Goal: Task Accomplishment & Management: Manage account settings

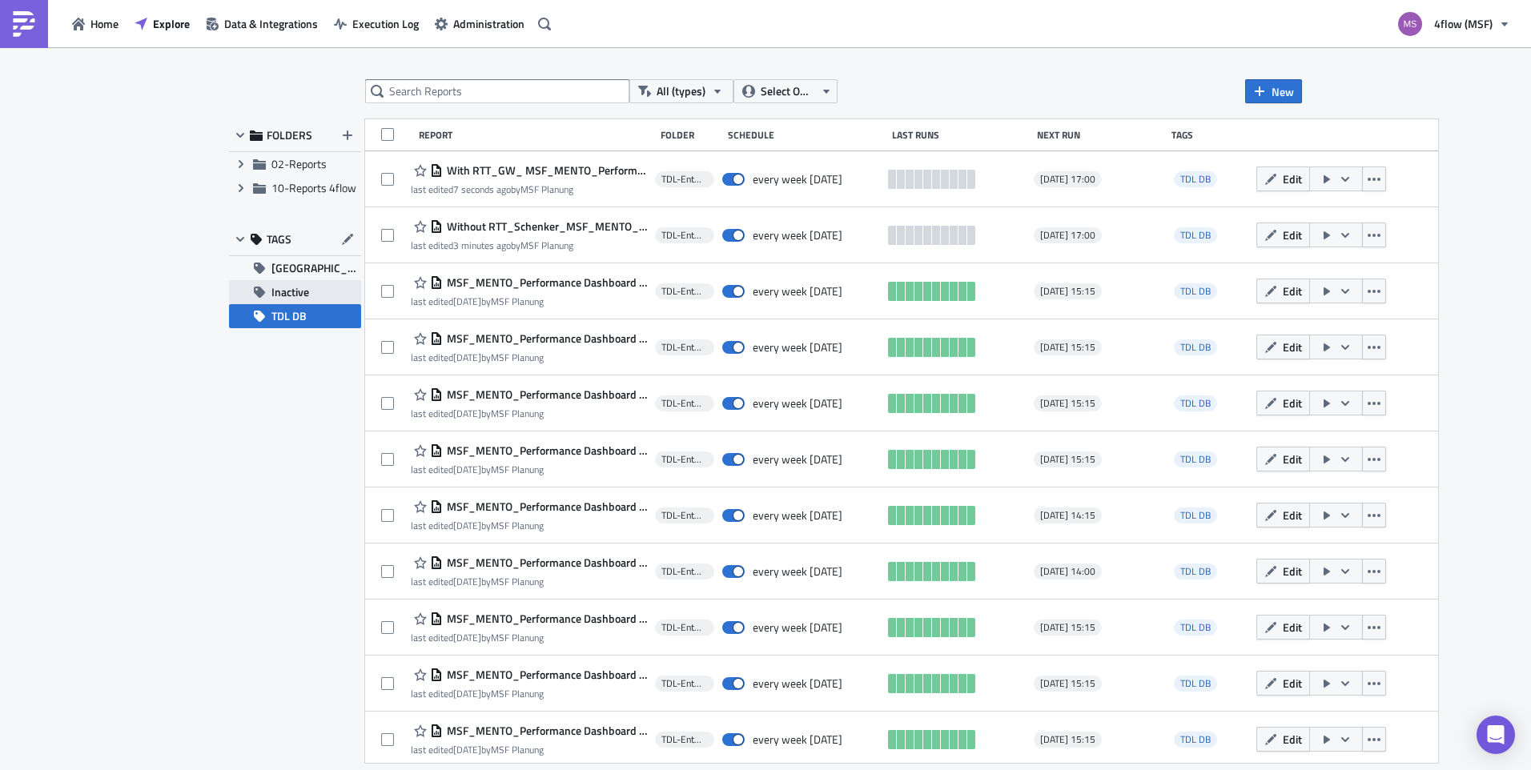
click at [290, 286] on span "Inactive" at bounding box center [290, 292] width 38 height 24
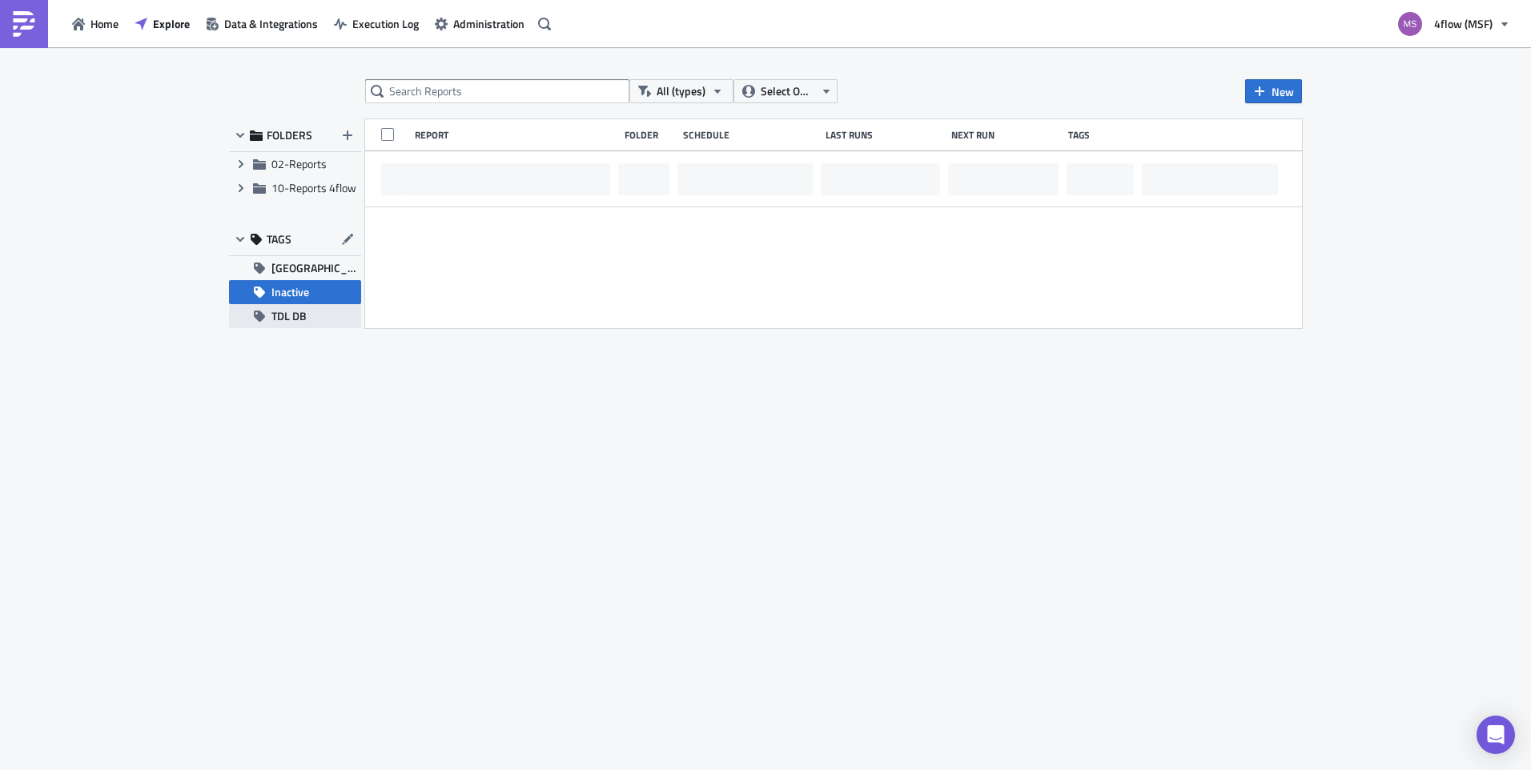
click at [303, 310] on span "TDL DB" at bounding box center [288, 316] width 35 height 24
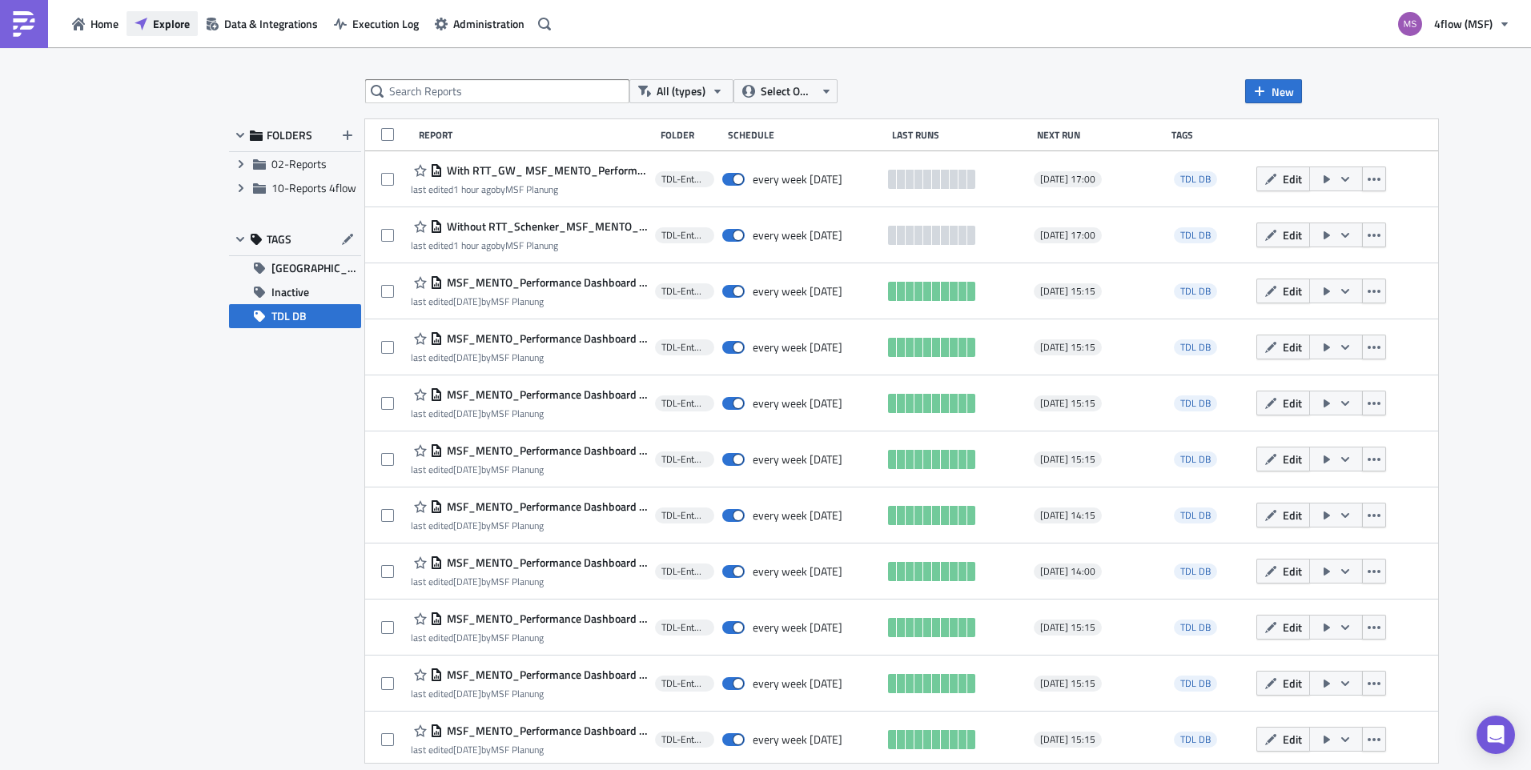
click at [151, 22] on button "Explore" at bounding box center [161, 23] width 71 height 25
click at [250, 22] on span "Data & Integrations" at bounding box center [271, 23] width 94 height 17
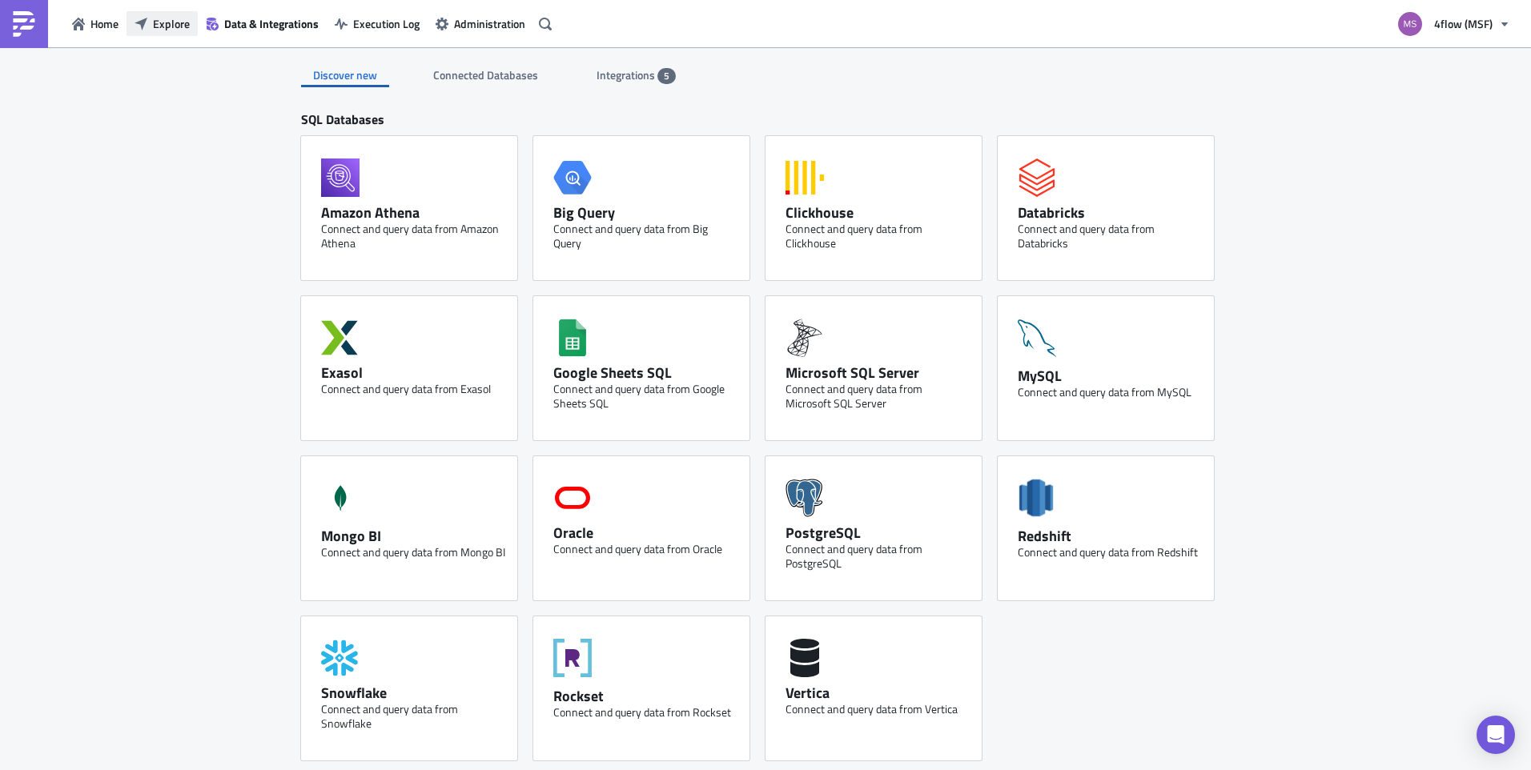
click at [179, 22] on span "Explore" at bounding box center [171, 23] width 37 height 17
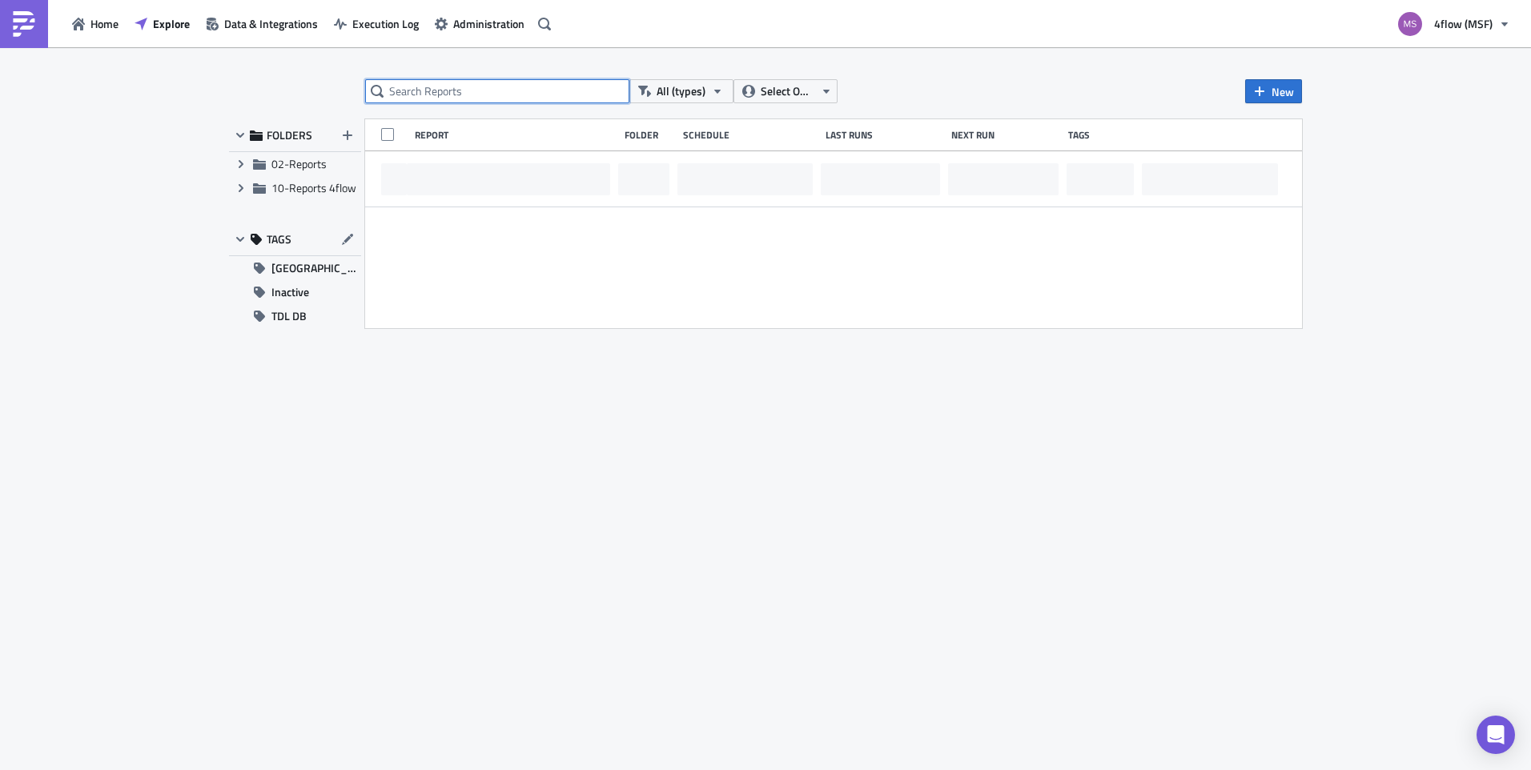
click at [433, 91] on input "text" at bounding box center [497, 91] width 264 height 24
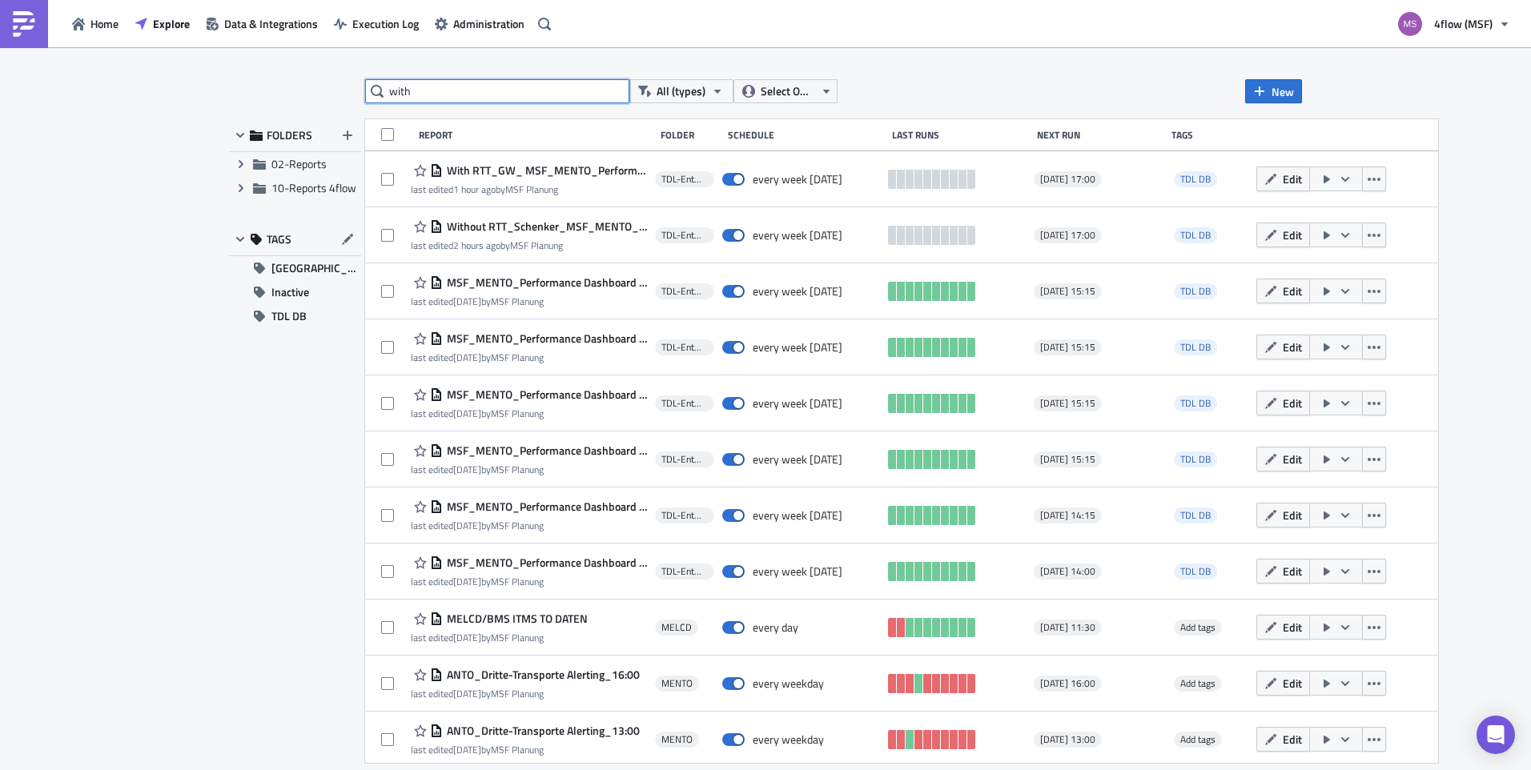
type input "with"
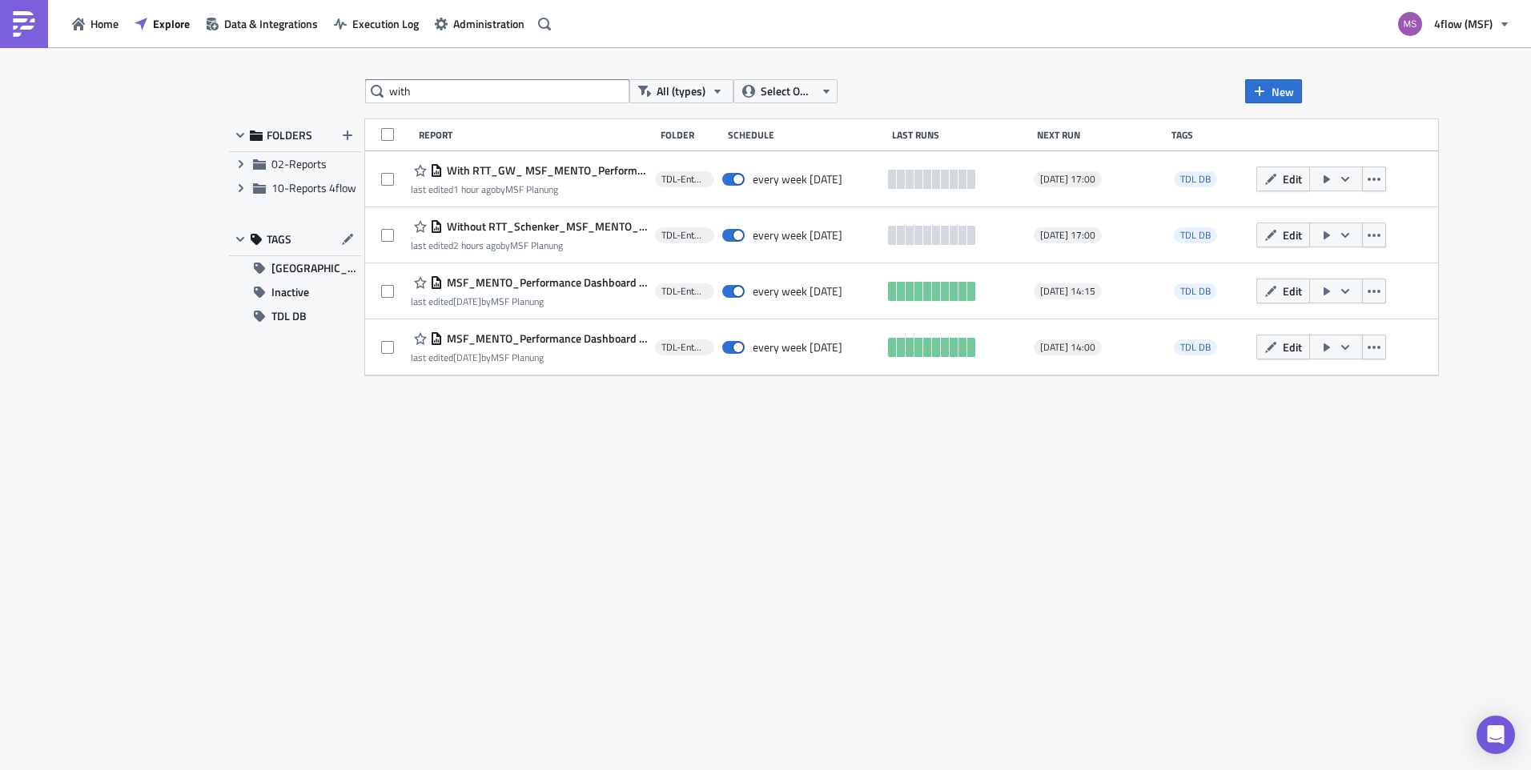
click at [591, 496] on div "with All (types) Select Owner New FOLDERS Expand group 02-Reports Expand group …" at bounding box center [765, 409] width 1089 height 661
click at [435, 568] on div "with All (types) Select Owner New FOLDERS Expand group 02-Reports Expand group …" at bounding box center [765, 409] width 1089 height 661
click at [113, 27] on span "Home" at bounding box center [104, 23] width 28 height 17
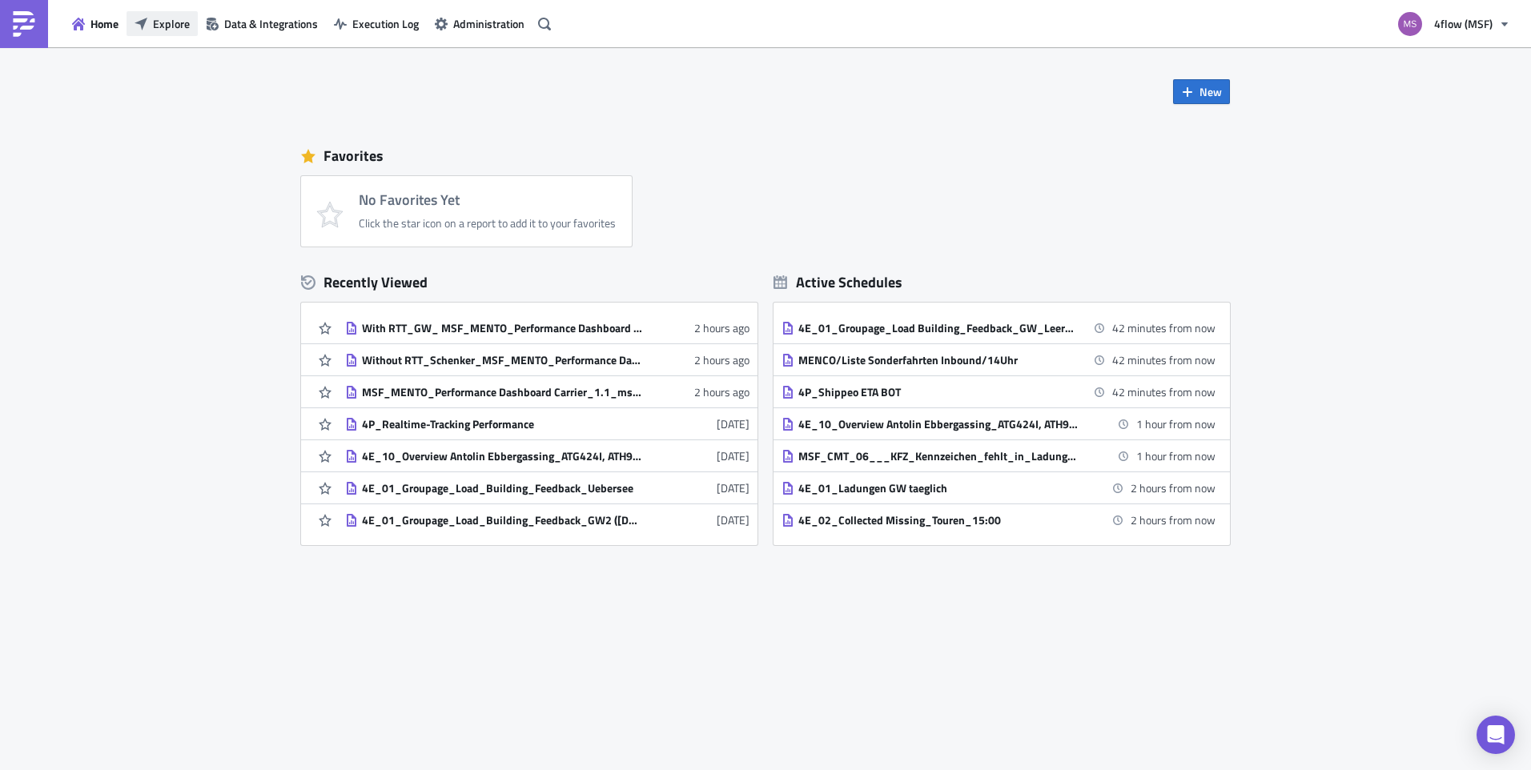
click at [183, 22] on span "Explore" at bounding box center [171, 23] width 37 height 17
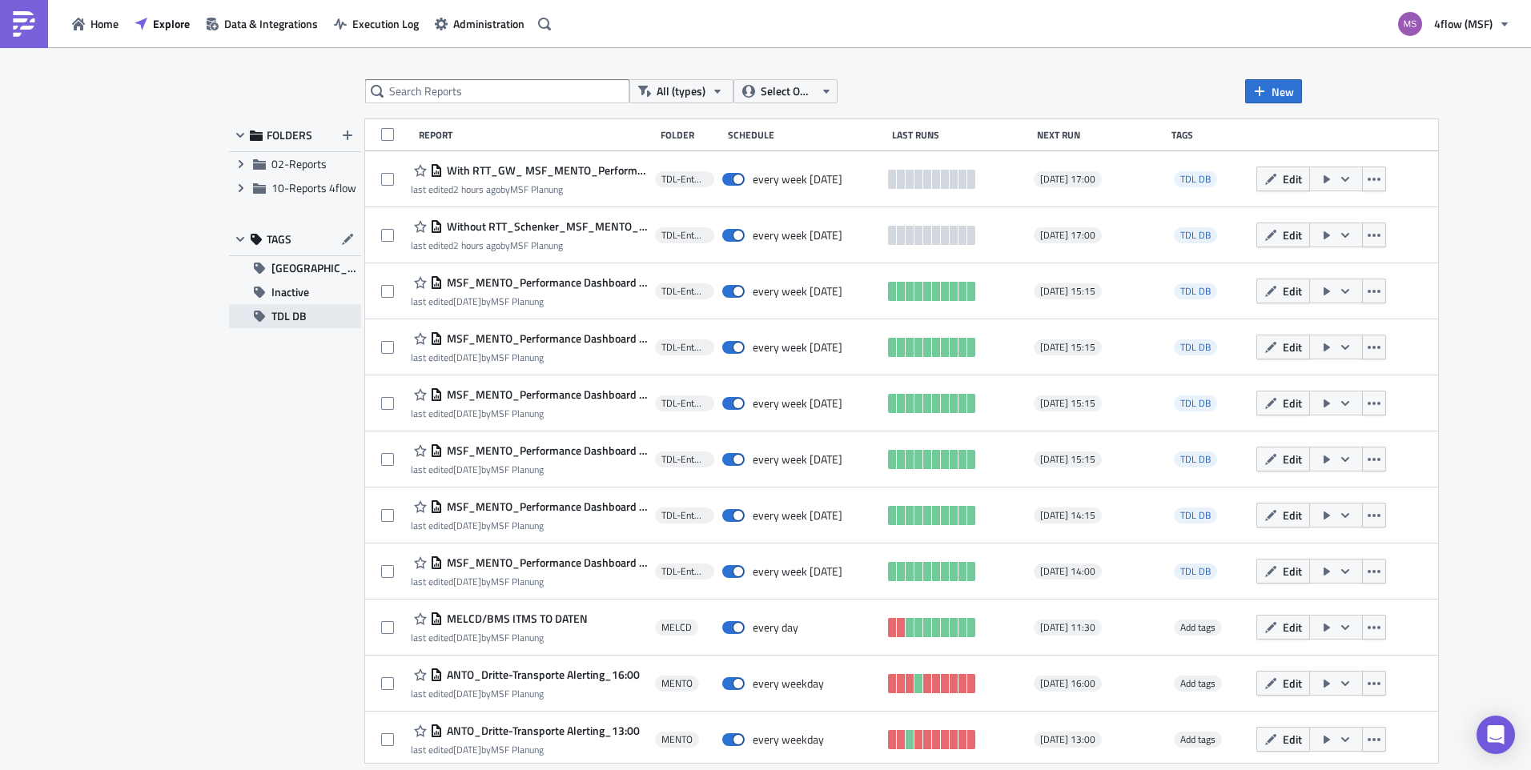
click at [289, 316] on span "TDL DB" at bounding box center [288, 316] width 35 height 24
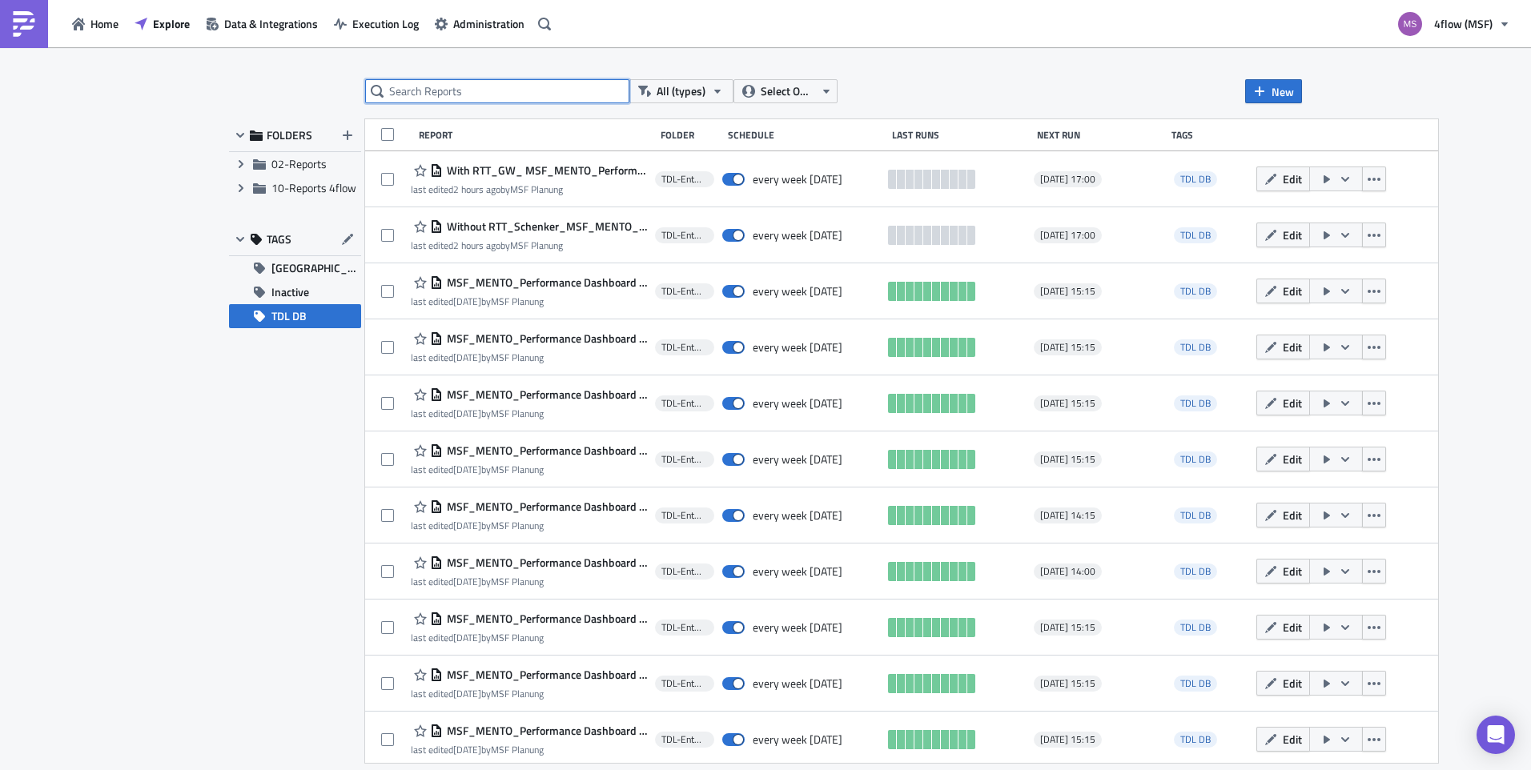
click at [473, 90] on input "text" at bounding box center [497, 91] width 264 height 24
type input "sofa"
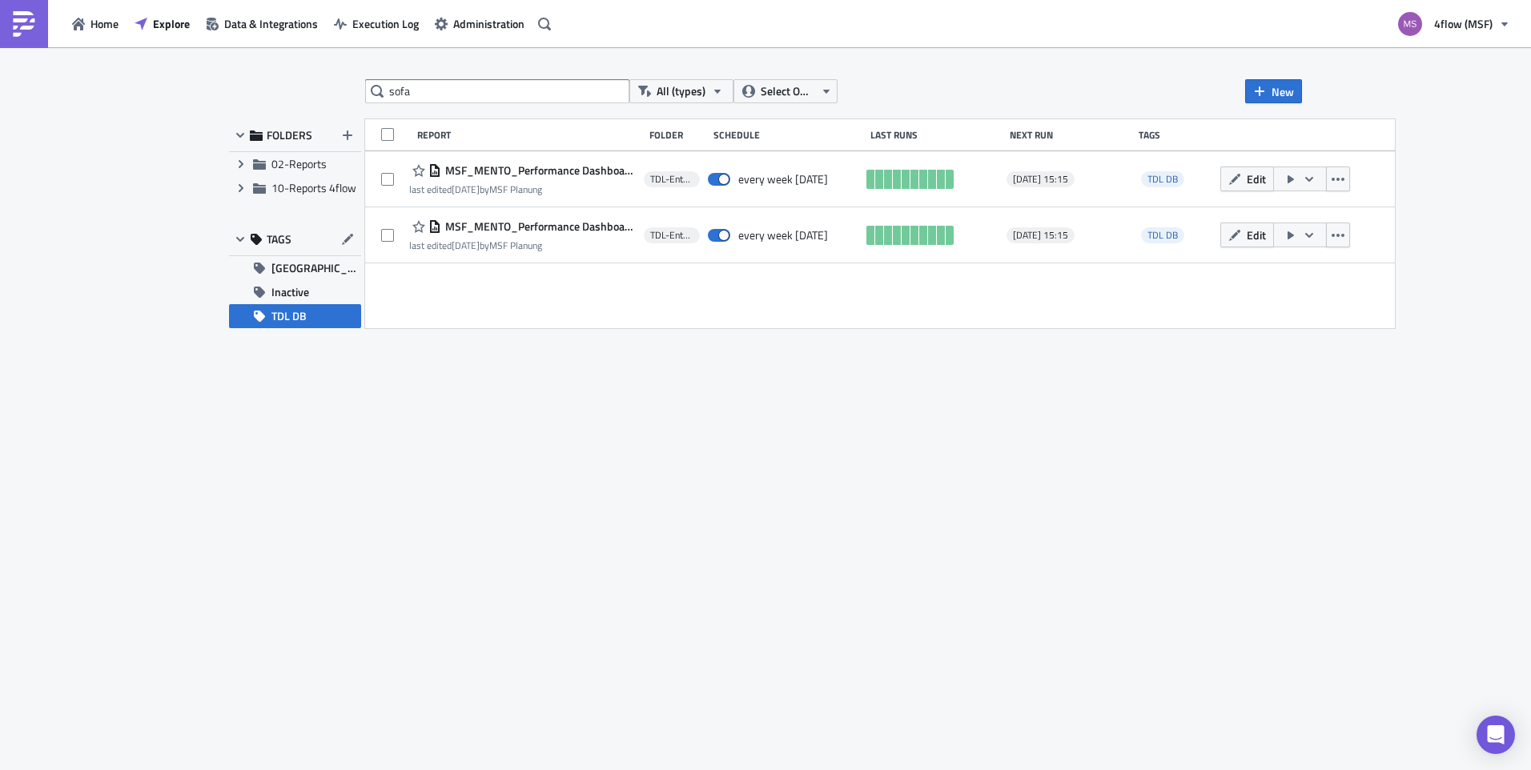
click at [164, 6] on div "Home Explore Data & Integrations Execution Log Administration" at bounding box center [278, 23] width 556 height 47
click at [162, 20] on span "Explore" at bounding box center [171, 23] width 37 height 17
click at [111, 30] on span "Home" at bounding box center [104, 23] width 28 height 17
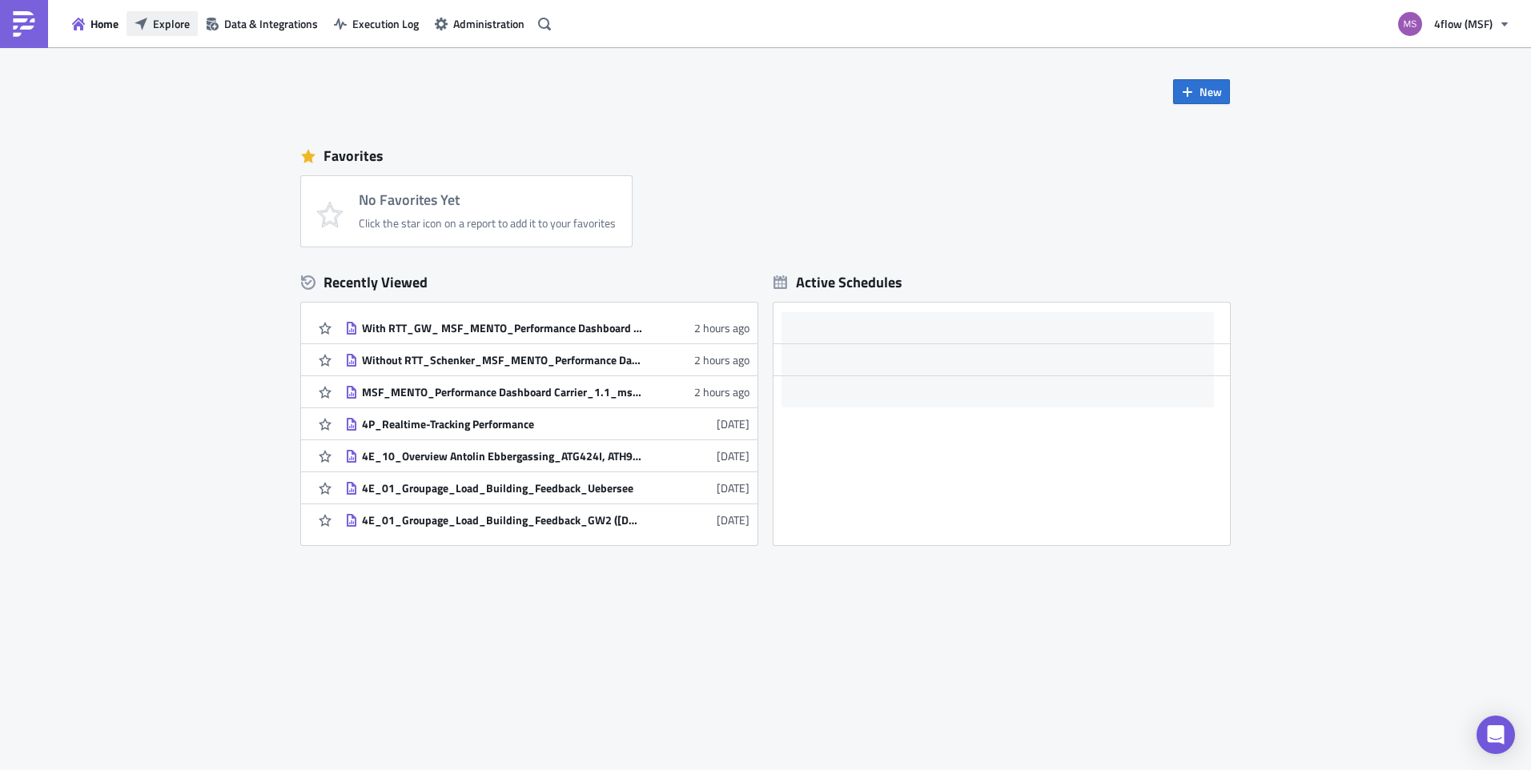
click at [165, 25] on span "Explore" at bounding box center [171, 23] width 37 height 17
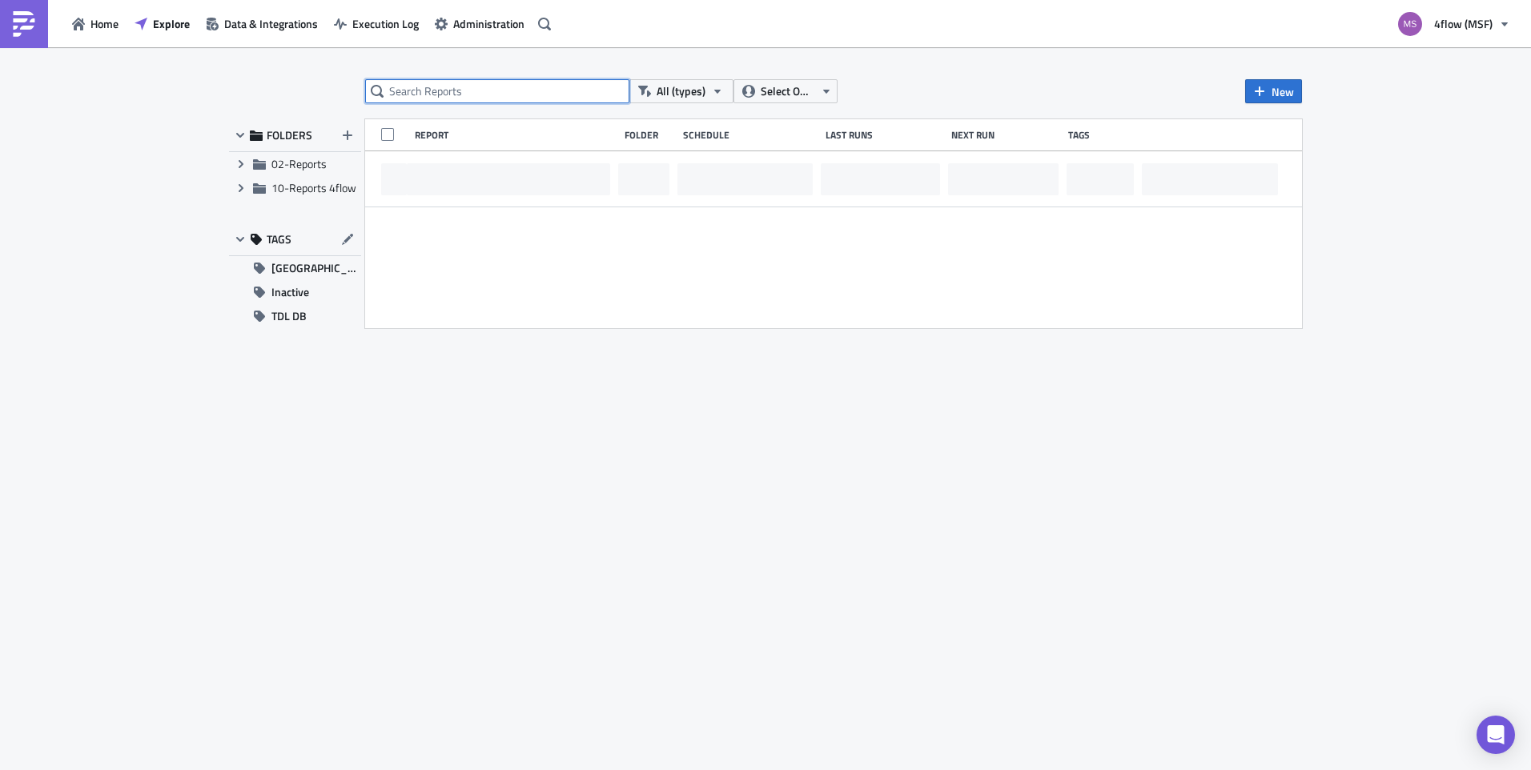
click at [465, 89] on input "text" at bounding box center [497, 91] width 264 height 24
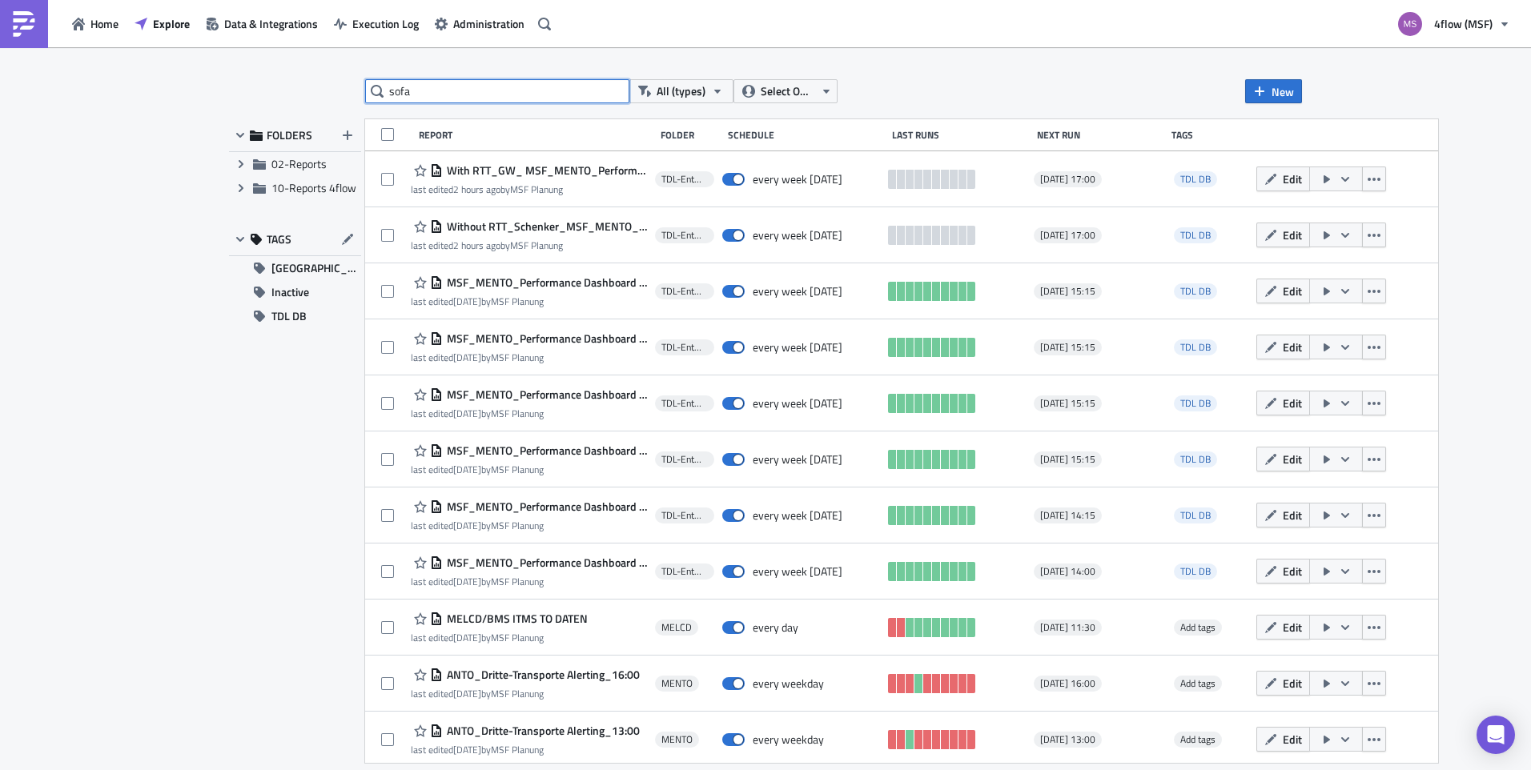
type input "sofa"
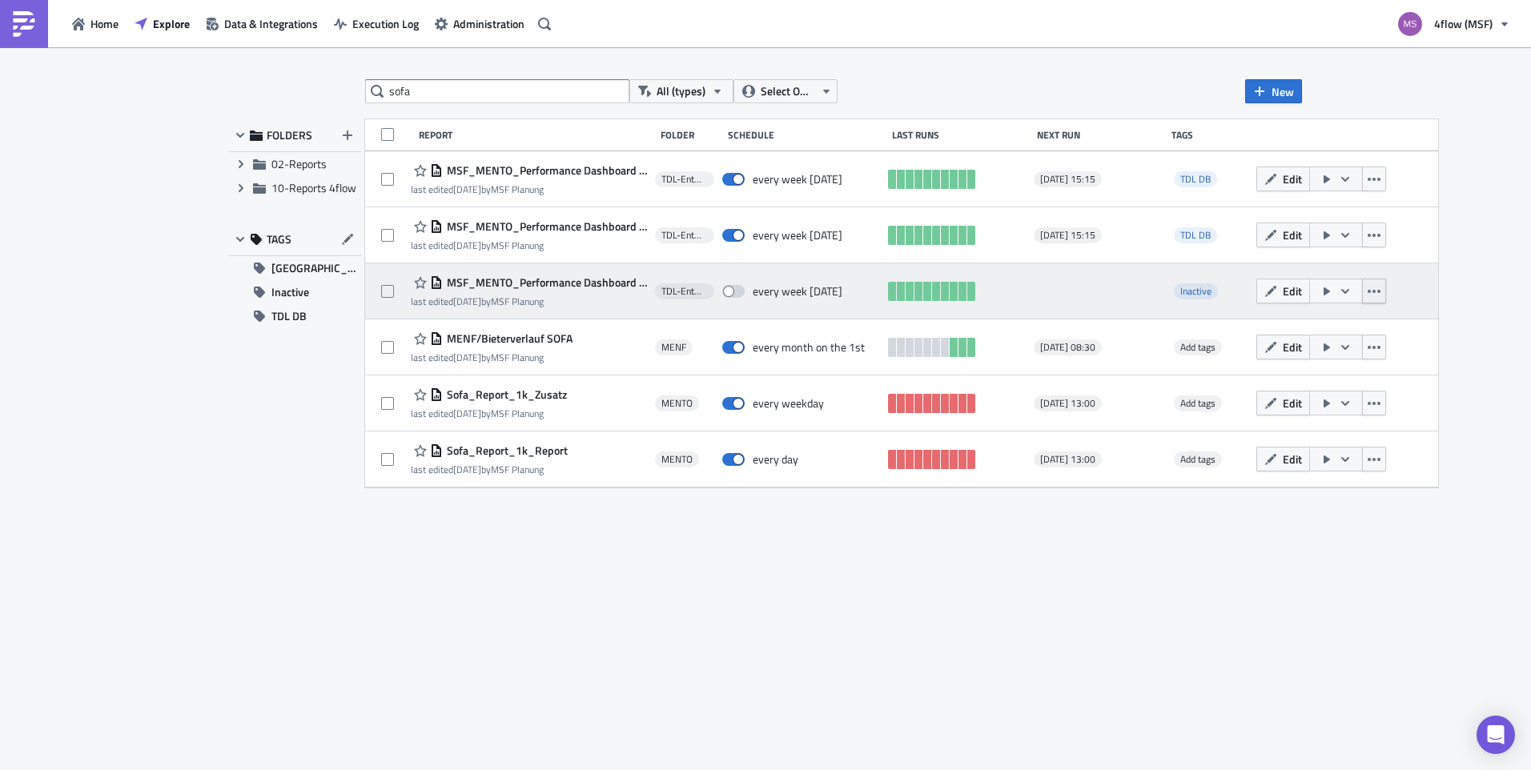
click at [1378, 294] on icon "button" at bounding box center [1373, 291] width 13 height 13
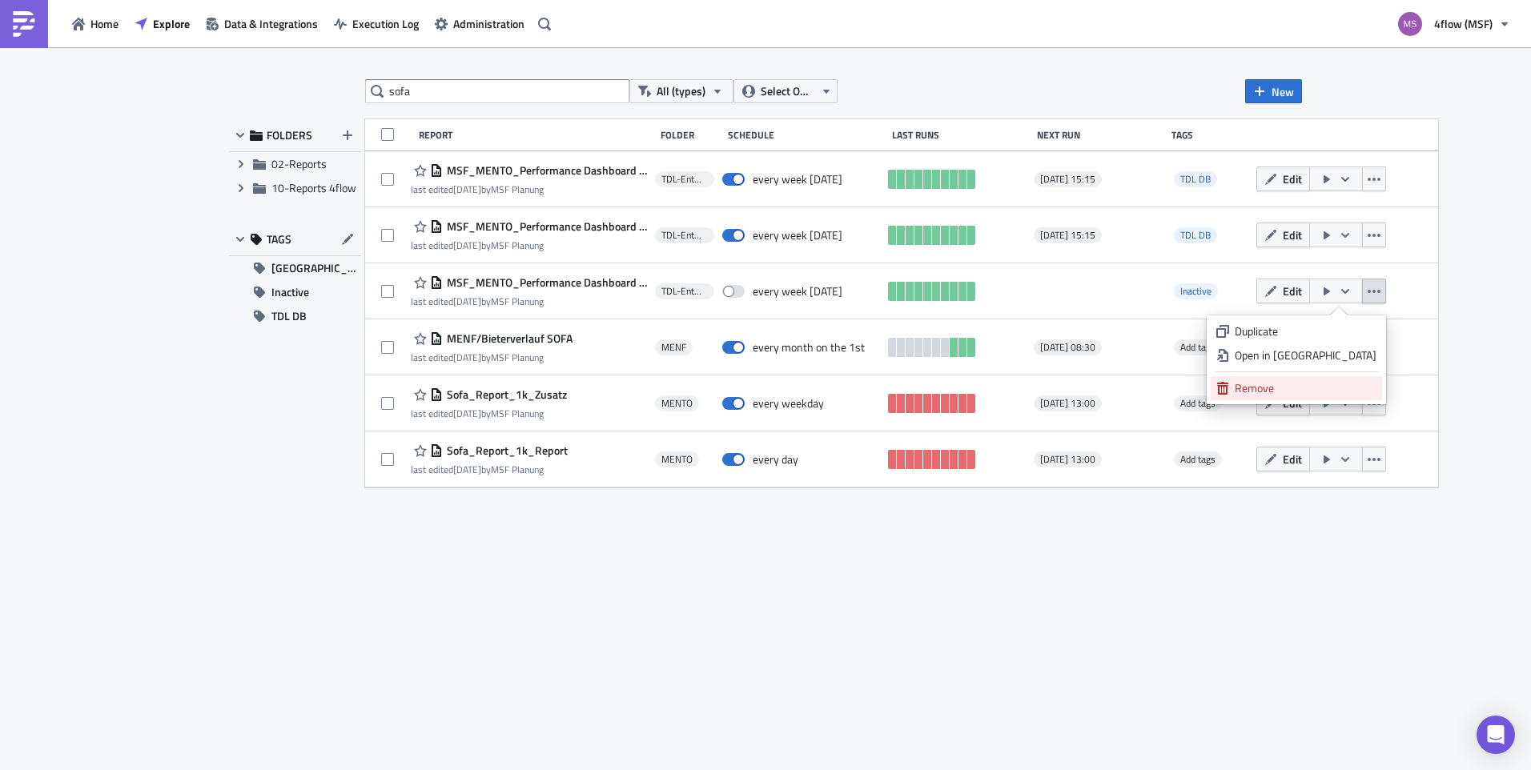
click at [1335, 386] on div "Remove" at bounding box center [1306, 388] width 142 height 16
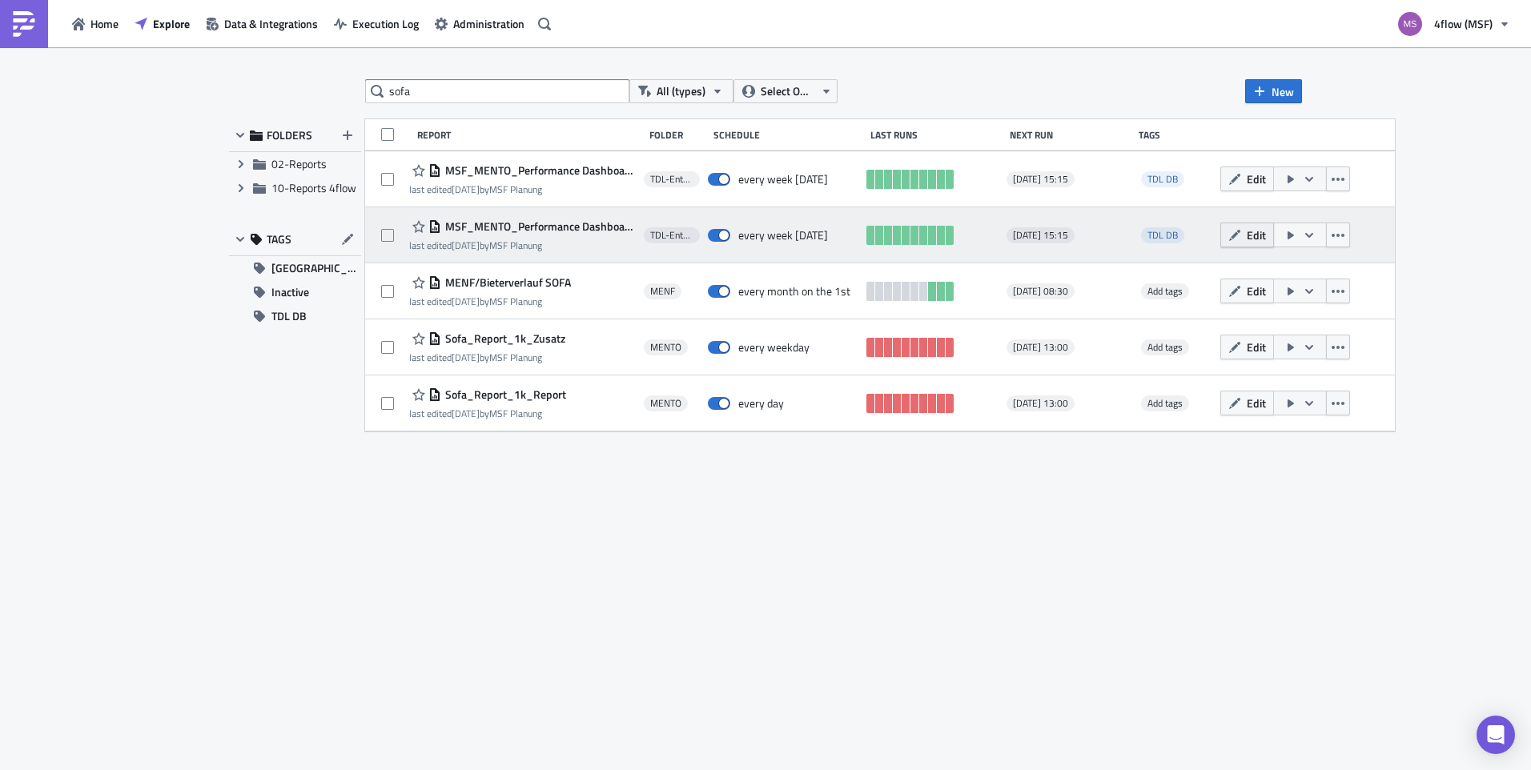
click at [1241, 241] on icon "button" at bounding box center [1234, 235] width 13 height 13
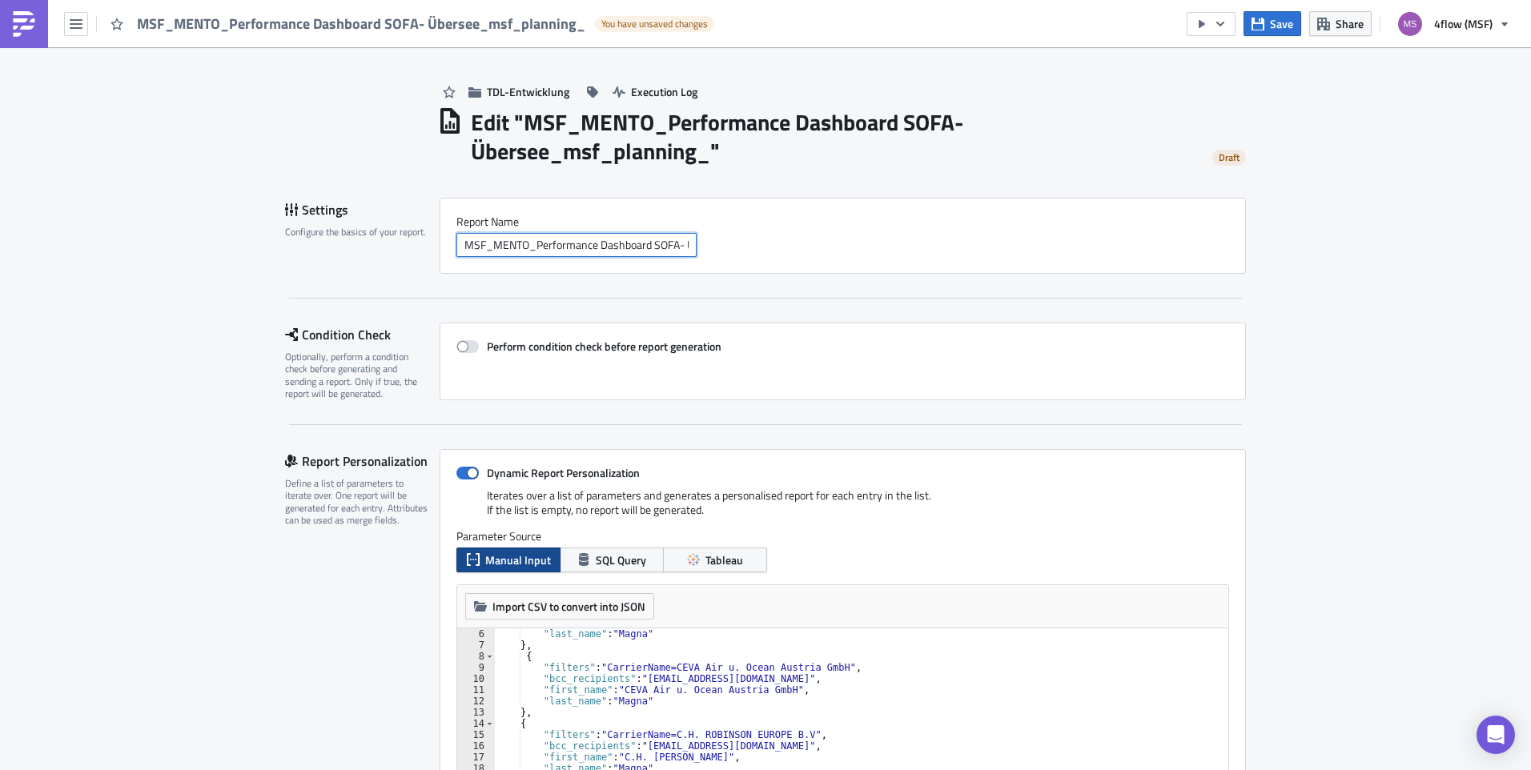
click at [536, 244] on input "MSF_MENTO_Performance Dashboard SOFA- Übersee_msf_planning_" at bounding box center [576, 245] width 240 height 24
drag, startPoint x: 78, startPoint y: 19, endPoint x: 88, endPoint y: 31, distance: 15.9
click at [78, 19] on icon "button" at bounding box center [76, 24] width 13 height 10
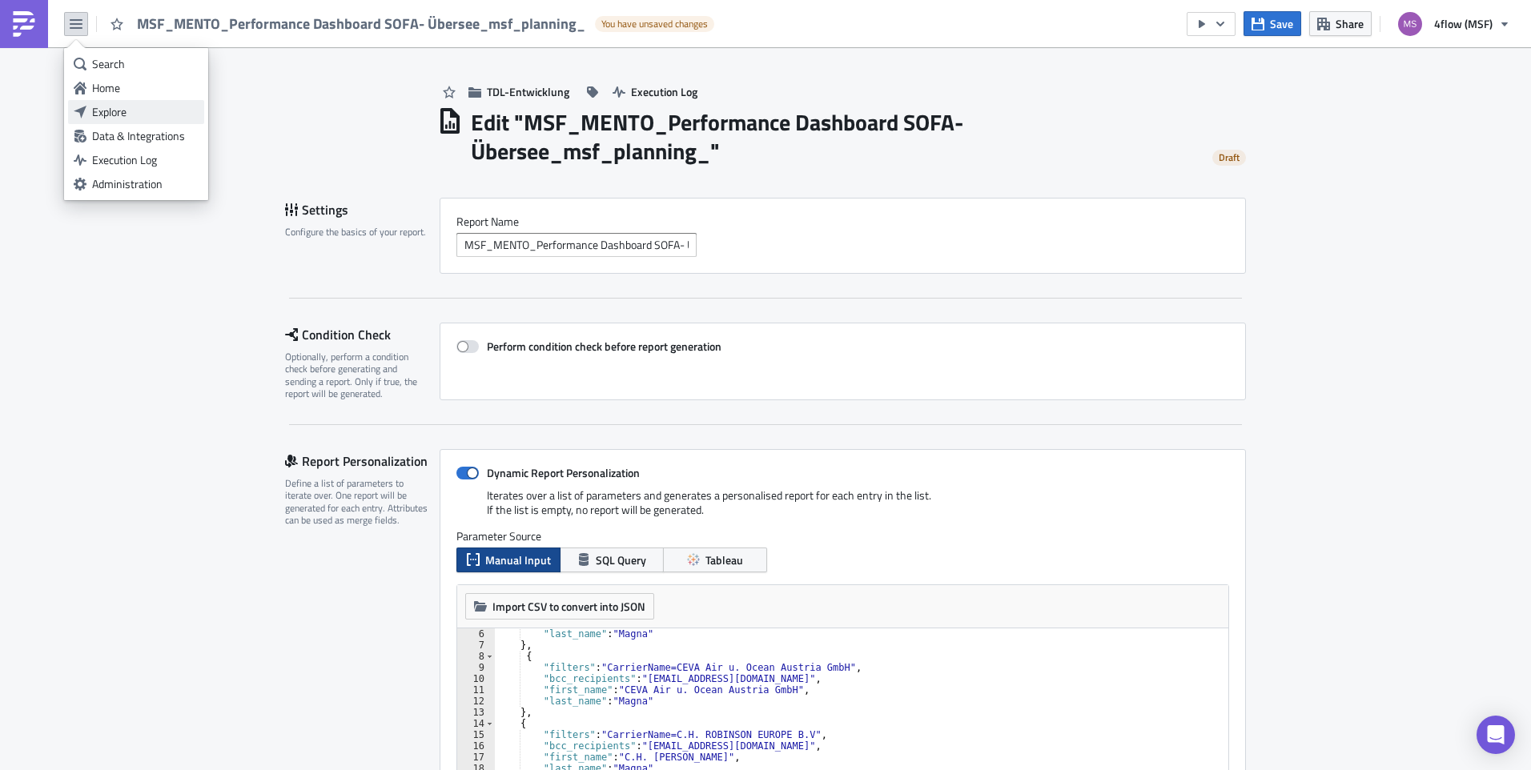
click at [128, 104] on div "Explore" at bounding box center [145, 112] width 106 height 16
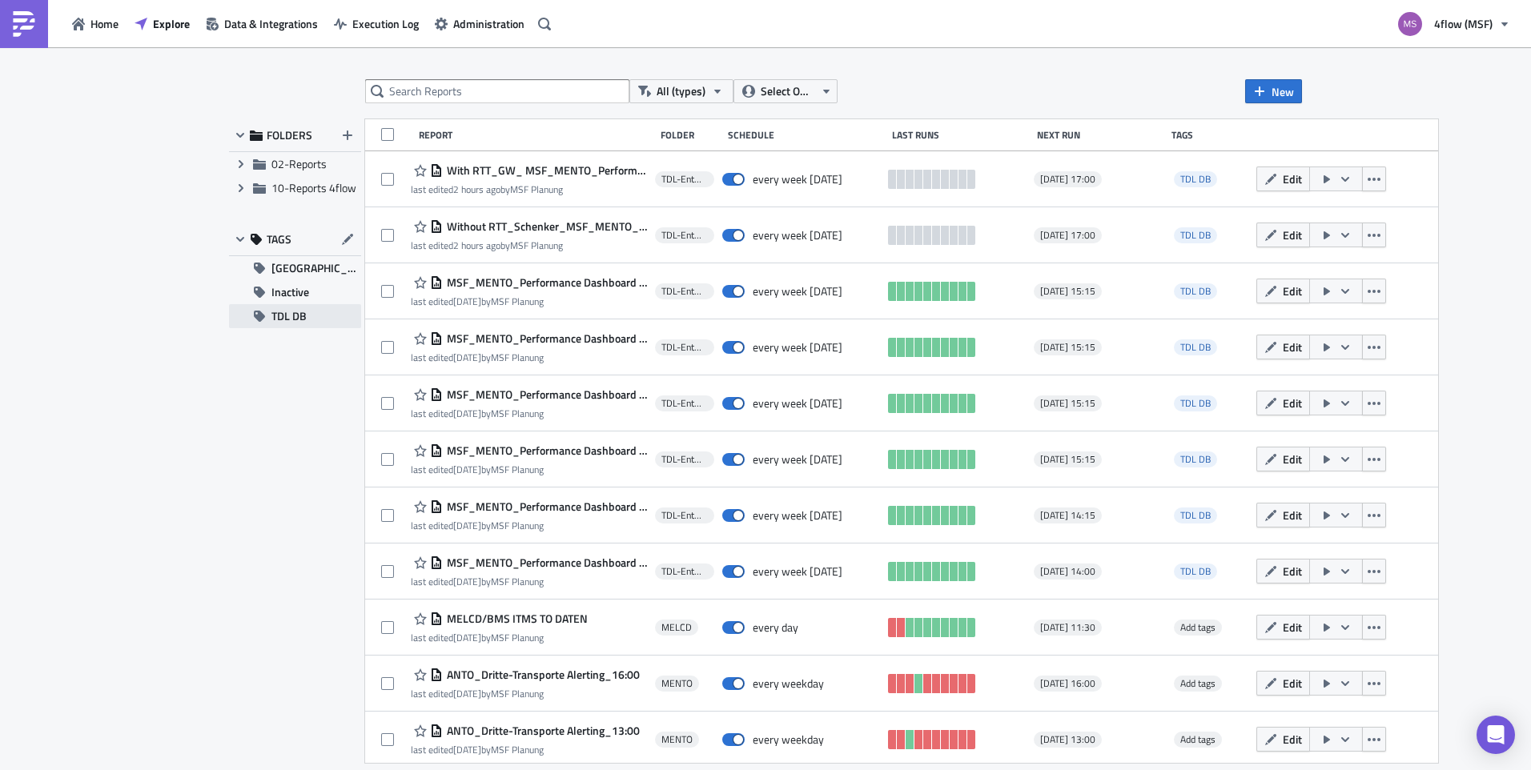
click at [307, 312] on button "TDL DB" at bounding box center [295, 316] width 132 height 24
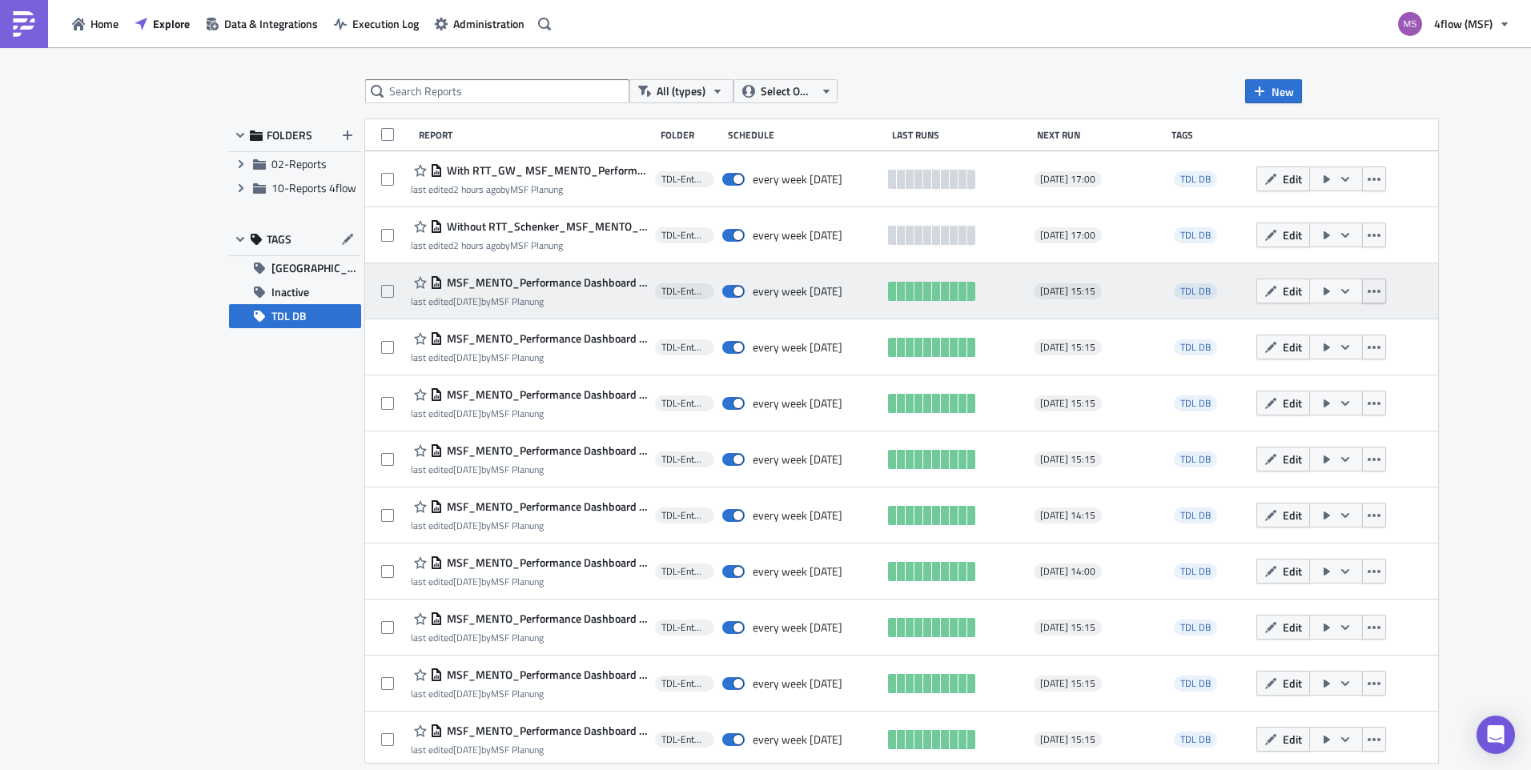
click at [1367, 291] on icon "button" at bounding box center [1373, 291] width 13 height 13
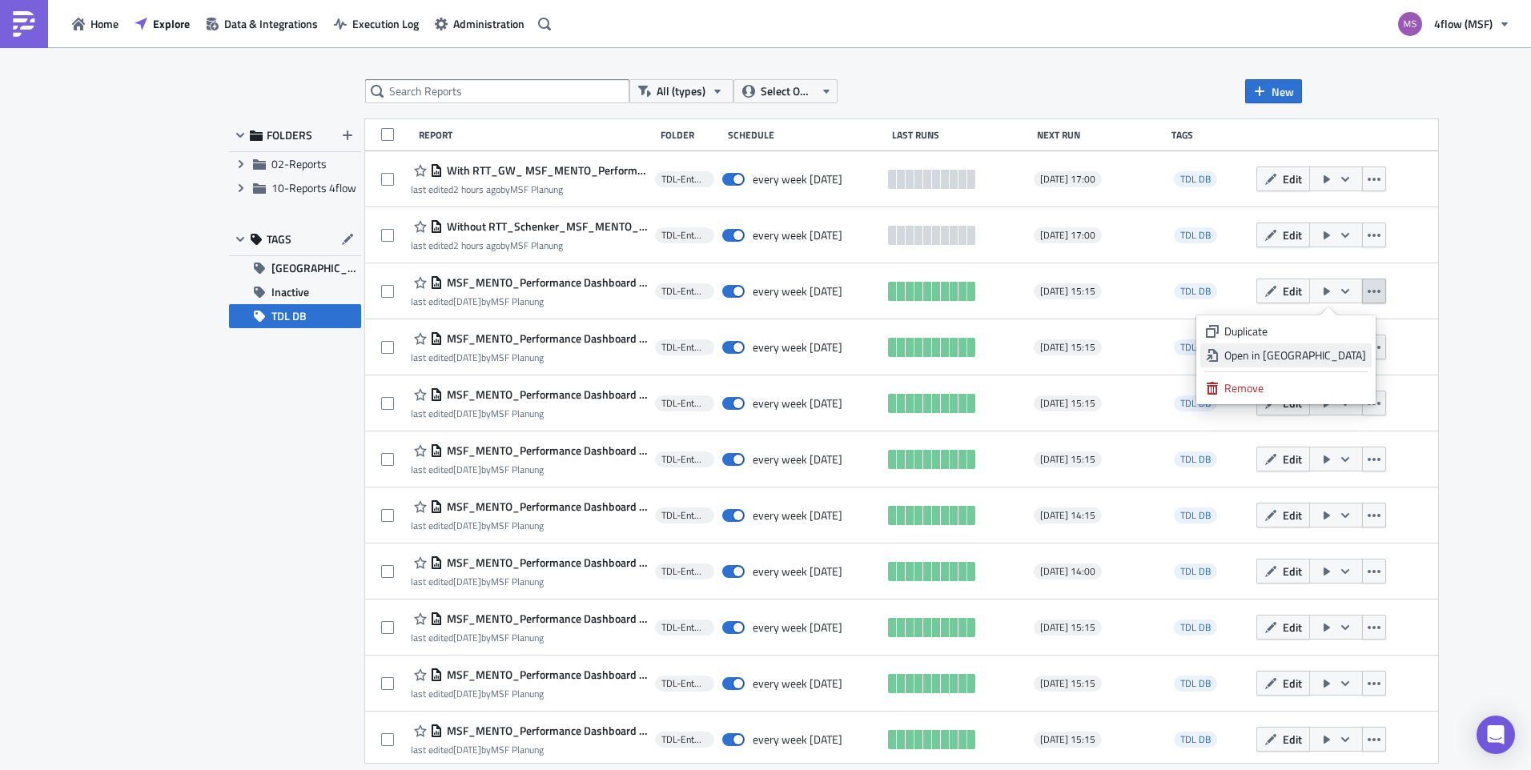
click at [1323, 351] on div "Open in [GEOGRAPHIC_DATA]" at bounding box center [1295, 355] width 142 height 16
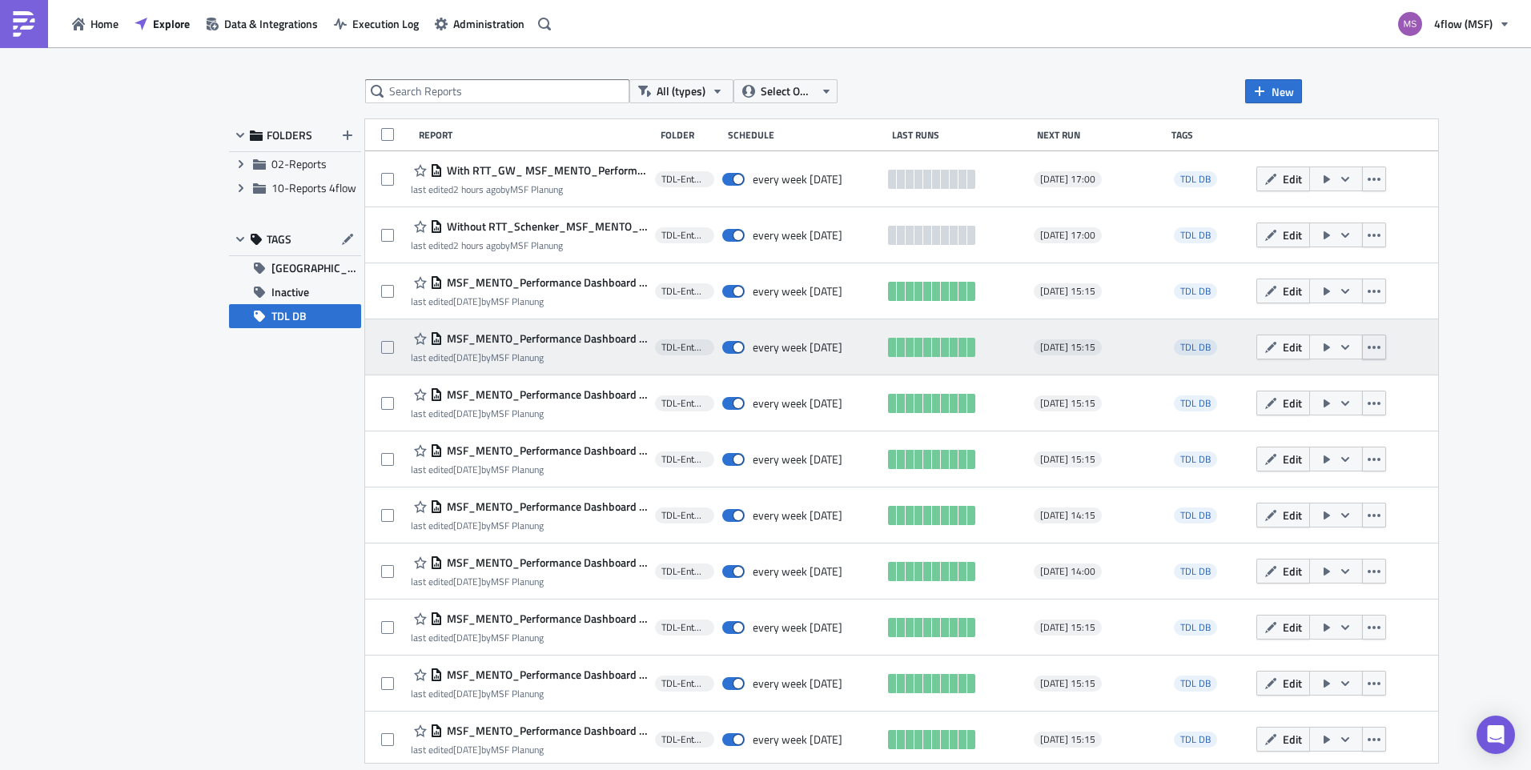
click at [1371, 349] on button "button" at bounding box center [1374, 347] width 24 height 25
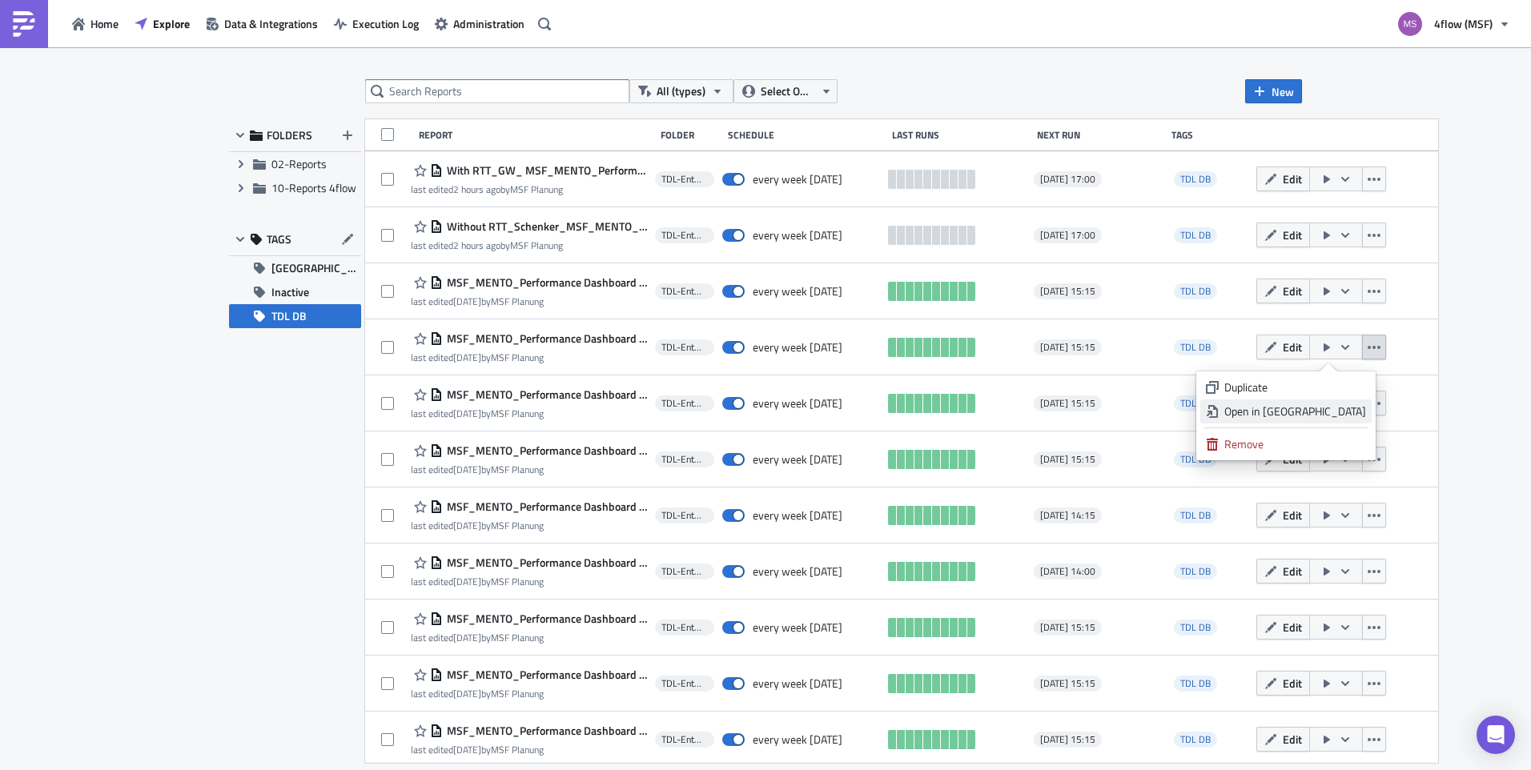
click at [1330, 410] on div "Open in [GEOGRAPHIC_DATA]" at bounding box center [1295, 412] width 142 height 16
click at [289, 284] on span "Inactive" at bounding box center [290, 292] width 38 height 24
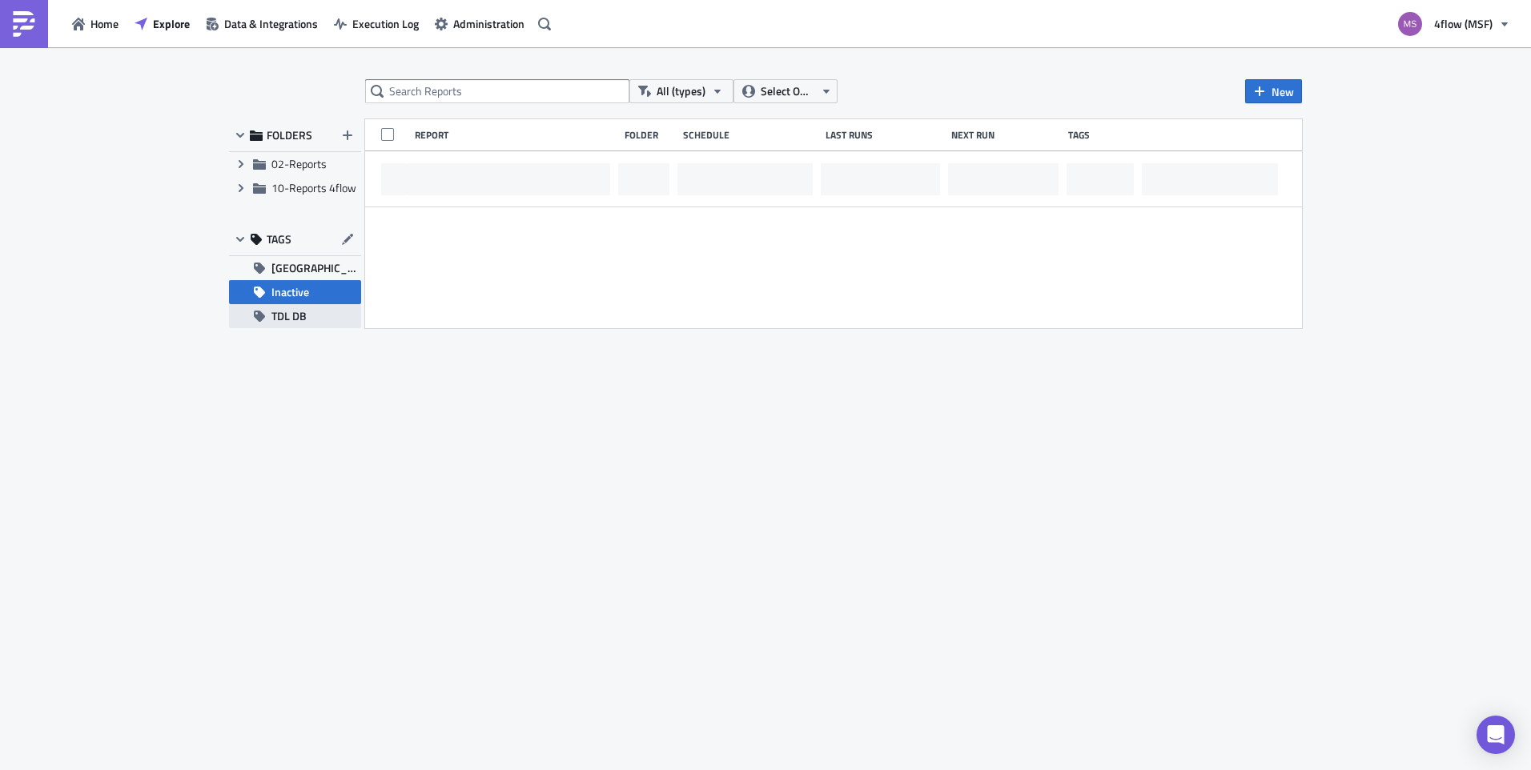
click at [295, 311] on span "TDL DB" at bounding box center [288, 316] width 35 height 24
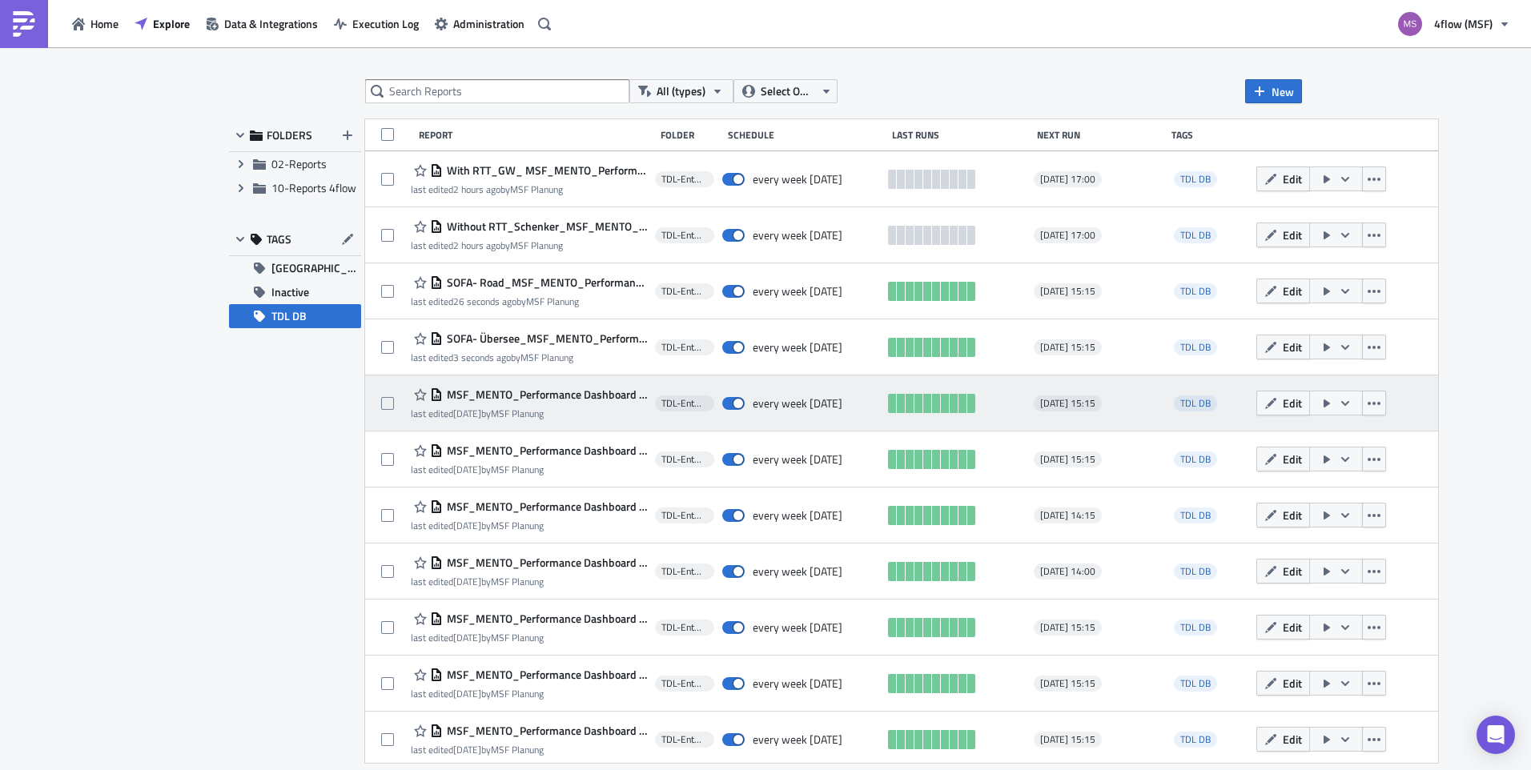
scroll to position [5, 0]
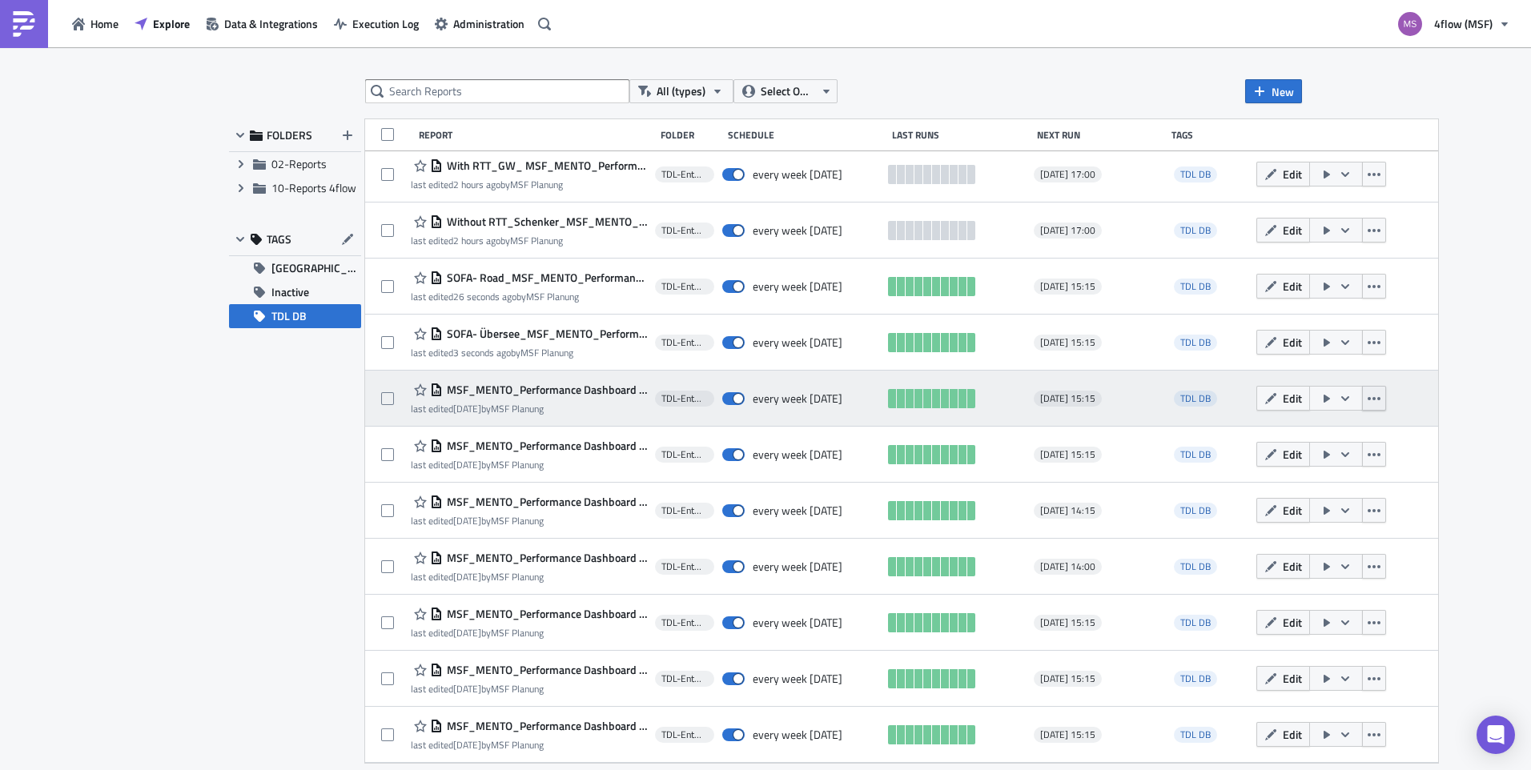
click at [1367, 399] on icon "button" at bounding box center [1373, 398] width 13 height 3
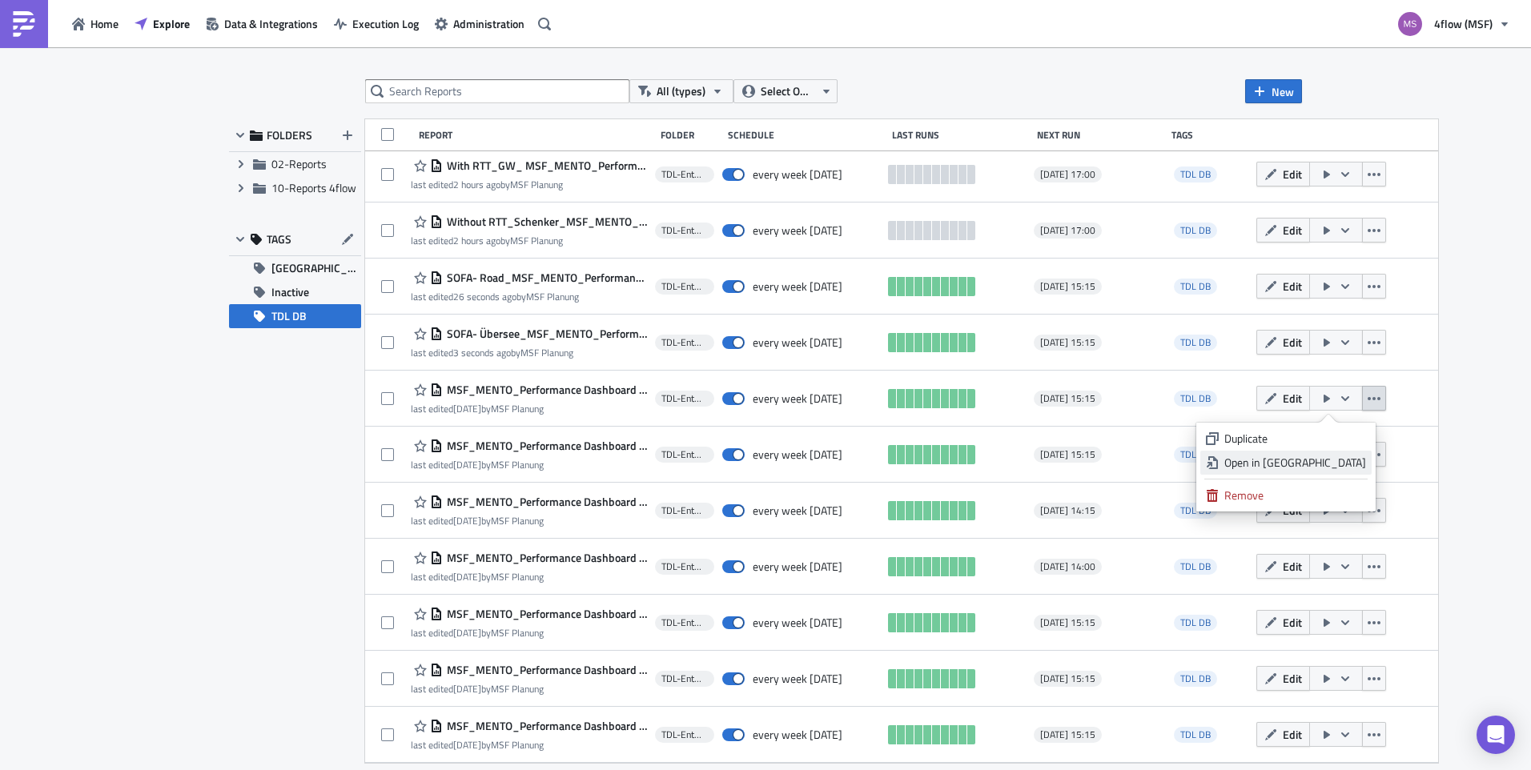
click at [1327, 457] on div "Open in New Tab" at bounding box center [1295, 463] width 142 height 16
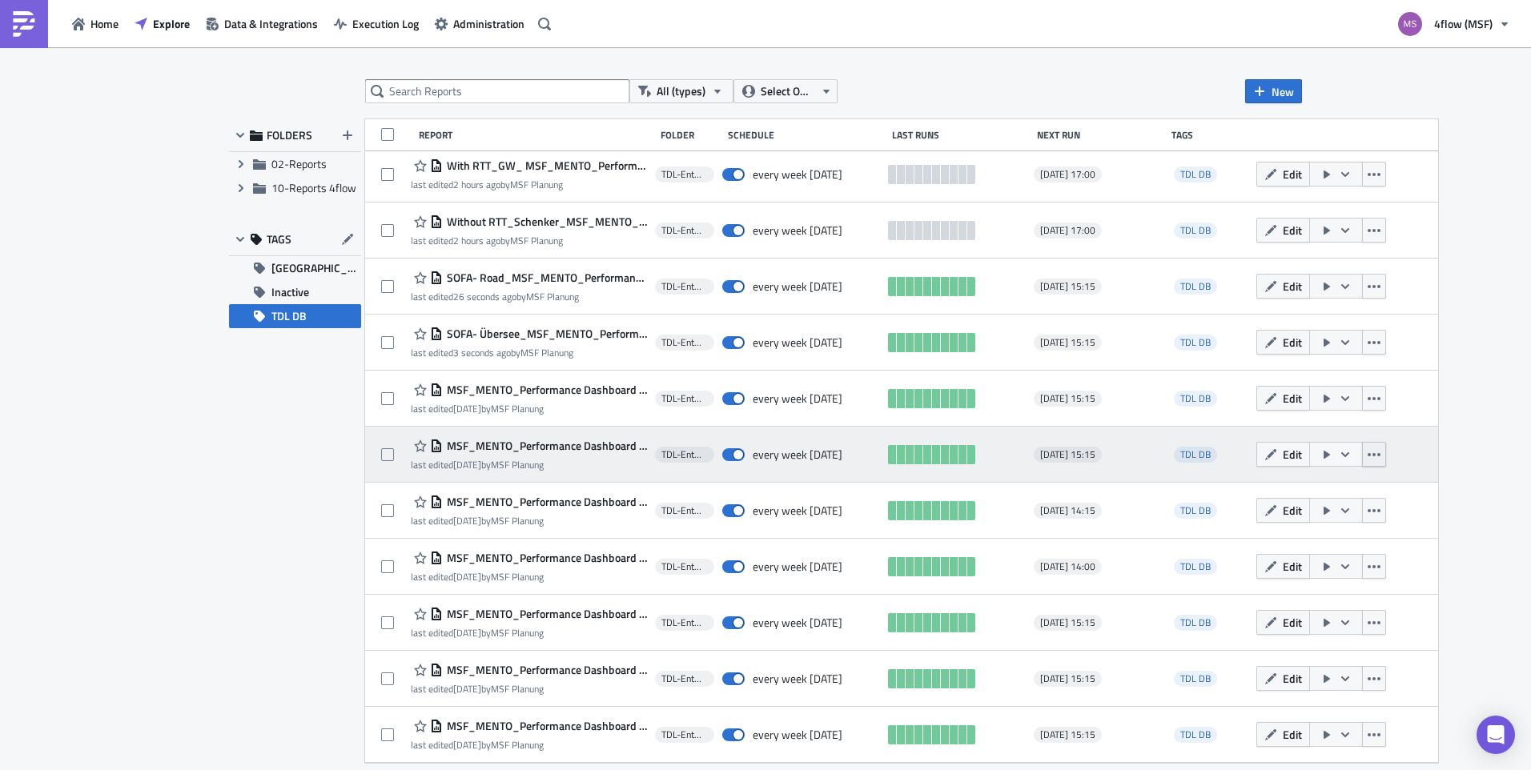
click at [1367, 448] on icon "button" at bounding box center [1373, 454] width 13 height 13
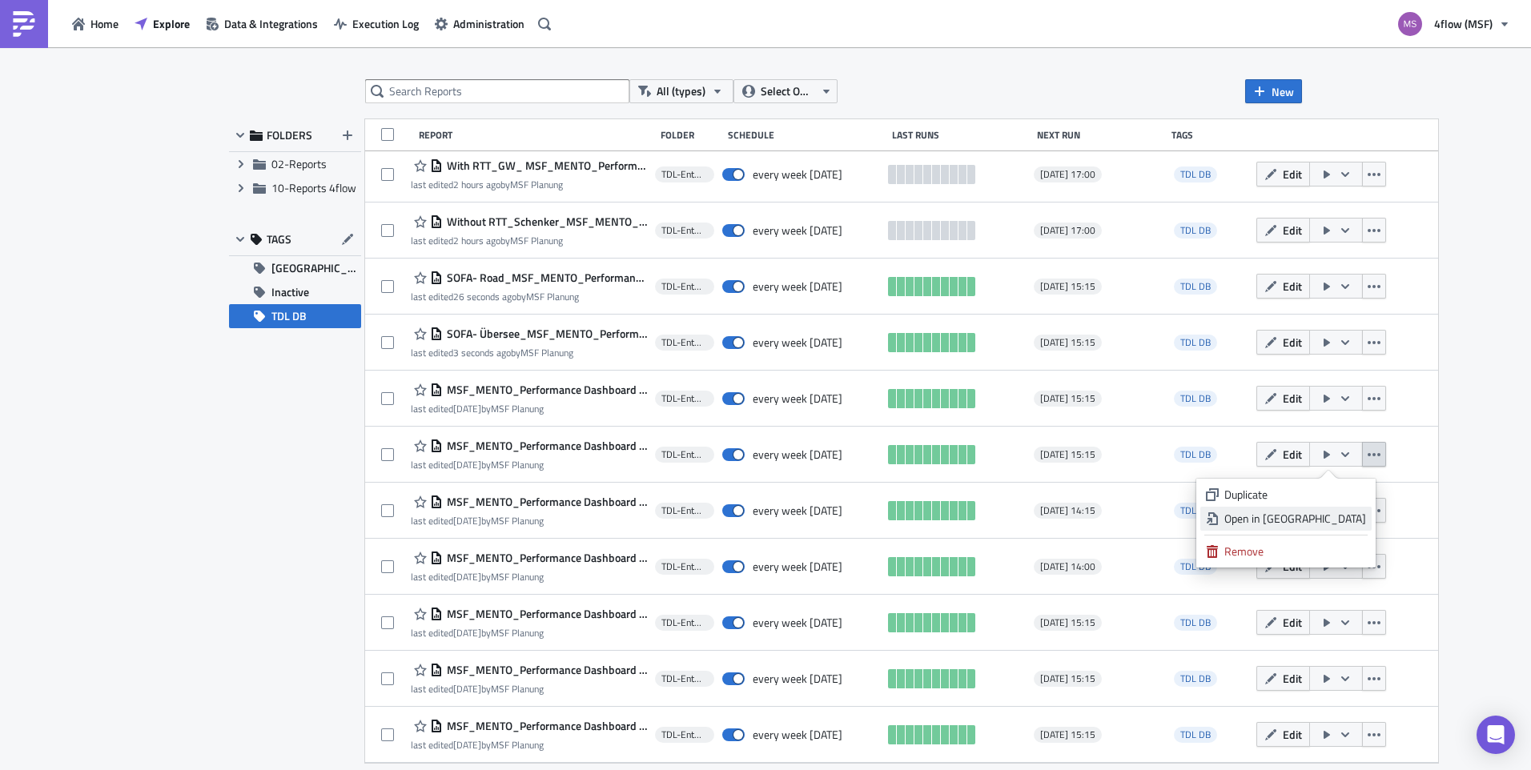
click at [1323, 515] on div "Open in New Tab" at bounding box center [1295, 519] width 142 height 16
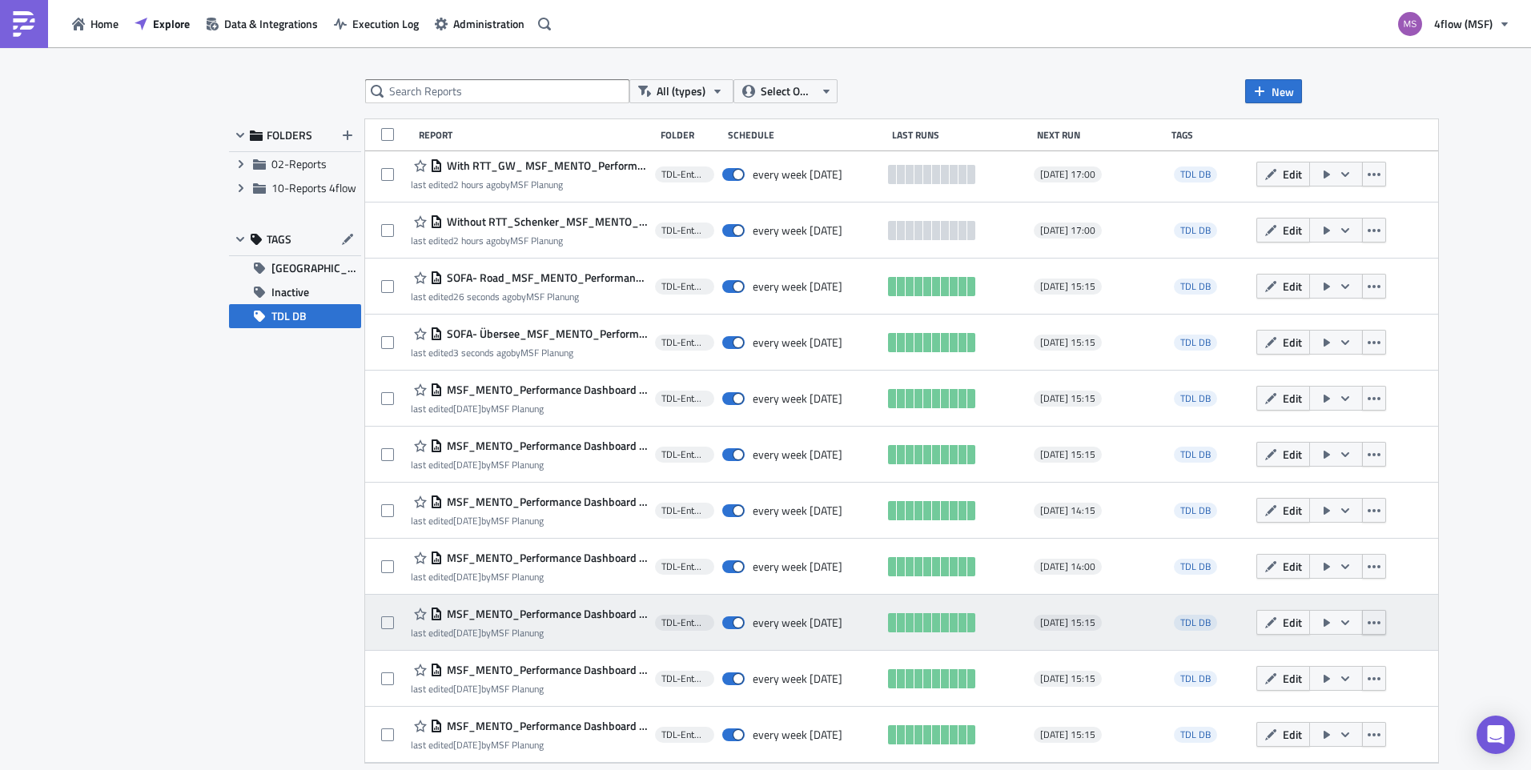
click at [1367, 628] on icon "button" at bounding box center [1373, 622] width 13 height 13
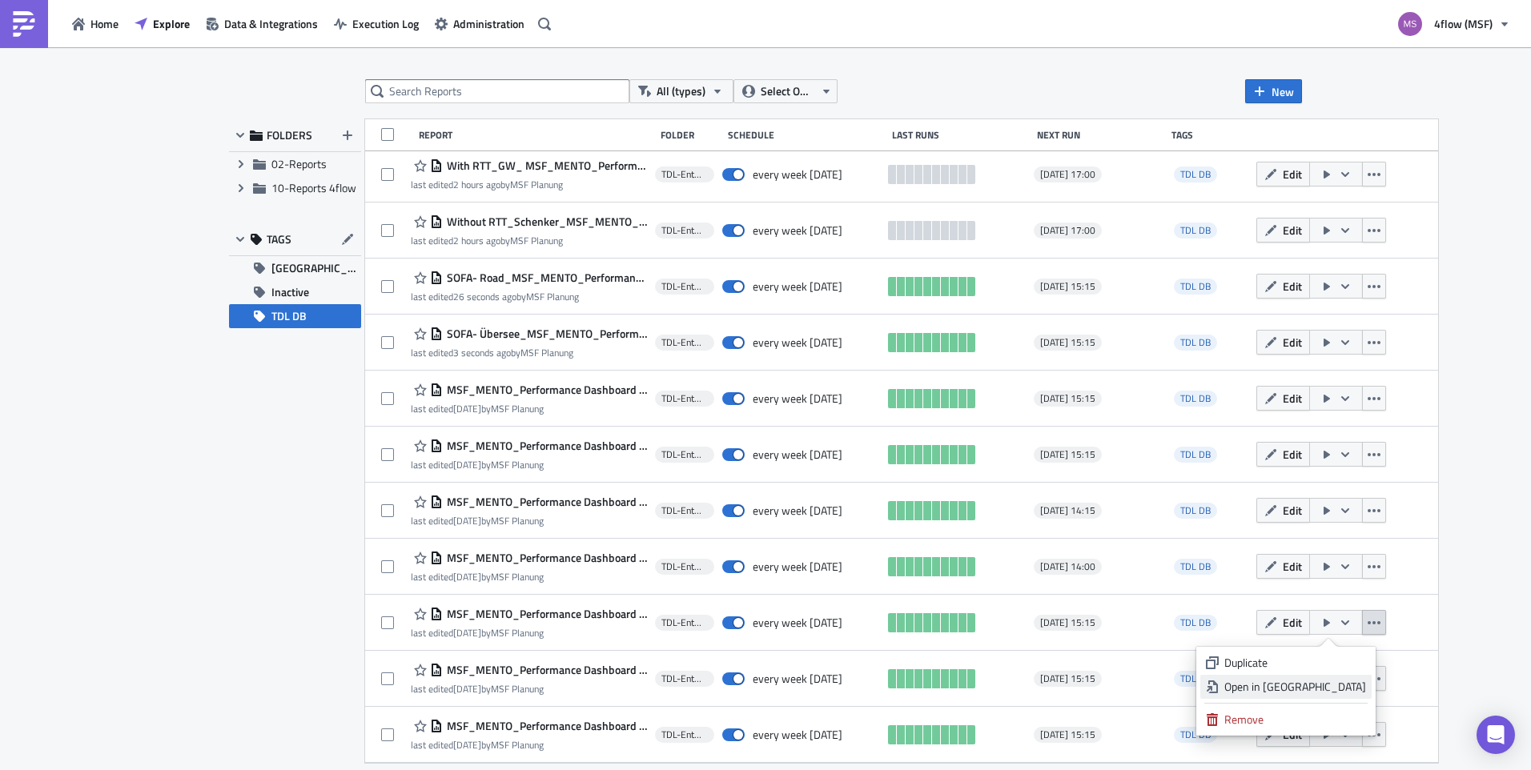
click at [1306, 684] on div "Open in New Tab" at bounding box center [1295, 687] width 142 height 16
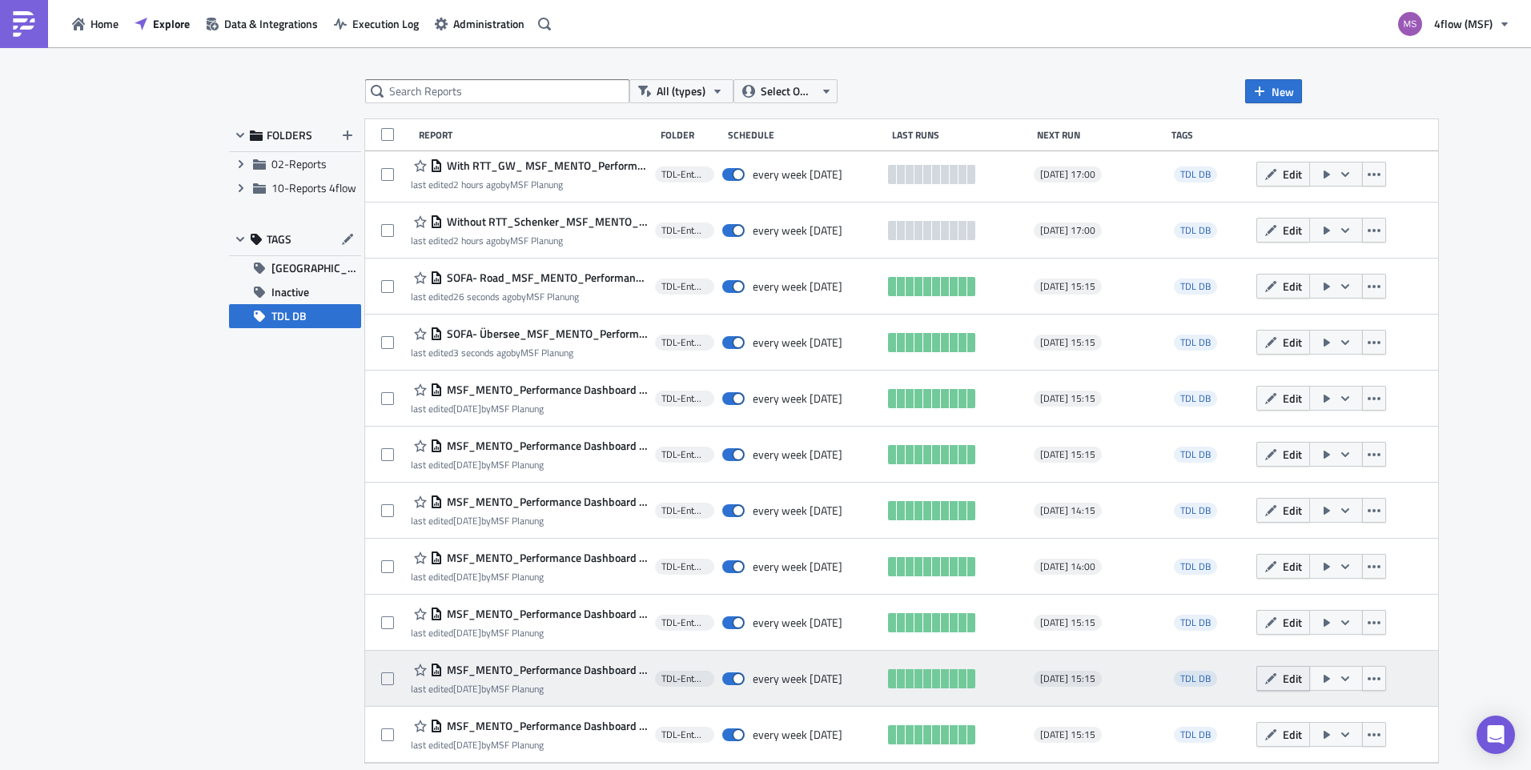
click at [1270, 681] on button "Edit" at bounding box center [1283, 678] width 54 height 25
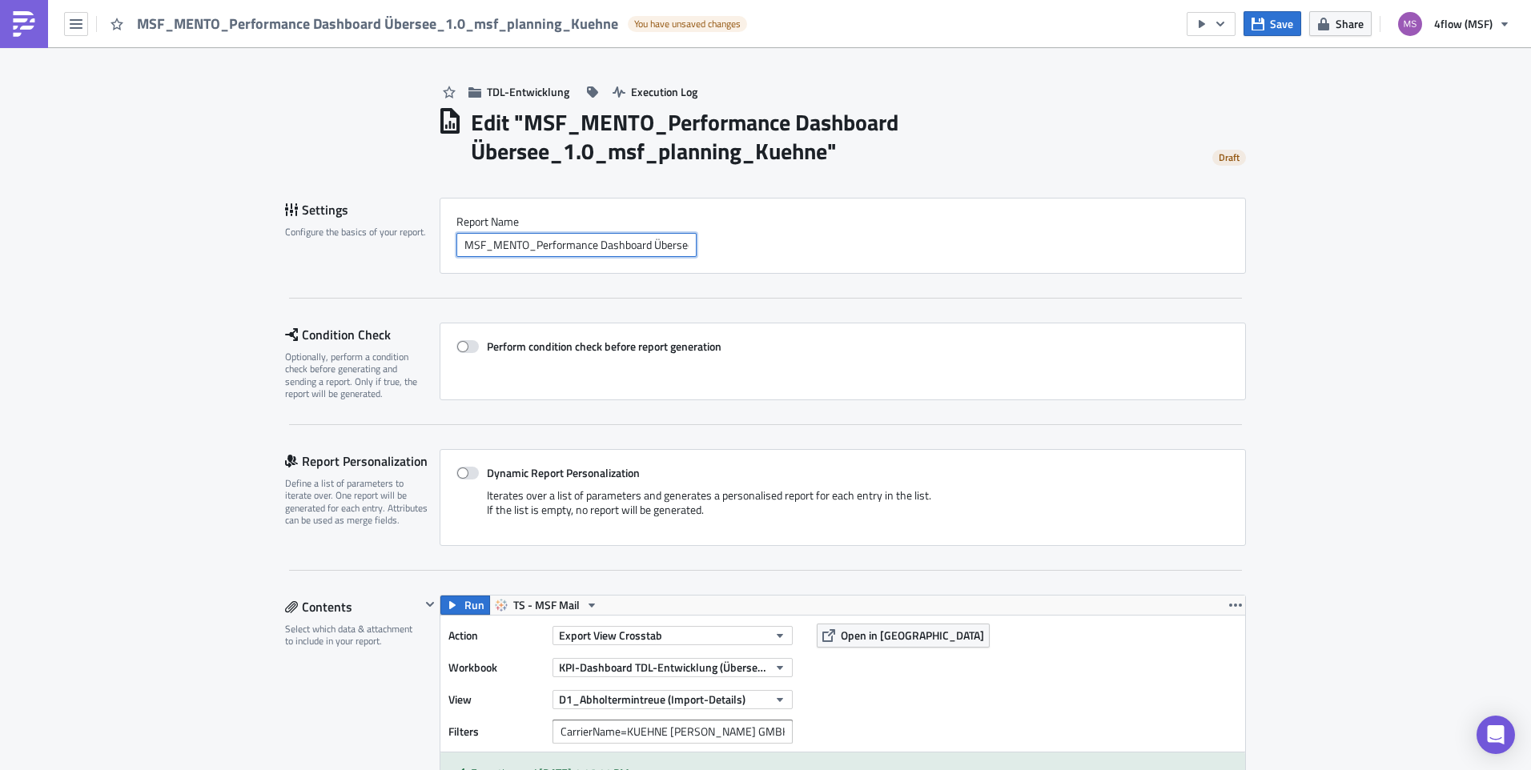
click at [520, 253] on input "MSF_MENTO_Performance Dashboard Übersee_1.0_msf_planning_Kuehne" at bounding box center [576, 245] width 240 height 24
paste input "Oversea_Kuehne_MSF_MENTO_Performance Dashboard Übersee_1.0"
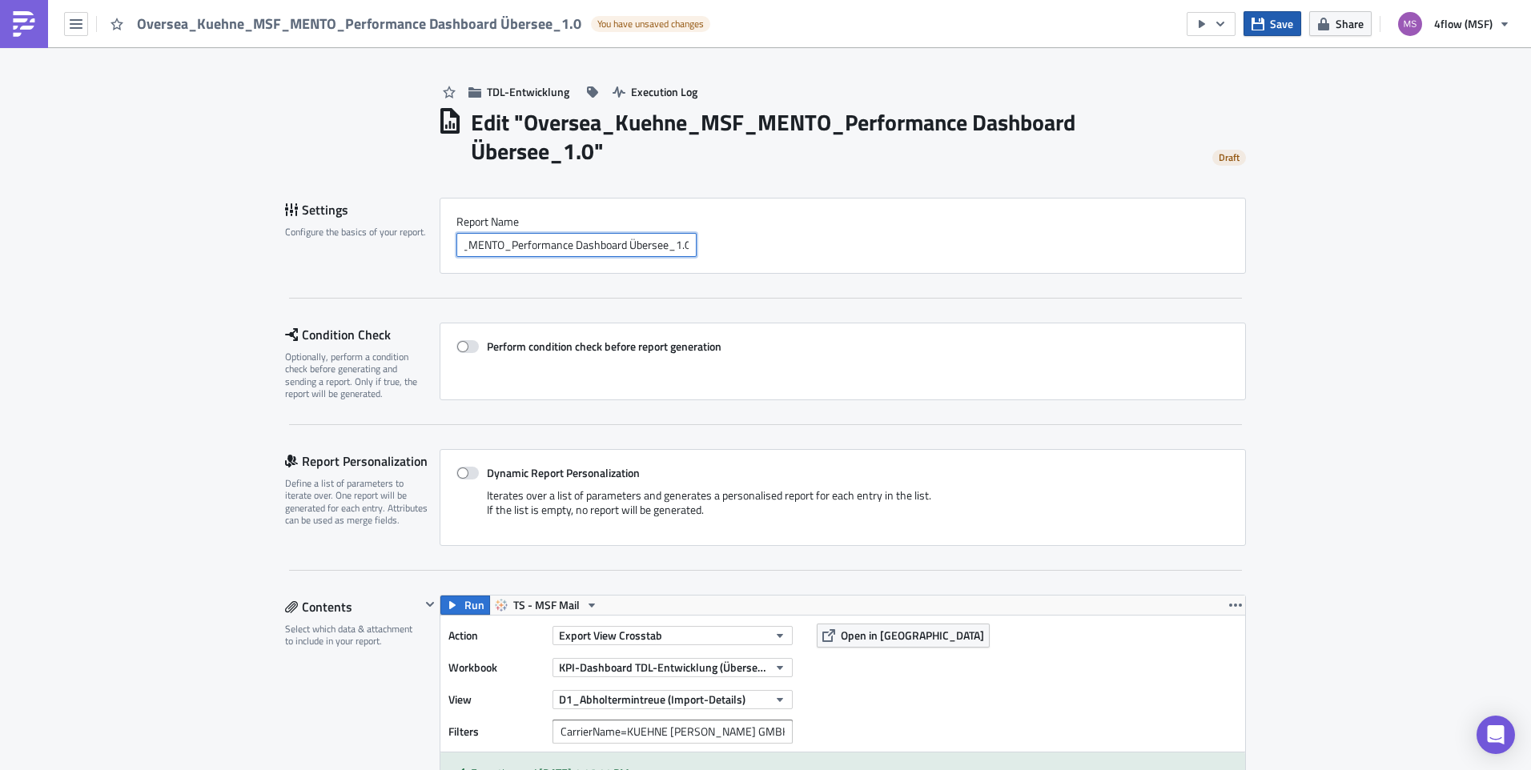
type input "Oversea_Kuehne_MSF_MENTO_Performance Dashboard Übersee_1.0"
click at [1274, 28] on span "Save" at bounding box center [1281, 23] width 23 height 17
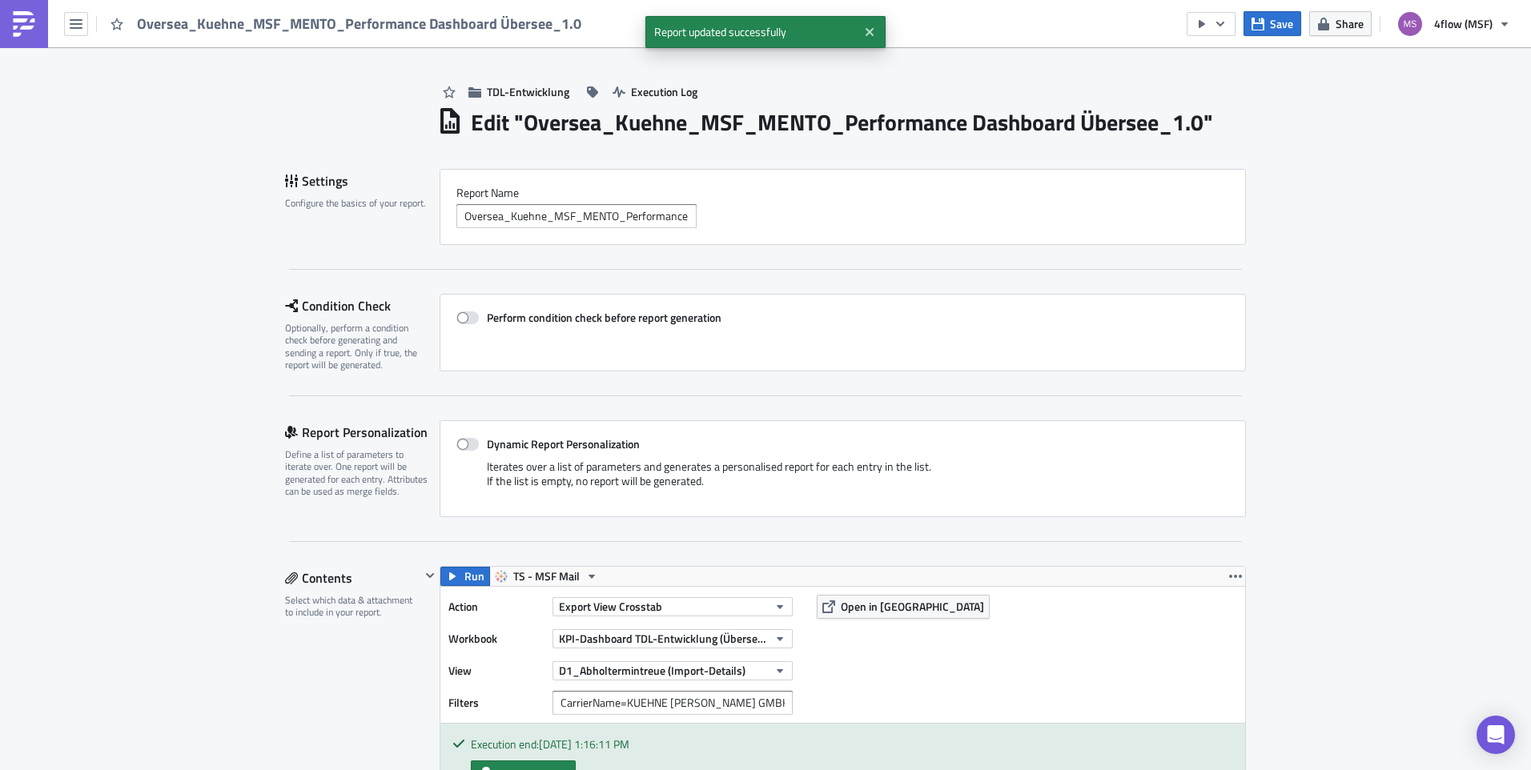
click at [88, 23] on div "Oversea_Kuehne_MSF_MENTO_Performance Dashboard Übersee_1.0" at bounding box center [295, 23] width 591 height 47
click at [80, 23] on icon "button" at bounding box center [76, 24] width 13 height 10
click at [119, 105] on div "Explore" at bounding box center [145, 112] width 106 height 16
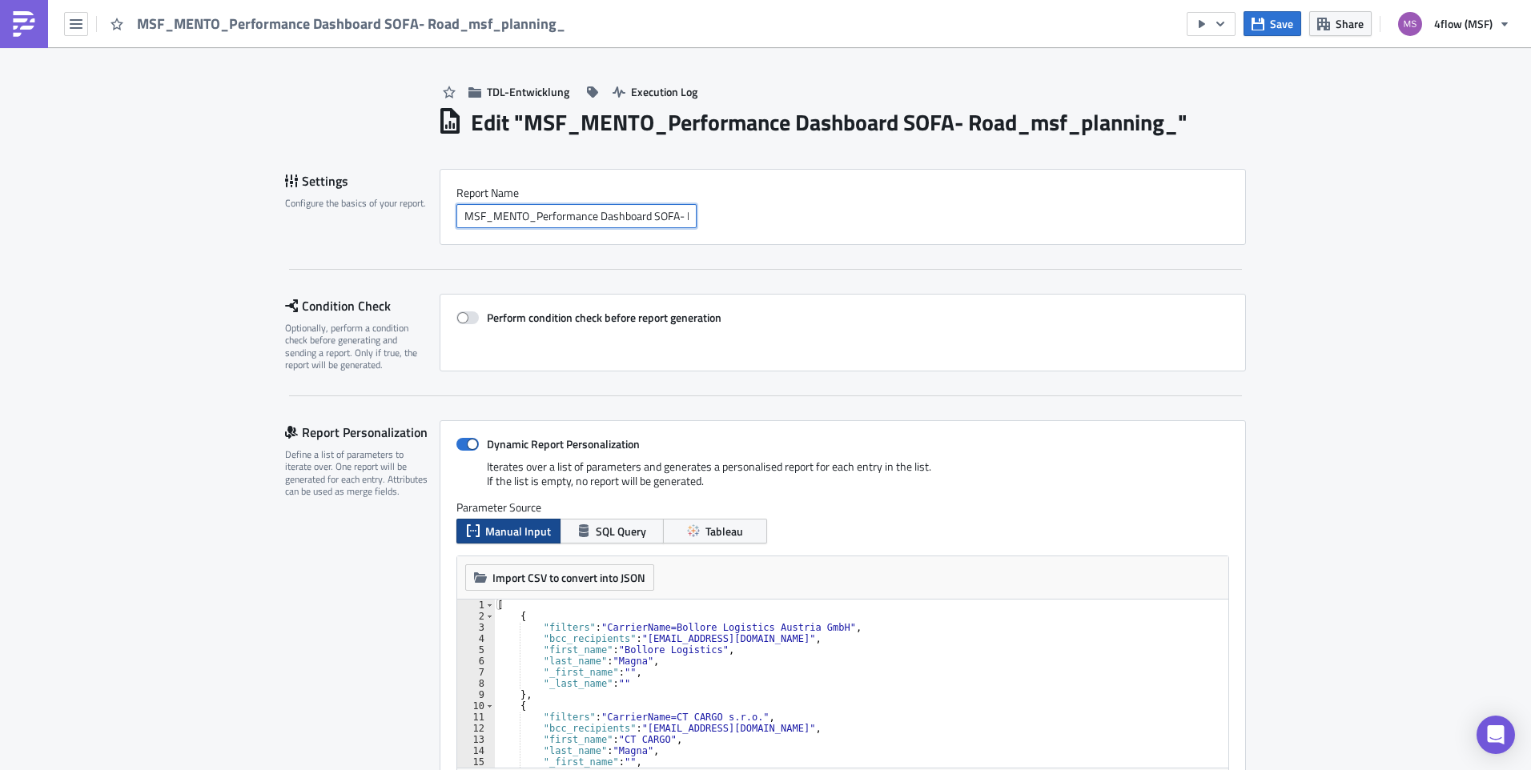
click at [612, 216] on input "MSF_MENTO_Performance Dashboard SOFA- Road_msf_planning_" at bounding box center [576, 216] width 240 height 24
drag, startPoint x: 645, startPoint y: 216, endPoint x: 810, endPoint y: 215, distance: 164.9
click at [810, 215] on div "MSF_MENTO_Performance Dashboard SOFA- Road_msf_planning_" at bounding box center [842, 216] width 773 height 24
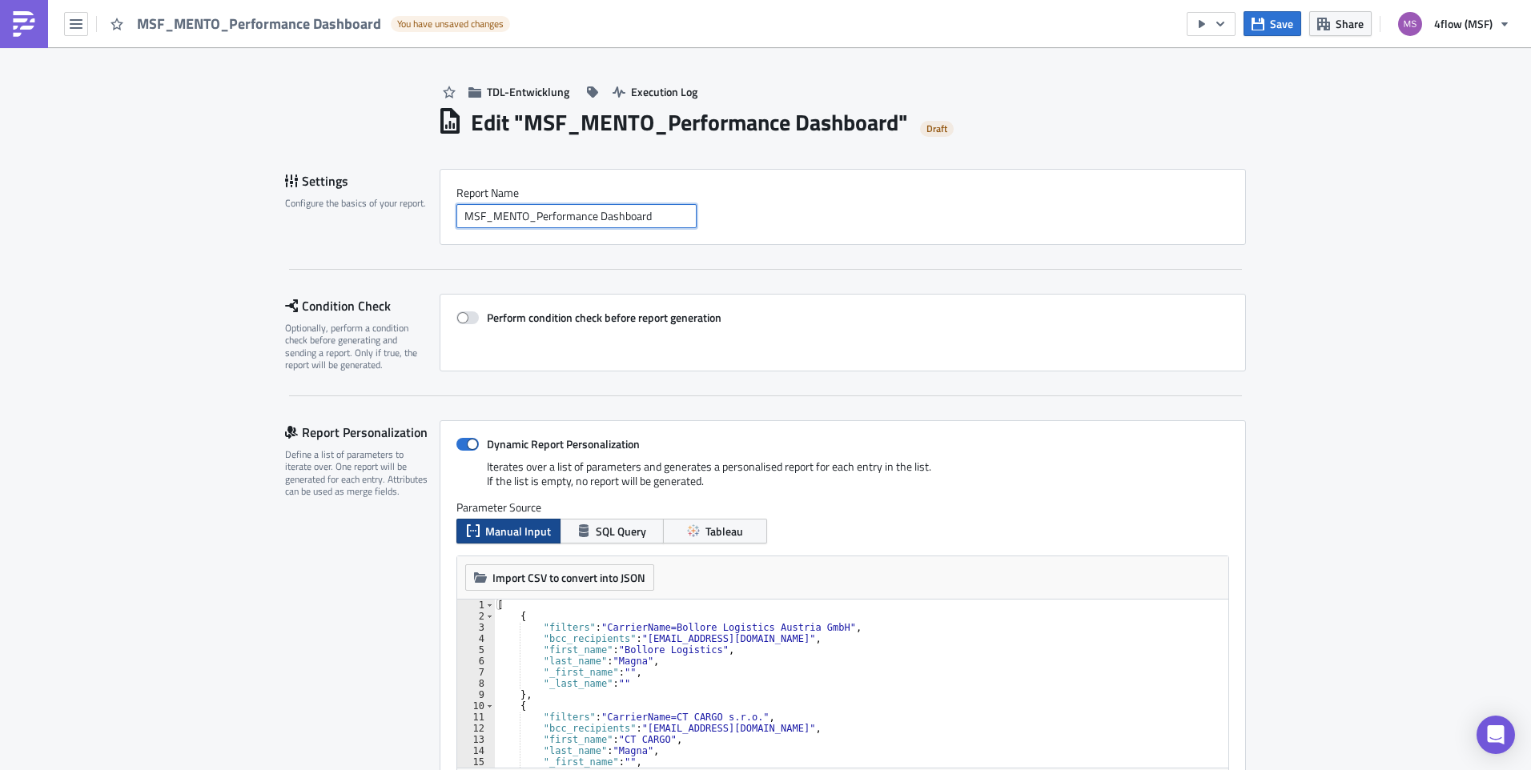
click at [457, 216] on input "MSF_MENTO_Performance Dashboard" at bounding box center [576, 216] width 240 height 24
paste input "SOFA- Road_msf_planning_"
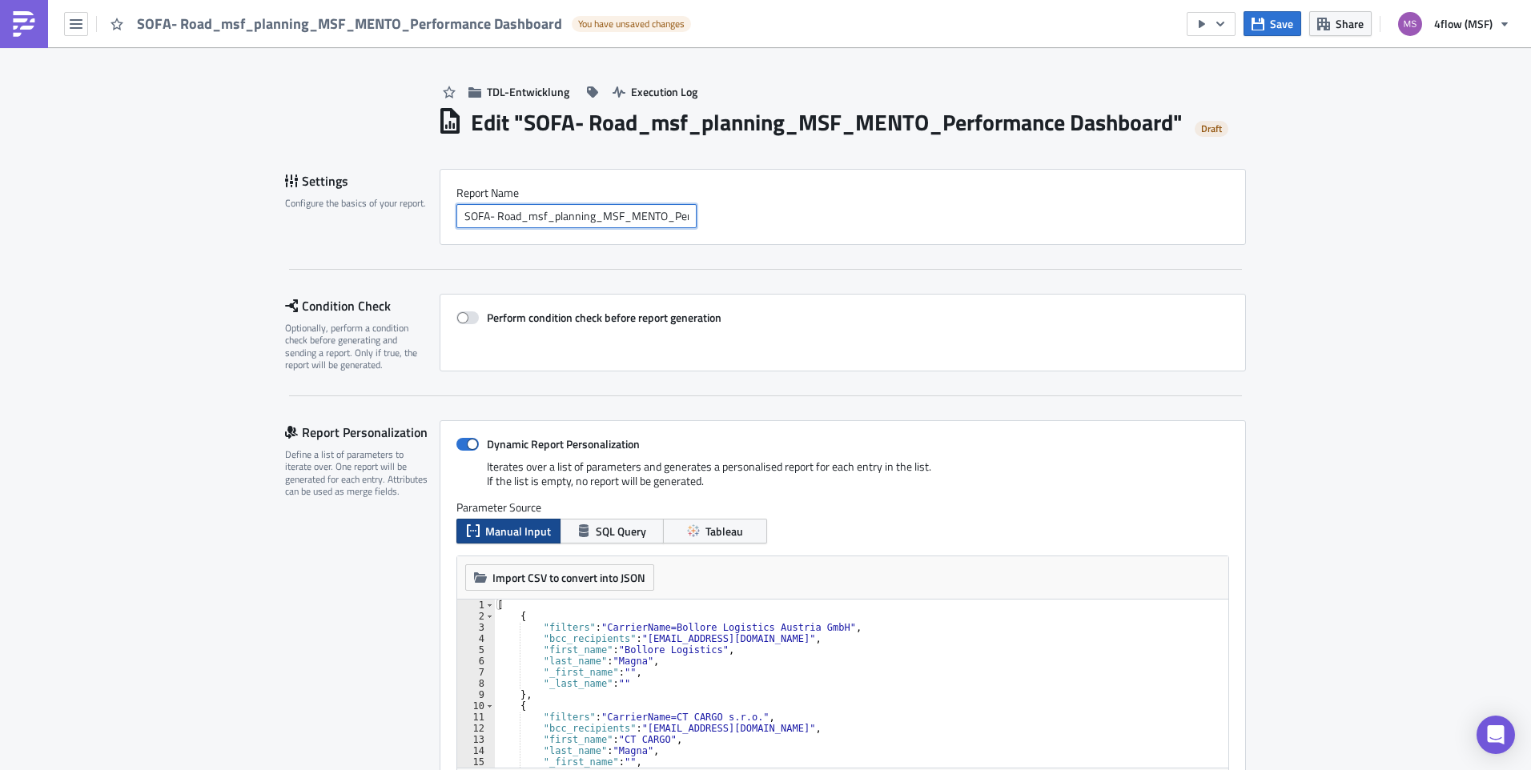
drag, startPoint x: 596, startPoint y: 218, endPoint x: 528, endPoint y: 222, distance: 67.4
click at [528, 222] on input "SOFA- Road_msf_planning_MSF_MENTO_Performance Dashboard" at bounding box center [576, 216] width 240 height 24
type input "SOFA- Road_MSF_MENTO_Performance Dashboard"
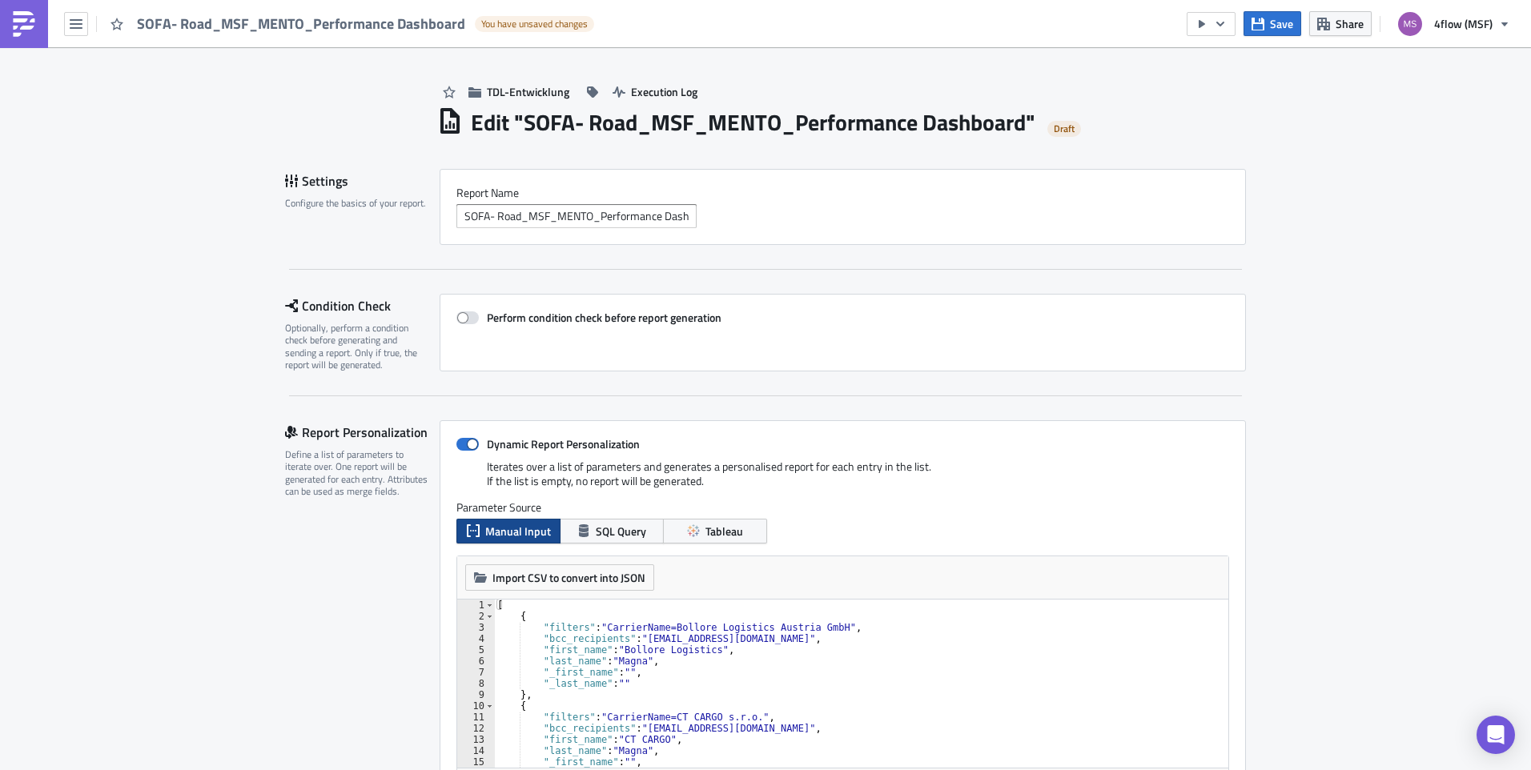
click at [1279, 27] on span "Save" at bounding box center [1281, 23] width 23 height 17
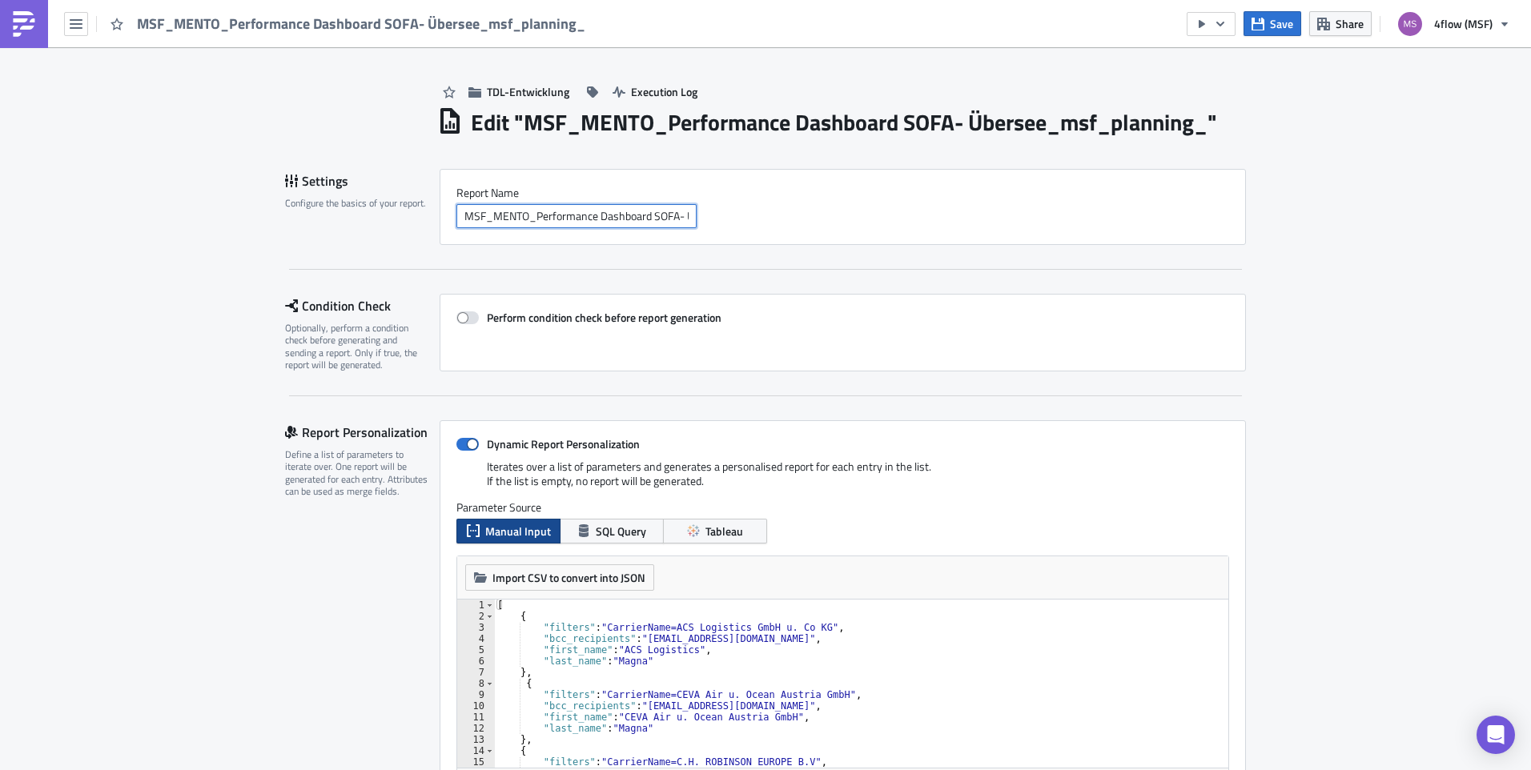
scroll to position [0, 117]
drag, startPoint x: 645, startPoint y: 215, endPoint x: 845, endPoint y: 220, distance: 200.2
click at [845, 220] on div "MSF_MENTO_Performance Dashboard SOFA- Übersee_msf_planning_" at bounding box center [842, 216] width 773 height 24
click at [460, 221] on input "MSF_MENTO_Performance Dashboard" at bounding box center [576, 216] width 240 height 24
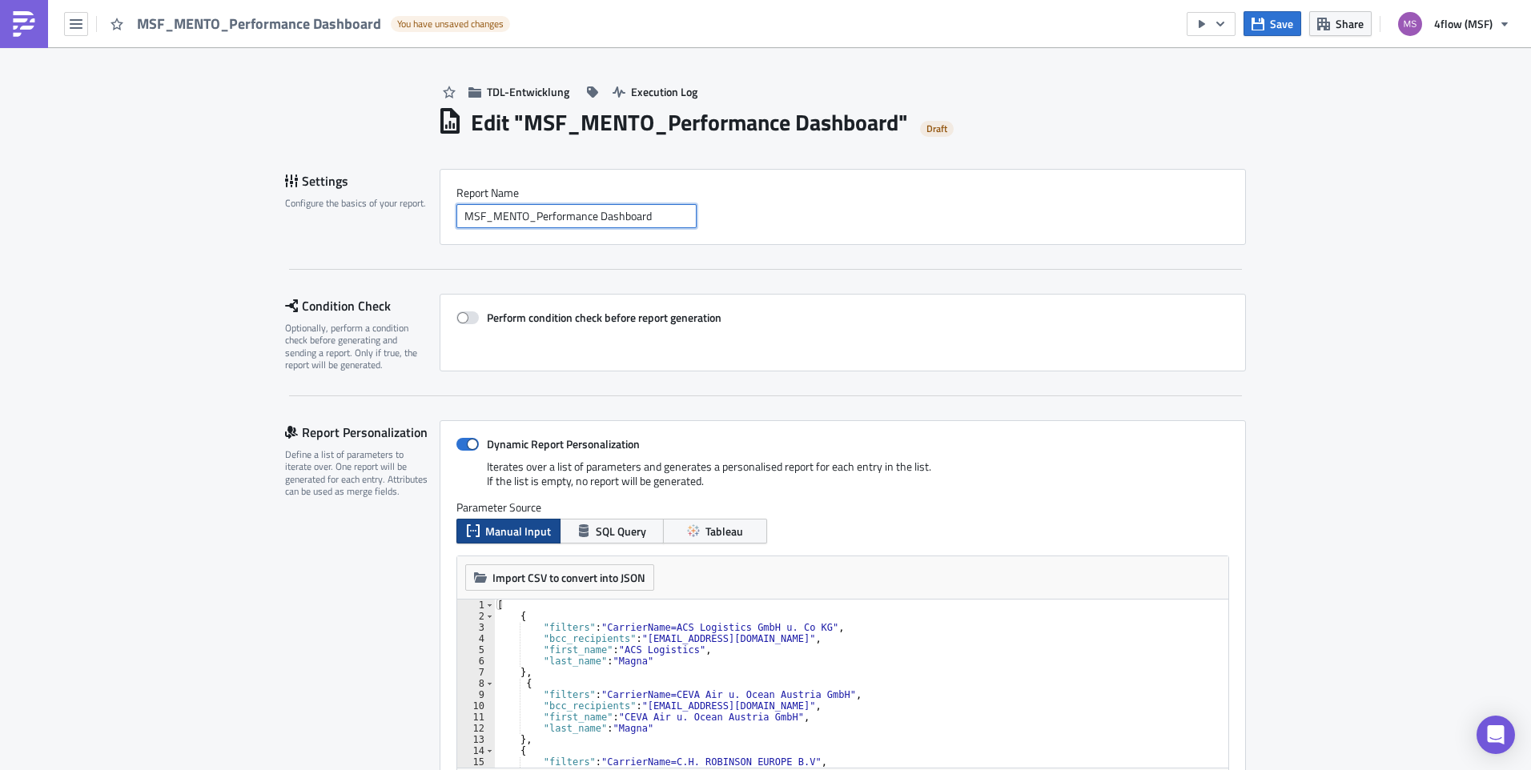
paste input "SOFA- Übersee_msf_planning_"
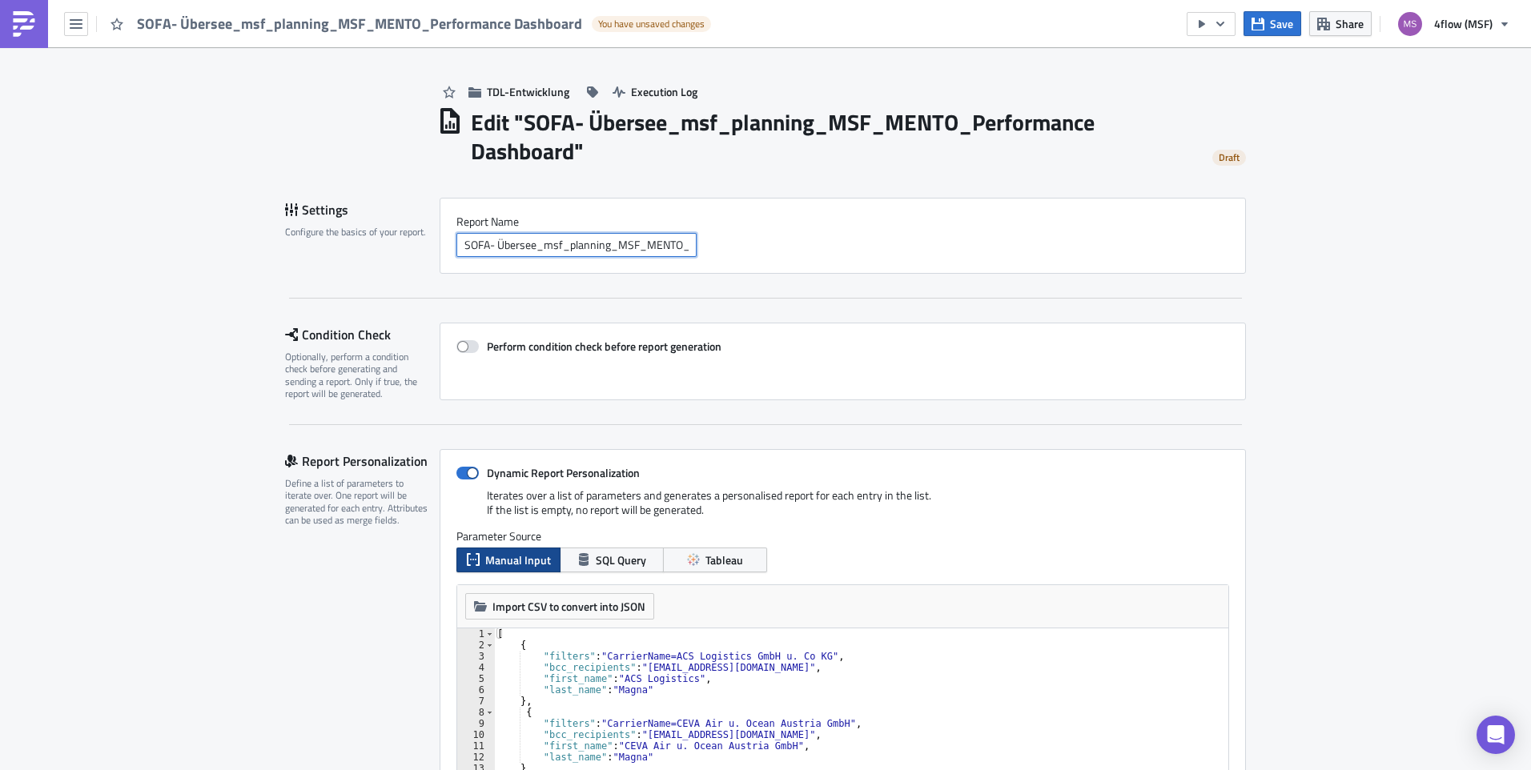
drag, startPoint x: 612, startPoint y: 250, endPoint x: 540, endPoint y: 251, distance: 71.3
click at [540, 251] on input "SOFA- Übersee_msf_planning_MSF_MENTO_Performance Dashboard" at bounding box center [576, 245] width 240 height 24
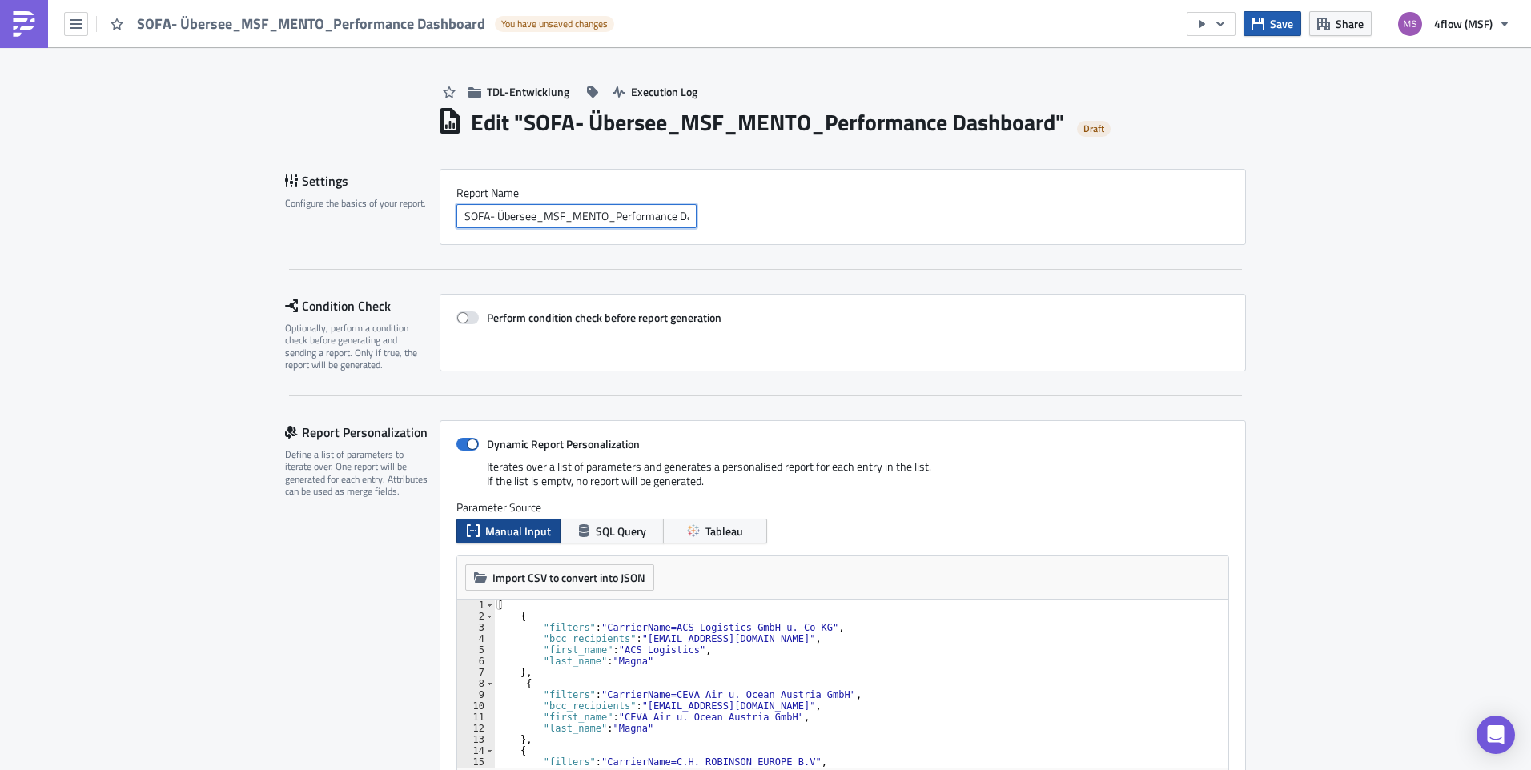
type input "SOFA- Übersee_MSF_MENTO_Performance Dashboard"
click at [1261, 27] on icon "button" at bounding box center [1257, 24] width 13 height 13
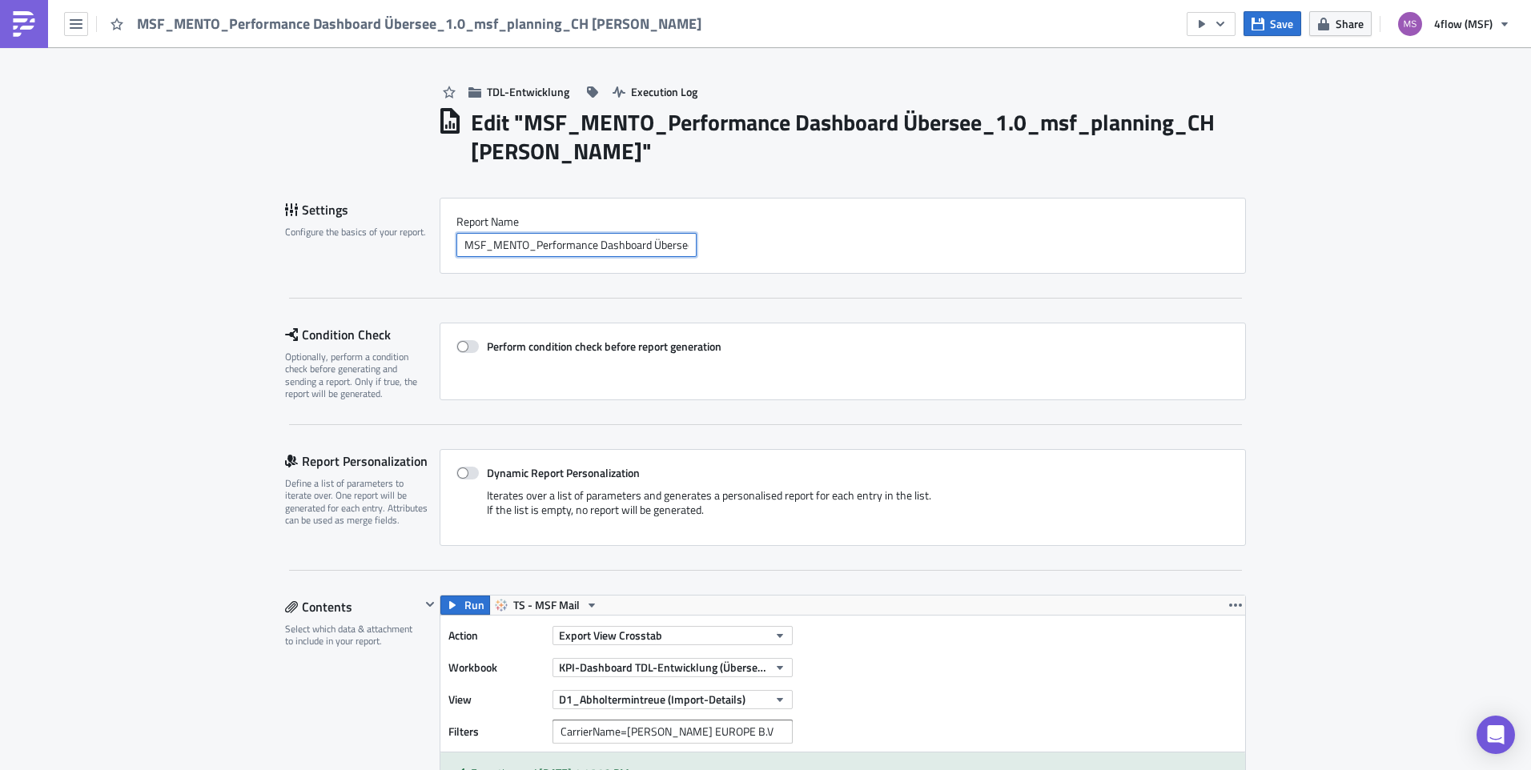
scroll to position [0, 167]
drag, startPoint x: 646, startPoint y: 243, endPoint x: 795, endPoint y: 240, distance: 148.9
click at [795, 240] on div "MSF_MENTO_Performance Dashboard Übersee_1.0_msf_planning_CH Robinson" at bounding box center [842, 245] width 773 height 24
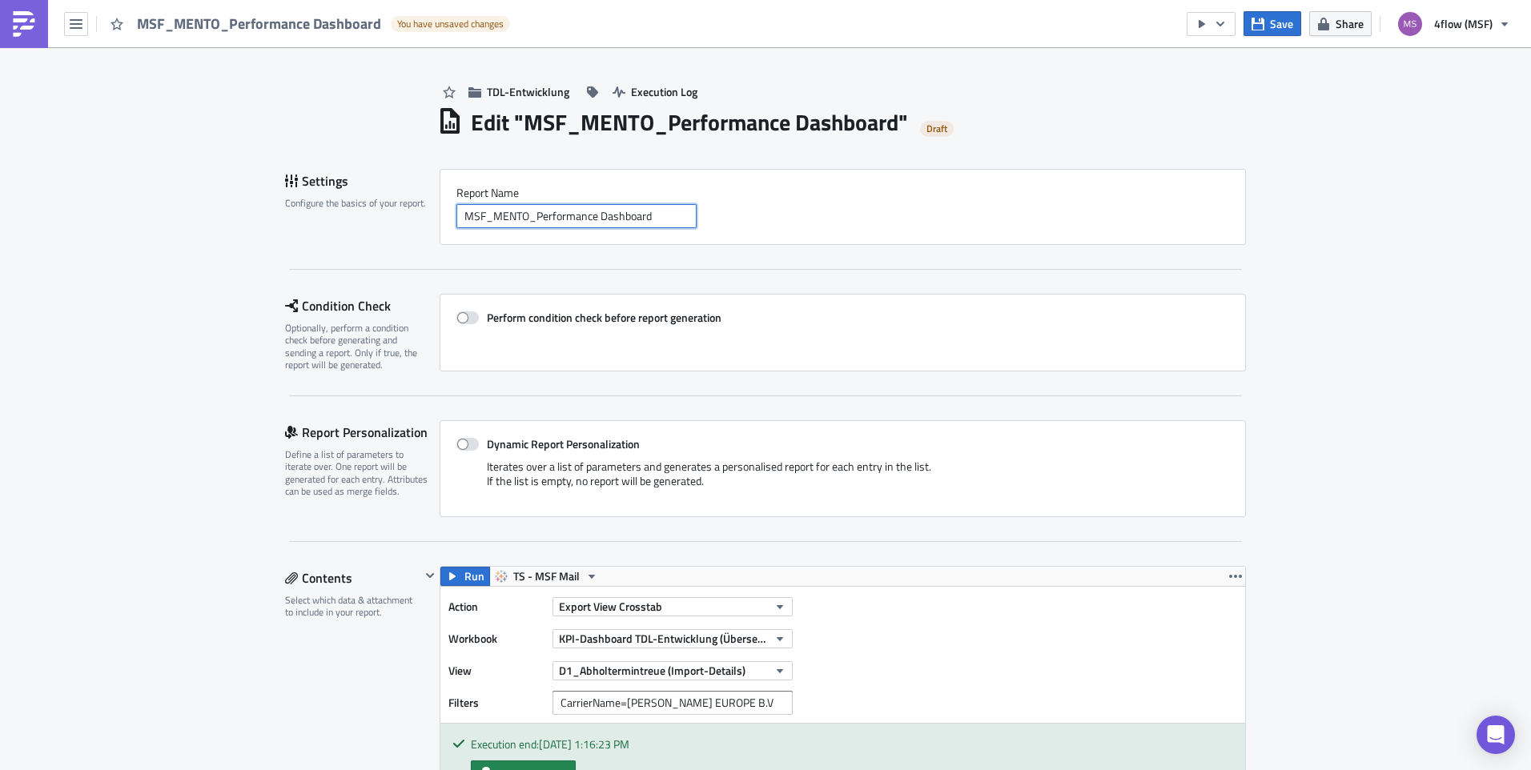
scroll to position [0, 0]
drag, startPoint x: 668, startPoint y: 215, endPoint x: 111, endPoint y: 227, distance: 556.6
paste input "Oversea_CH Robinson_MSF_MENTO_Performance Dashboard Übersee_1.0"
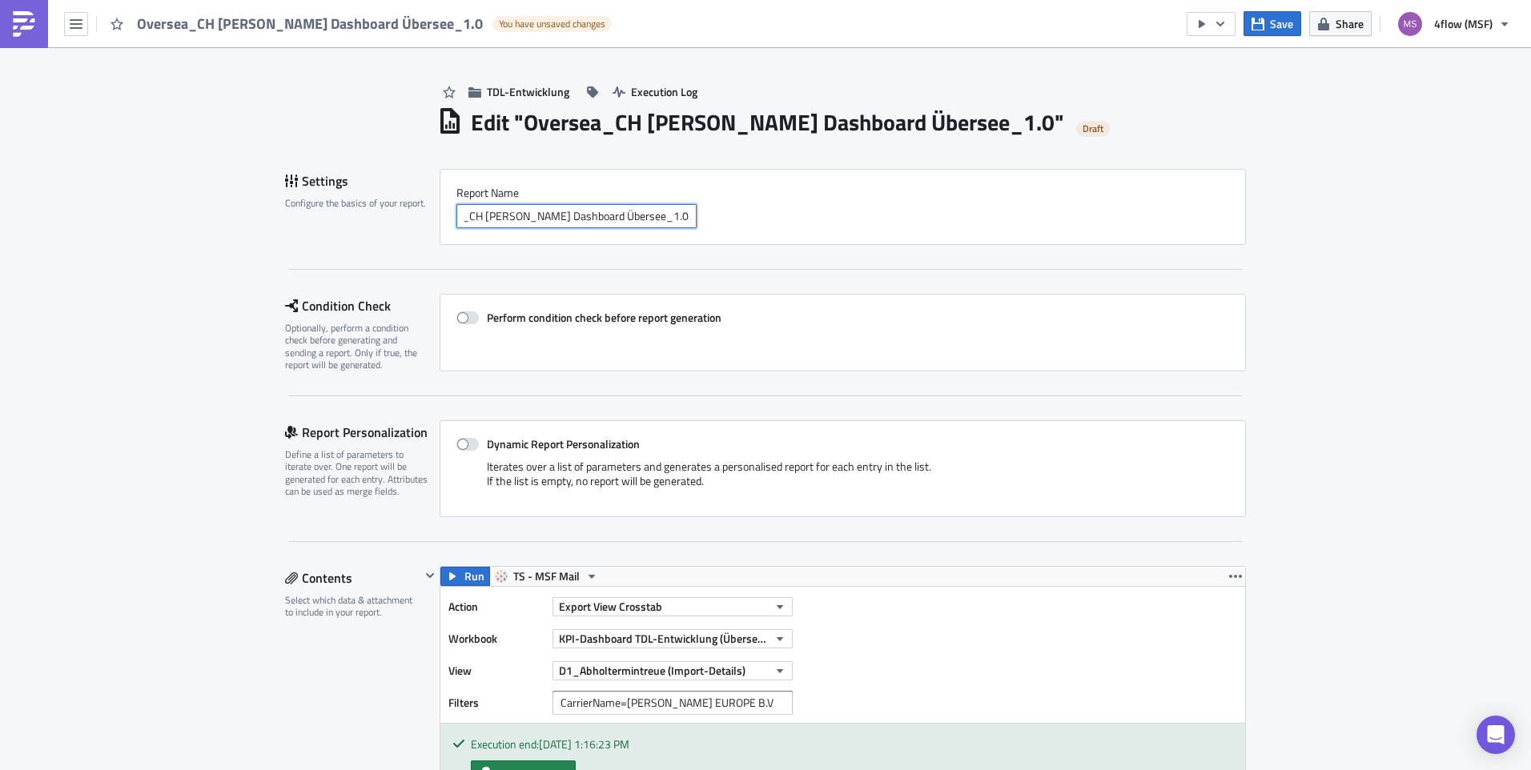
click at [468, 228] on input "Oversea_CH Robinson_MSF_MENTO_Performance Dashboard Übersee_1.0" at bounding box center [576, 216] width 240 height 24
type input "Oversea_CH Robinson_MSF_MENTO_Performance Dashboard Übersee_1.0"
click at [1281, 25] on span "Save" at bounding box center [1281, 23] width 23 height 17
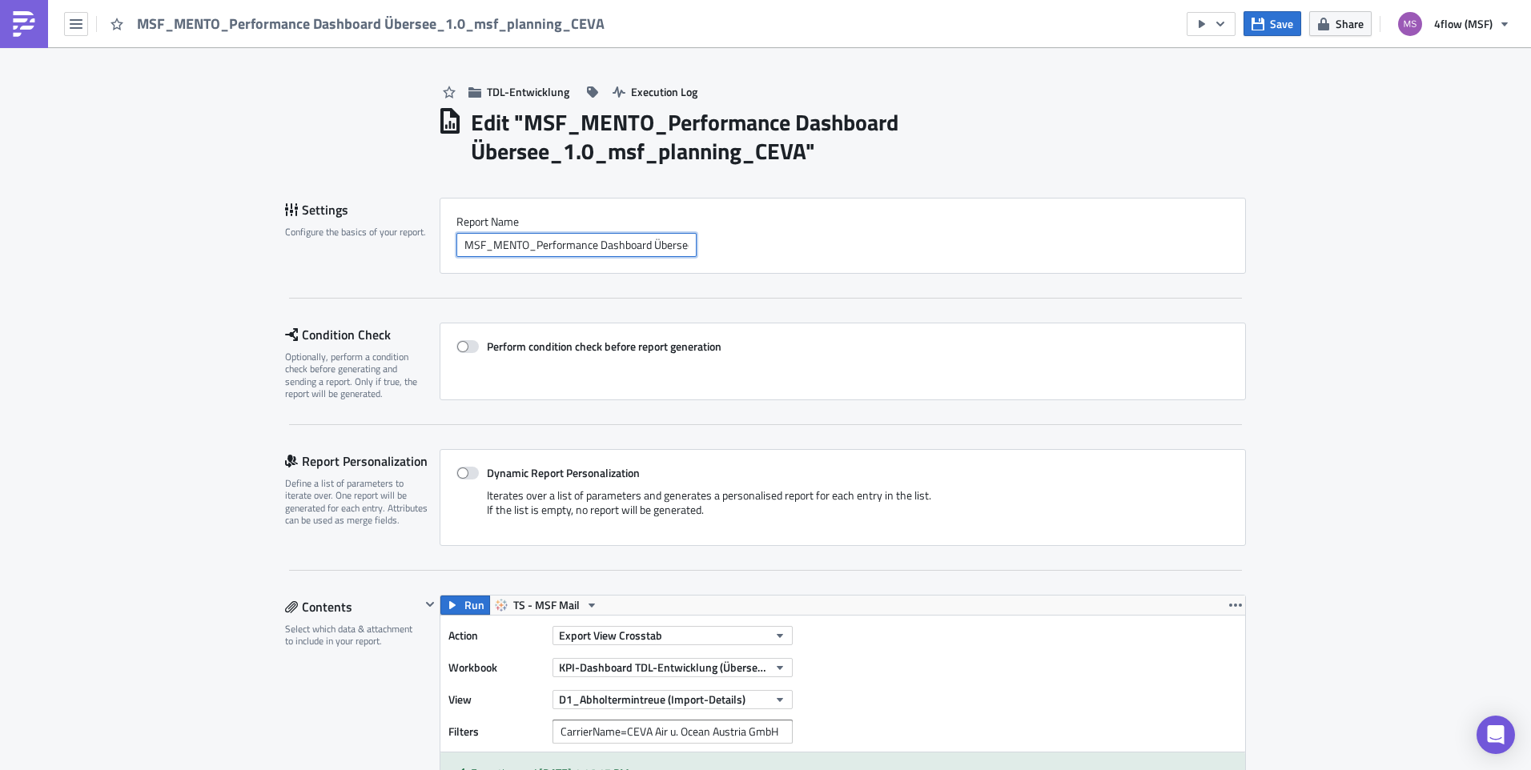
click at [496, 250] on input "MSF_MENTO_Performance Dashboard Übersee_1.0_msf_planning_CEVA" at bounding box center [576, 245] width 240 height 24
paste input "Oversea_CEVA_MSF_MENTO_Performance Dashboard Übersee_1.0"
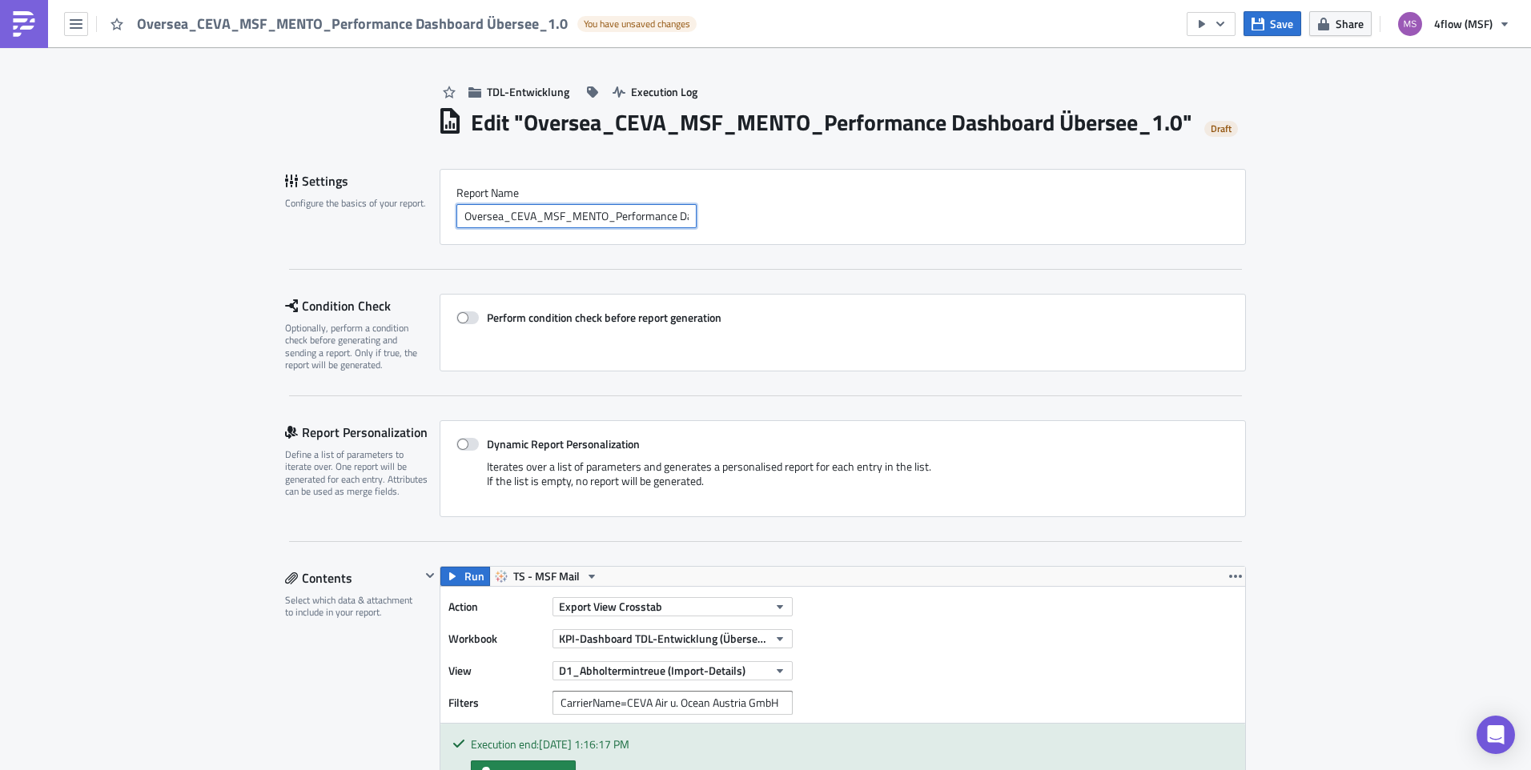
scroll to position [0, 104]
type input "Oversea_CEVA_MSF_MENTO_Performance Dashboard Übersee_1.0"
click at [1274, 21] on span "Save" at bounding box center [1281, 23] width 23 height 17
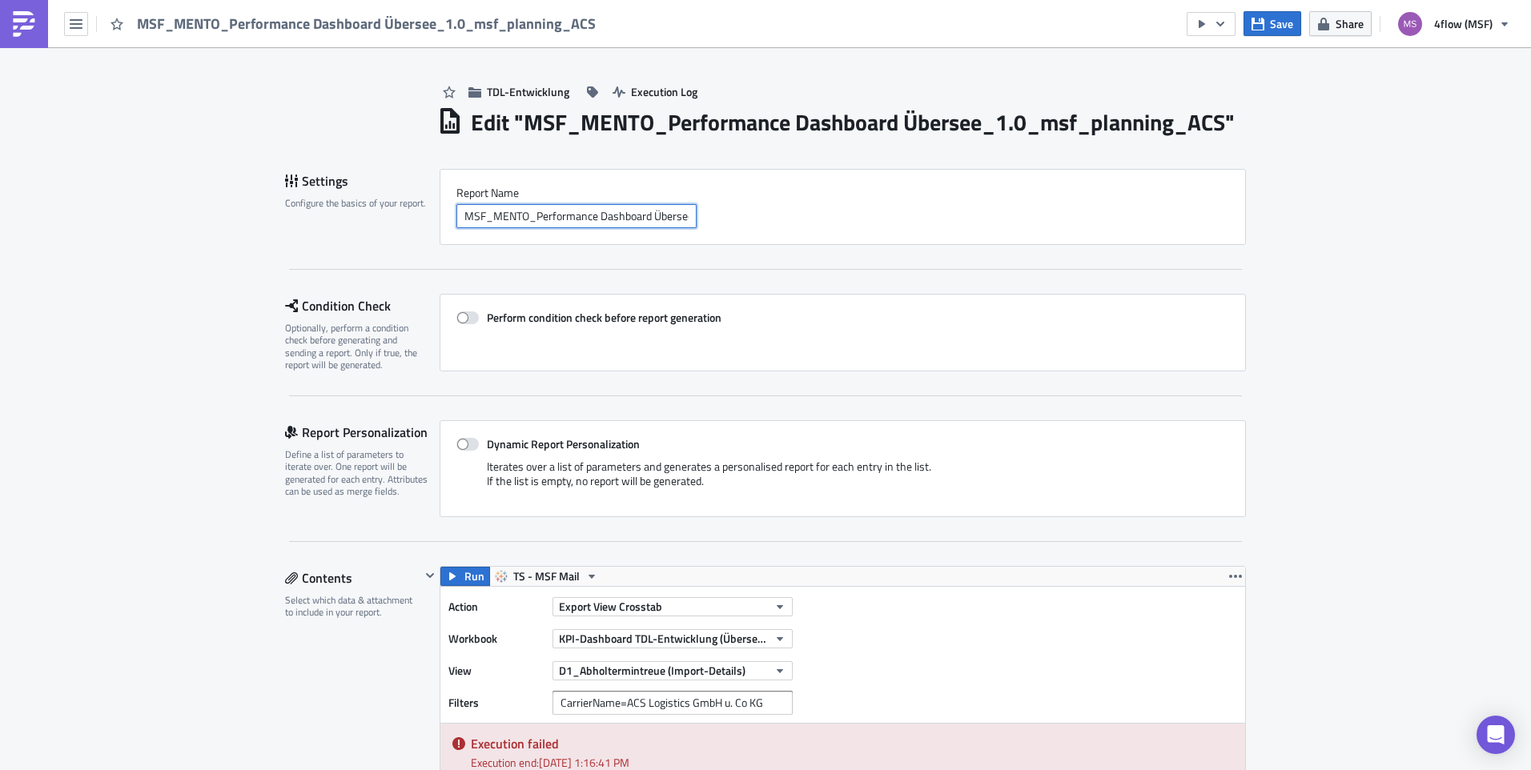
click at [565, 222] on input "MSF_MENTO_Performance Dashboard Übersee_1.0_msf_planning_ACS" at bounding box center [576, 216] width 240 height 24
paste input "Oversea_ACS_MSF_MENTO_Performance Dashboard Übersee_1.0"
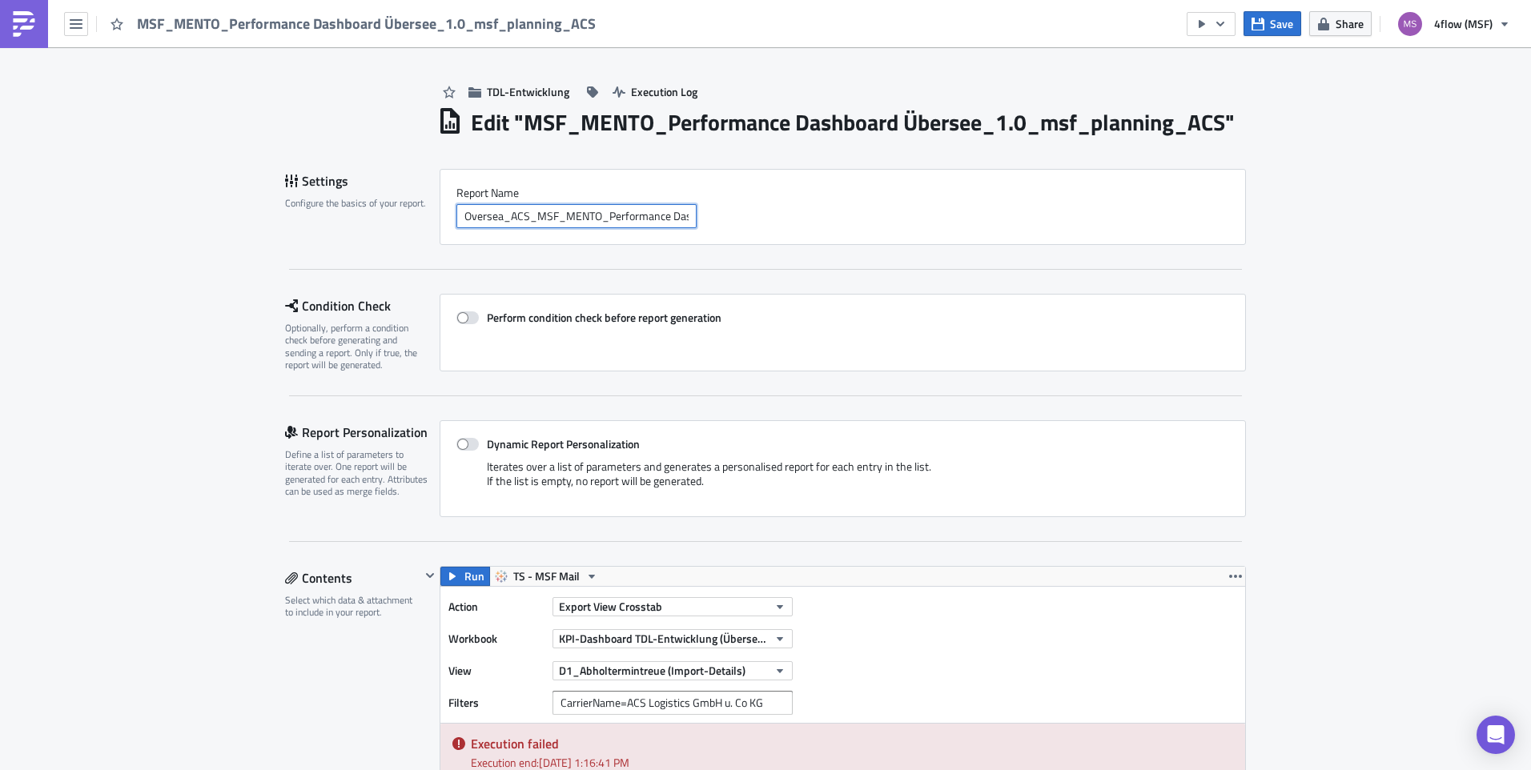
scroll to position [0, 98]
type input "Oversea_ACS_MSF_MENTO_Performance Dashboard Übersee_1.0"
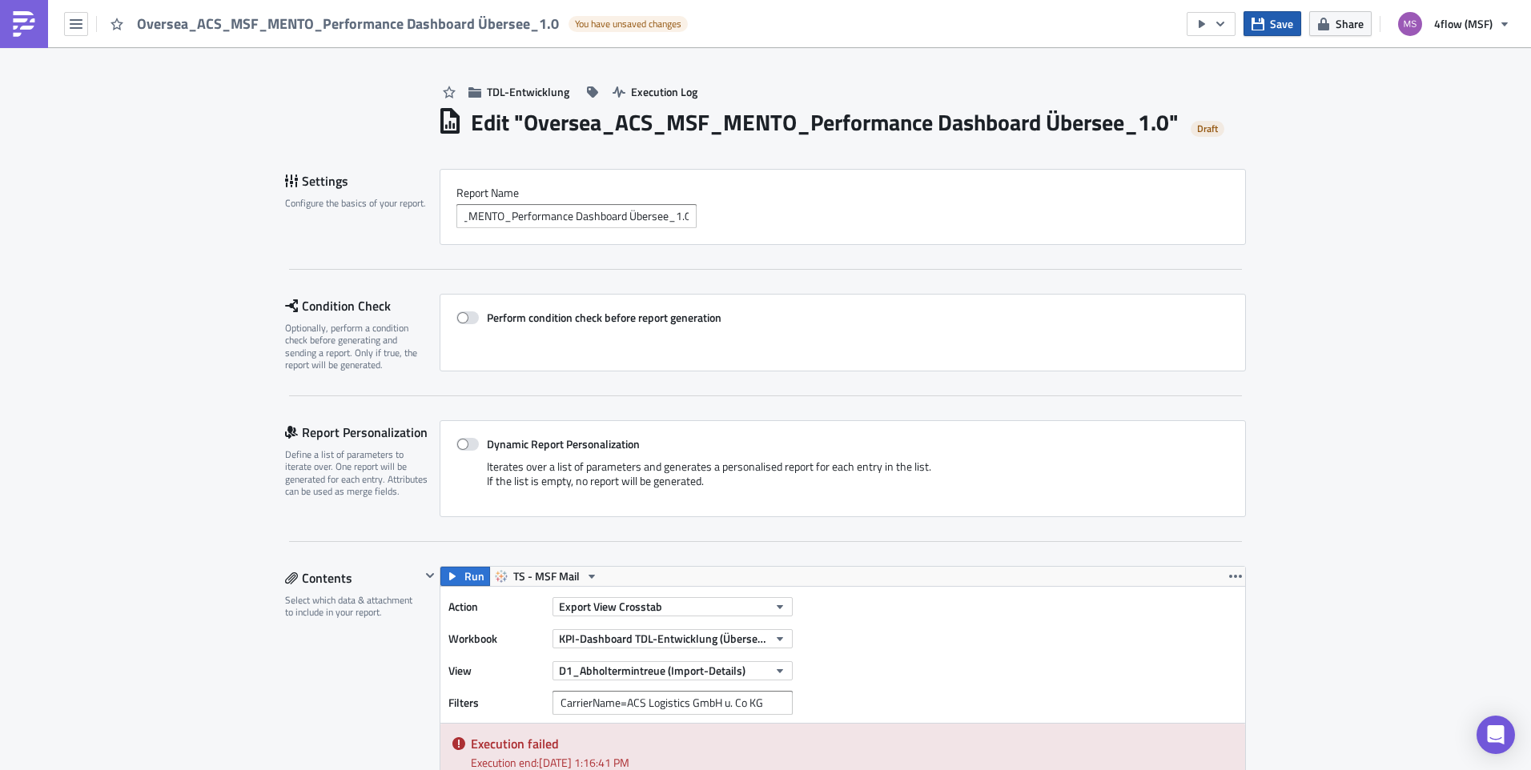
click at [1275, 23] on span "Save" at bounding box center [1281, 23] width 23 height 17
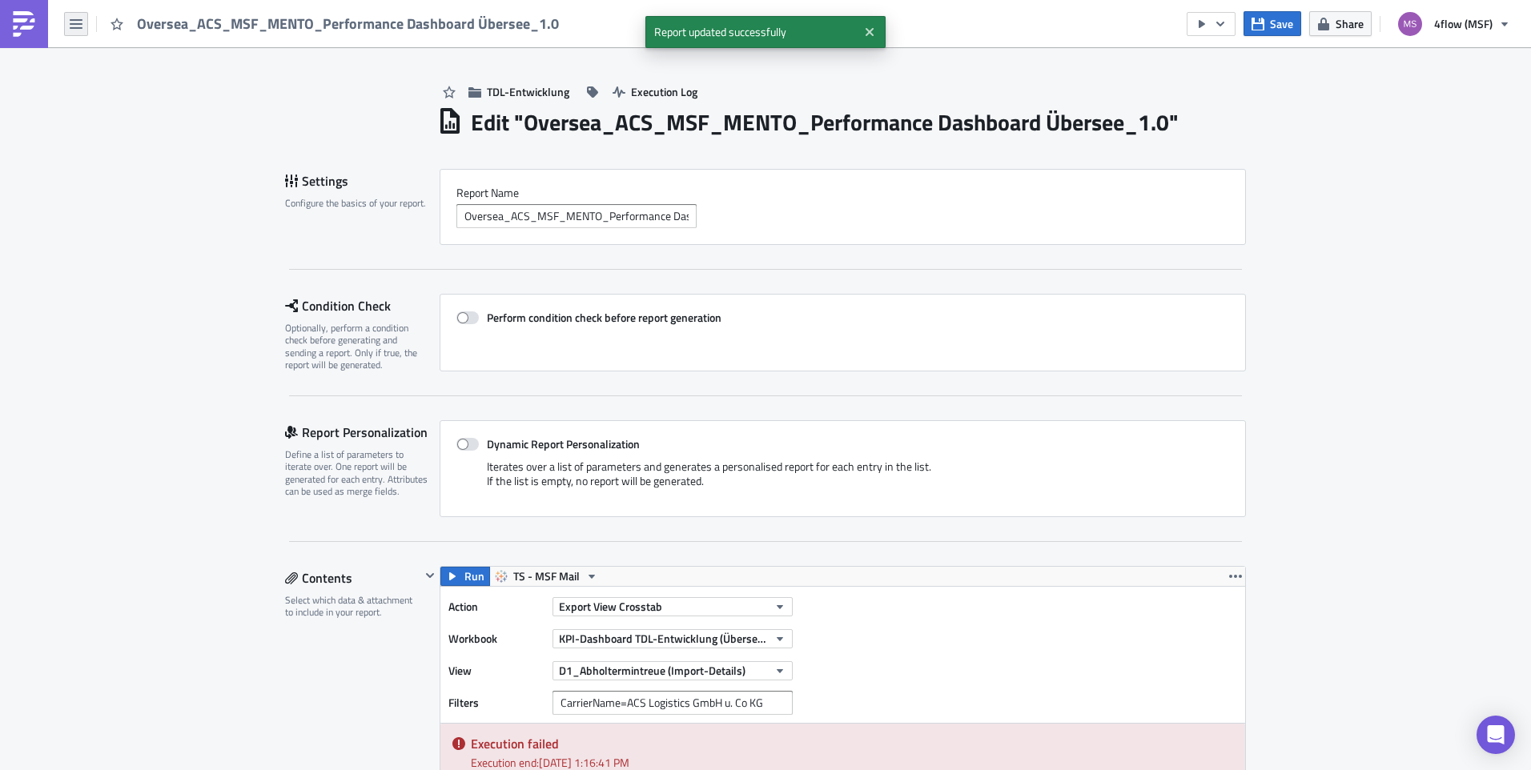
click at [75, 30] on icon "button" at bounding box center [76, 24] width 13 height 13
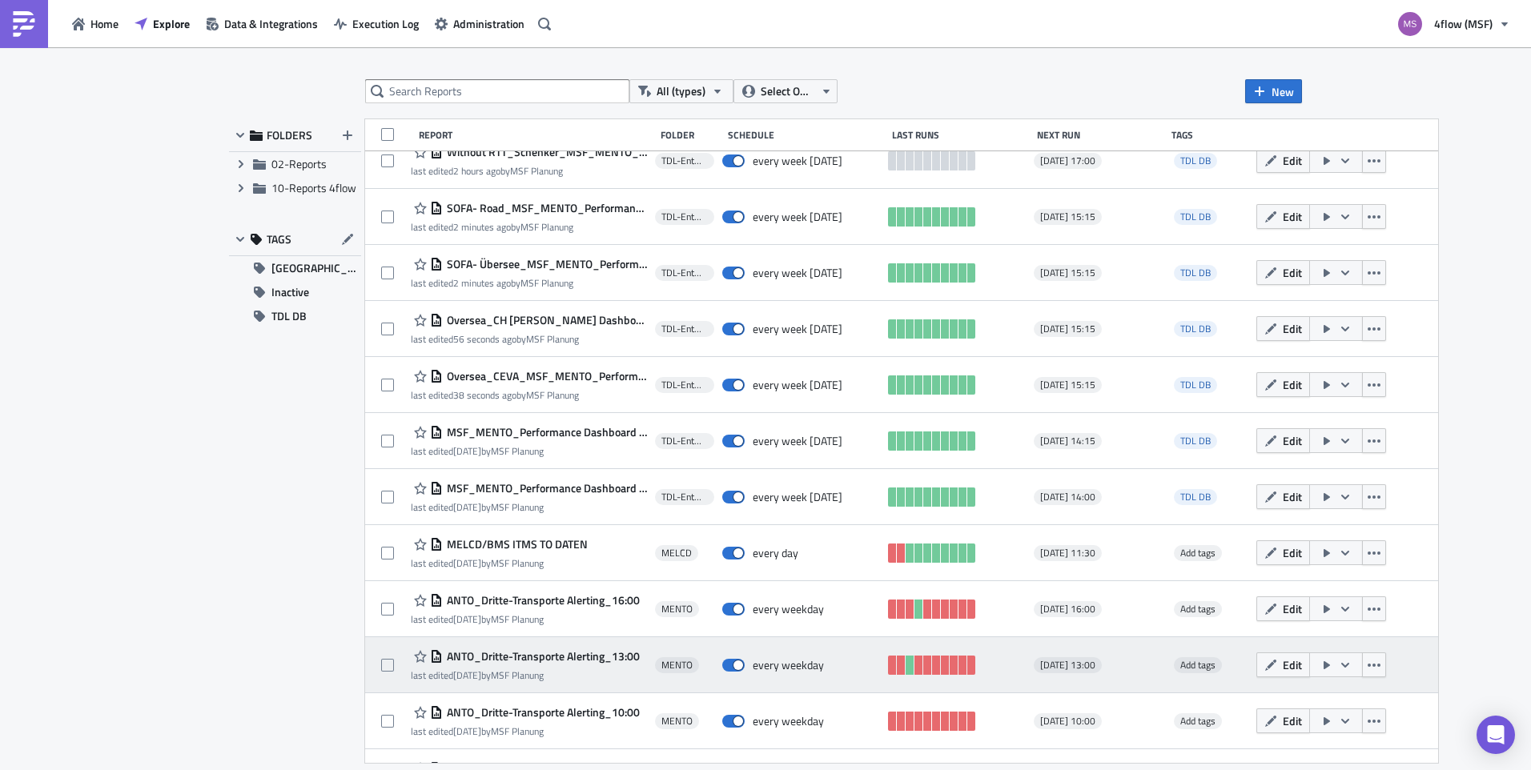
scroll to position [160, 0]
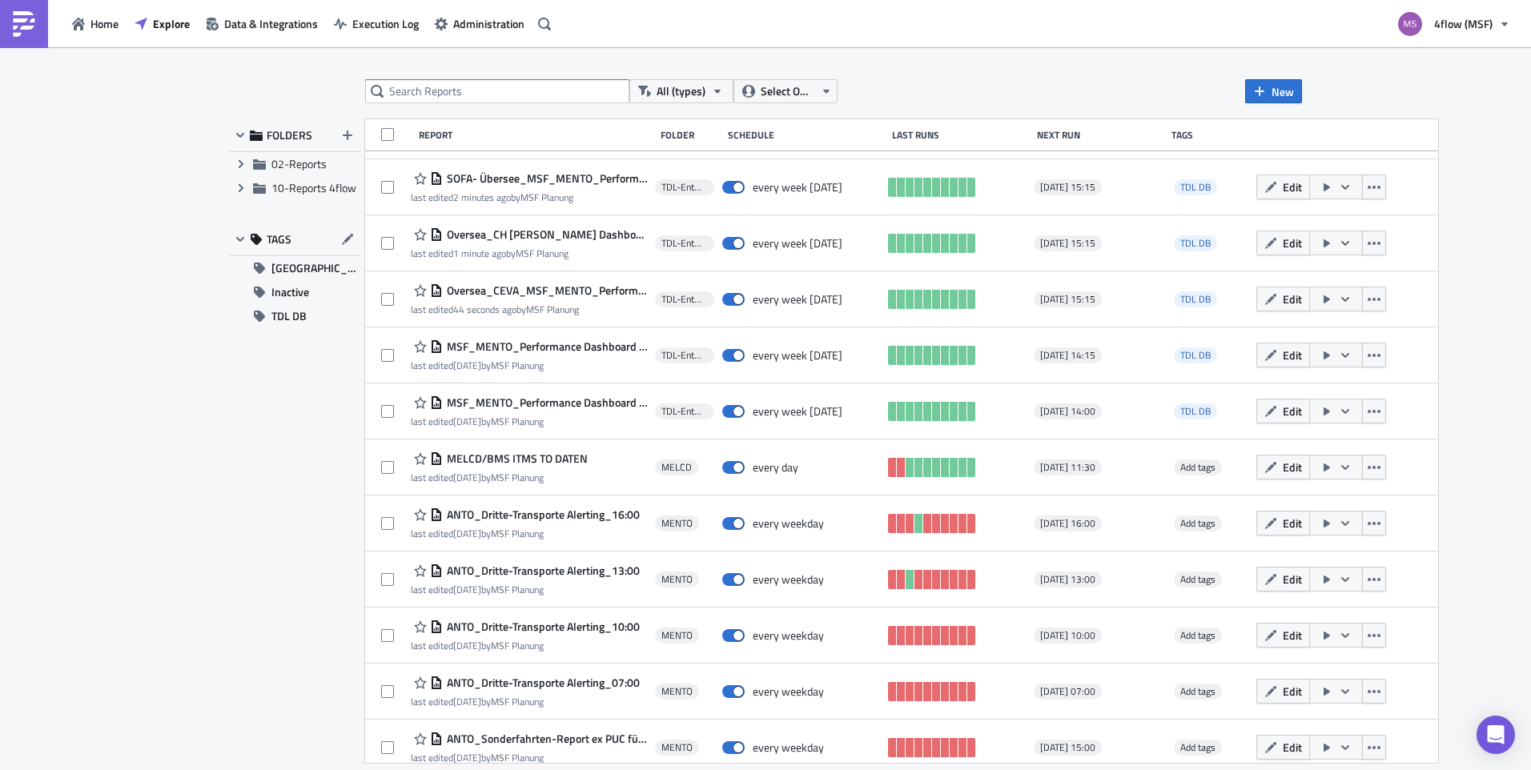
click at [314, 328] on div "FOLDERS Expand group 02-Reports Expand group 10-Reports 4flow TAGS GRP Load Bui…" at bounding box center [295, 441] width 132 height 644
click at [311, 323] on button "TDL DB" at bounding box center [295, 316] width 132 height 24
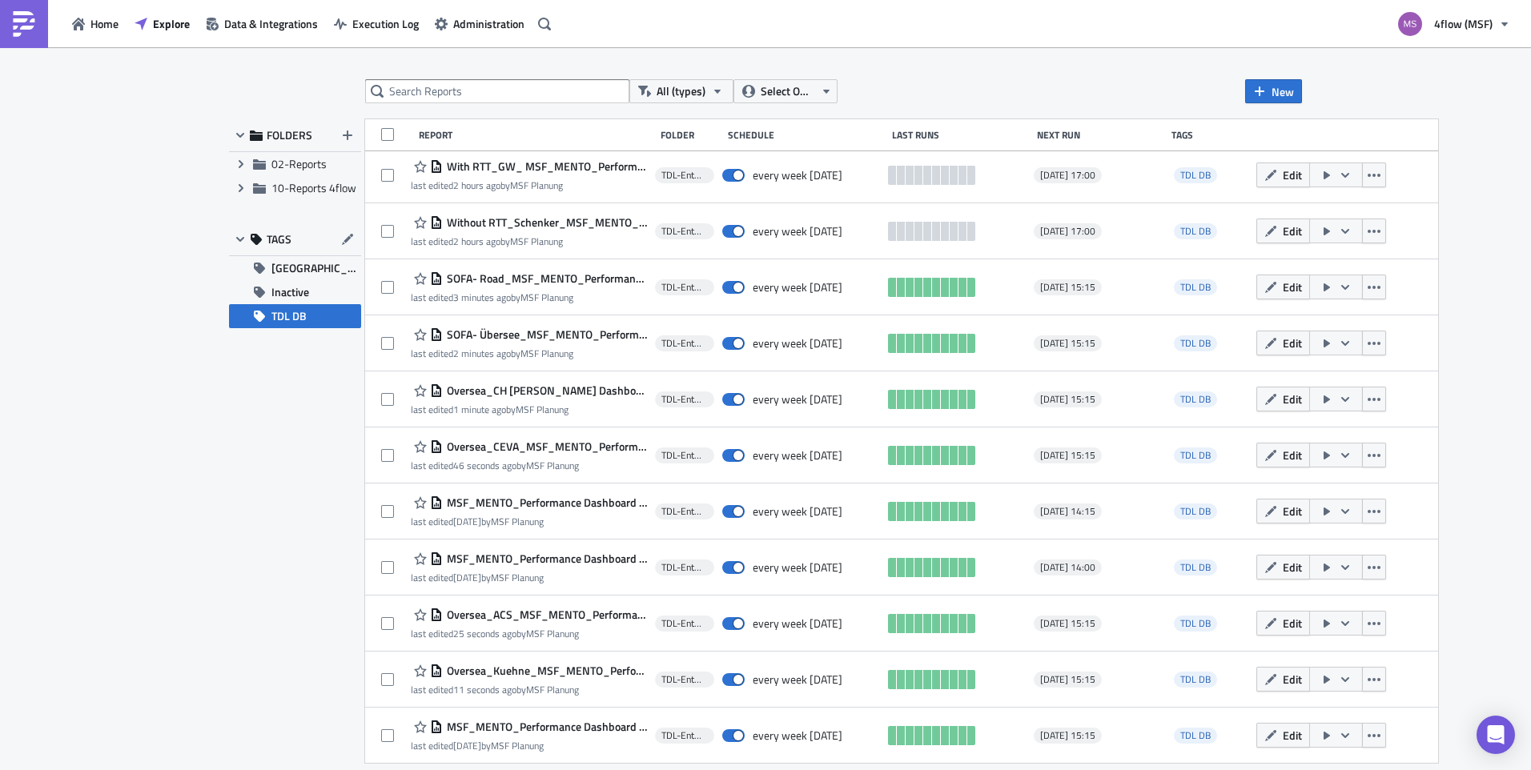
scroll to position [5, 0]
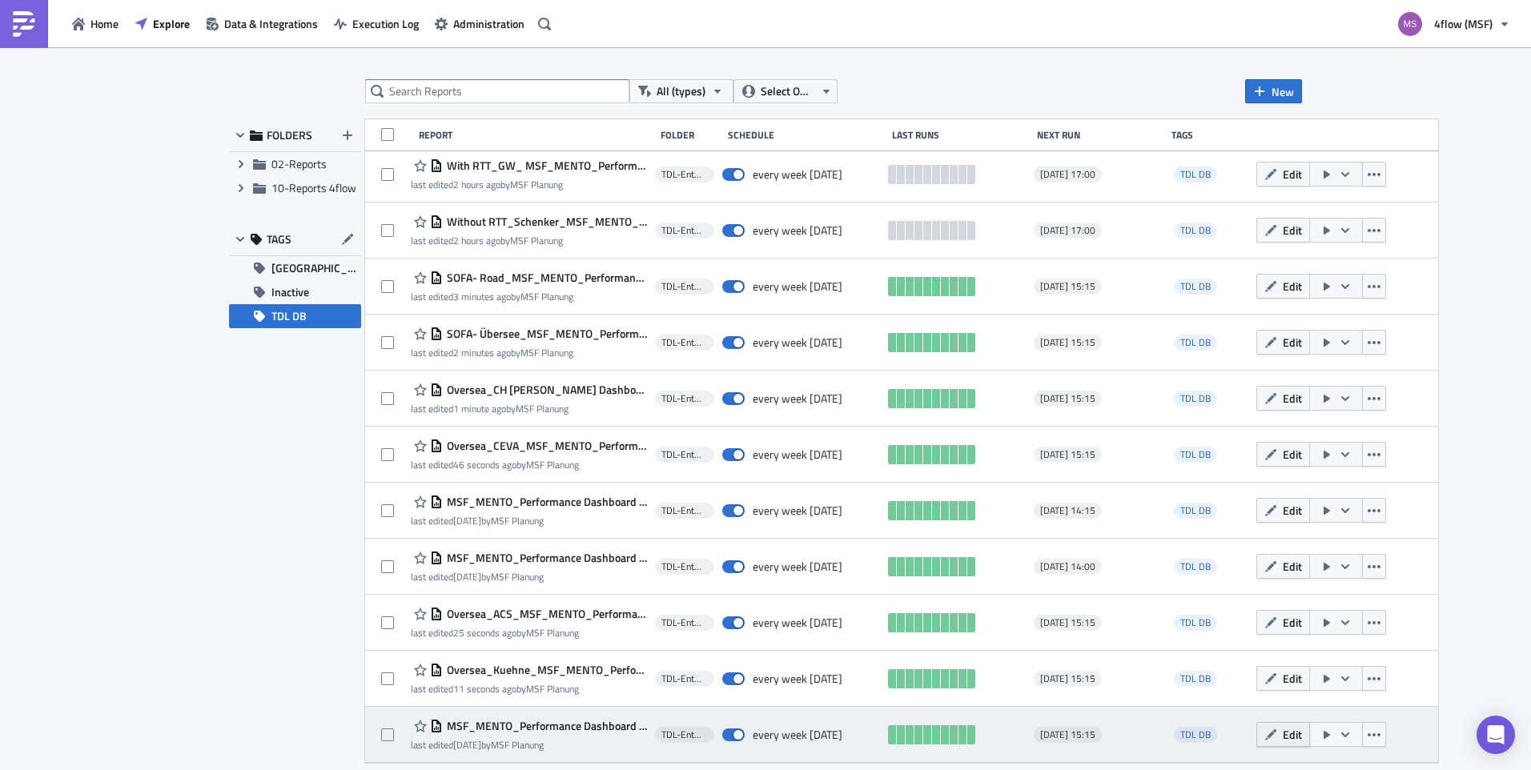
click at [1291, 733] on span "Edit" at bounding box center [1292, 734] width 19 height 17
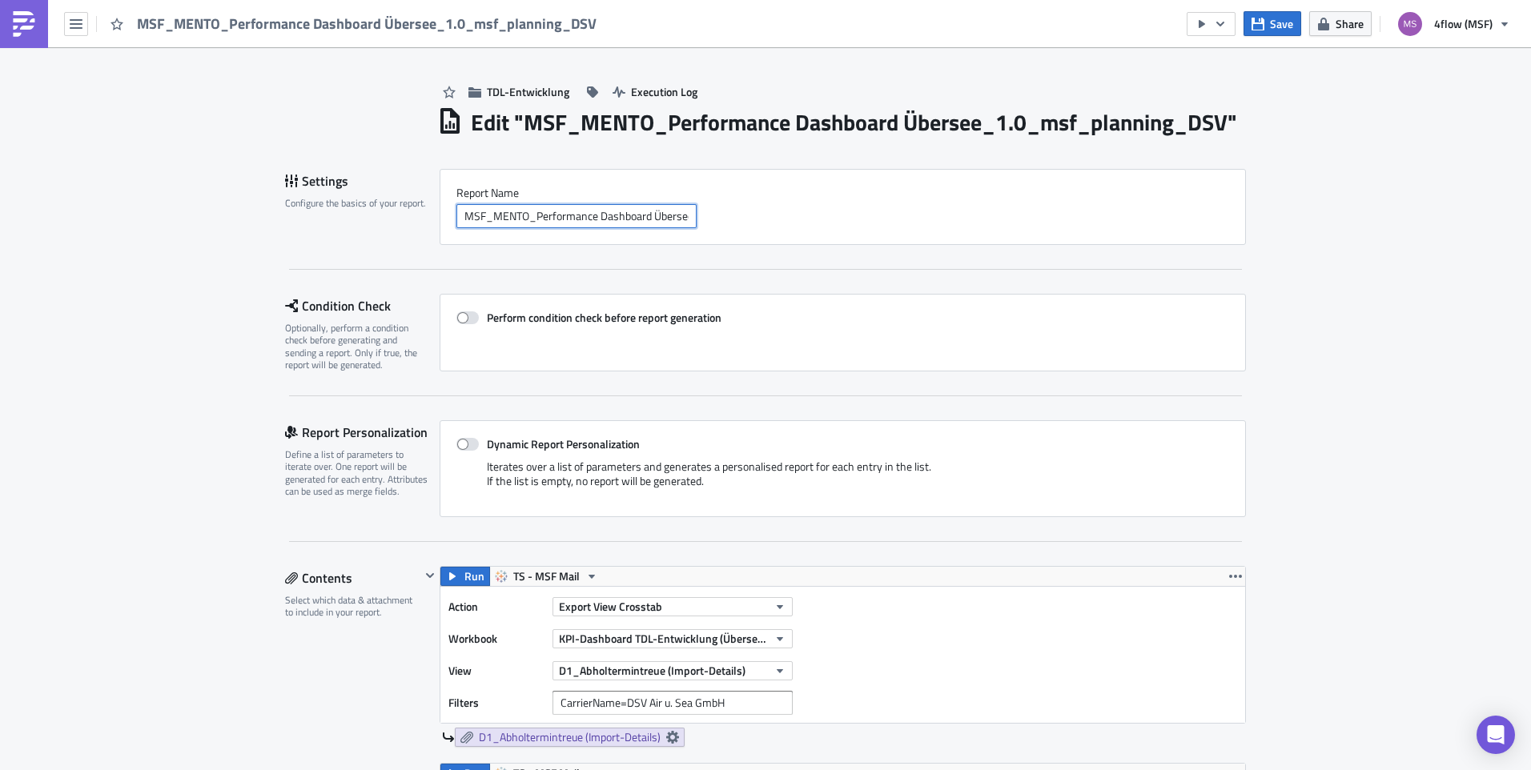
click at [581, 213] on input "MSF_MENTO_Performance Dashboard Übersee_1.0_msf_planning_DSV" at bounding box center [576, 216] width 240 height 24
paste input "Oversea_DSV_MSF_MENTO_Performance Dashboard Übersee_1.0"
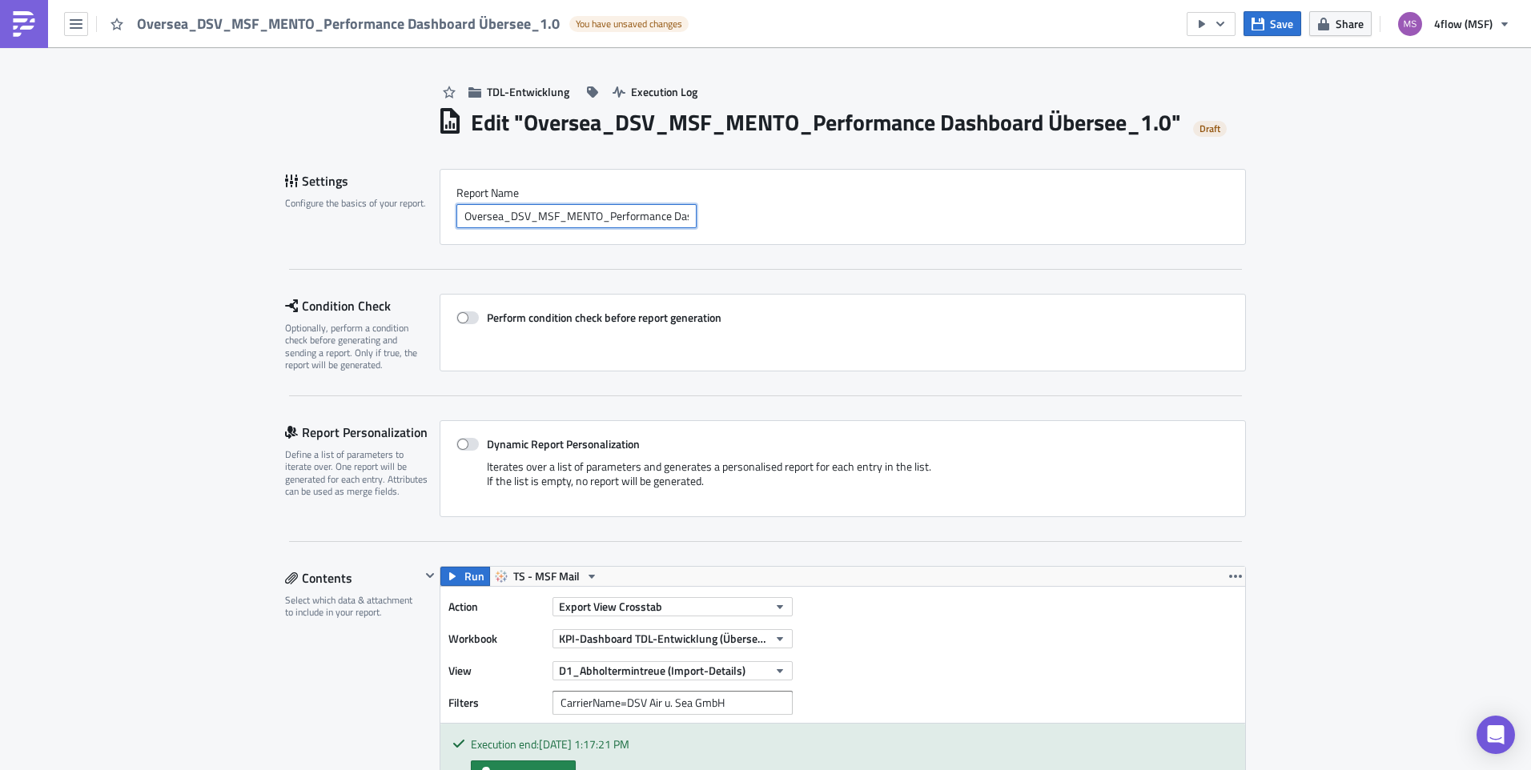
scroll to position [0, 98]
type input "Oversea_DSV_MSF_MENTO_Performance Dashboard Übersee_1.0"
click at [1271, 24] on span "Save" at bounding box center [1281, 23] width 23 height 17
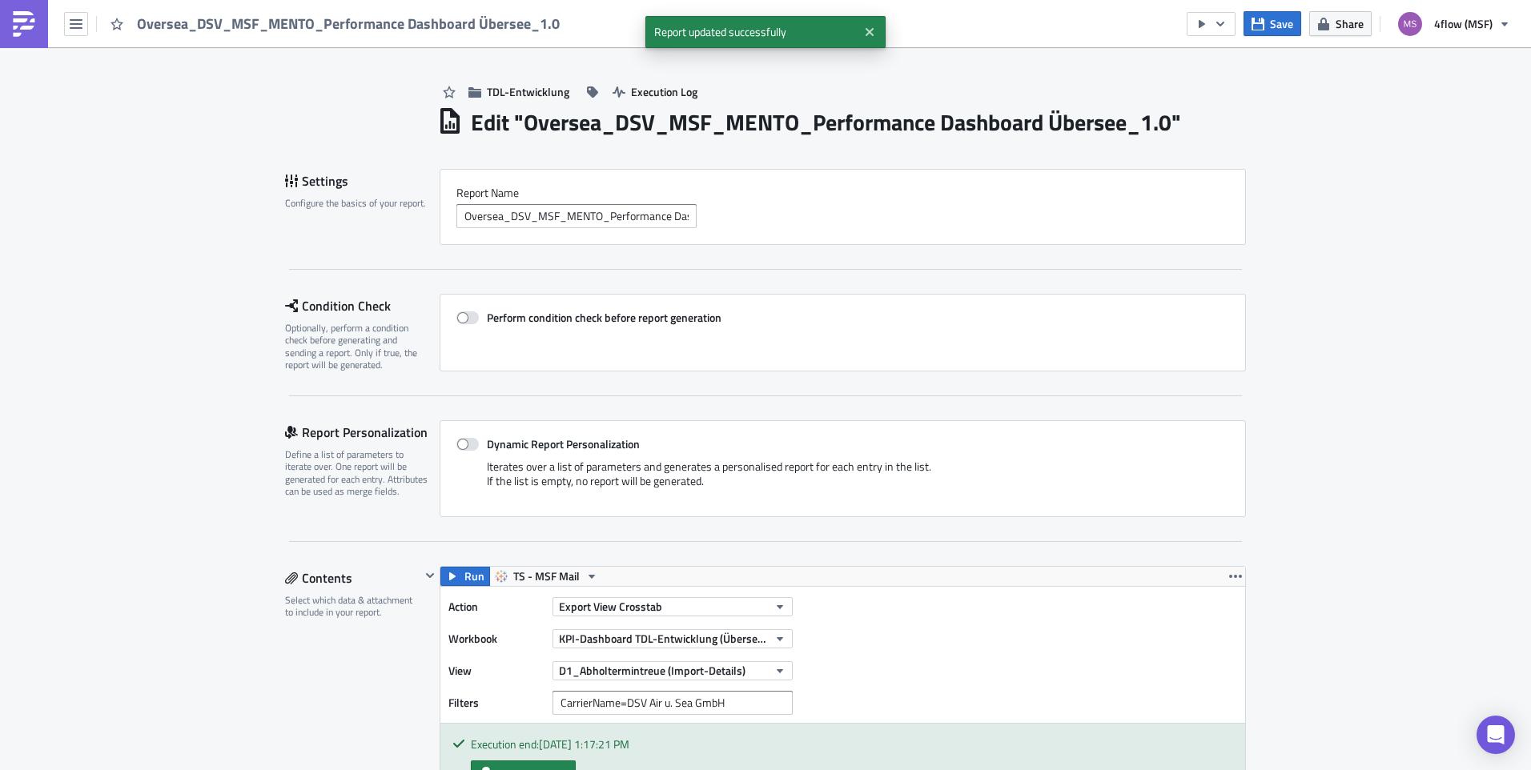
click at [95, 25] on div "Oversea_DSV_MSF_MENTO_Performance Dashboard Übersee_1.0" at bounding box center [284, 23] width 569 height 47
click at [83, 22] on button "button" at bounding box center [76, 24] width 24 height 24
click at [122, 114] on div "Explore" at bounding box center [145, 112] width 106 height 16
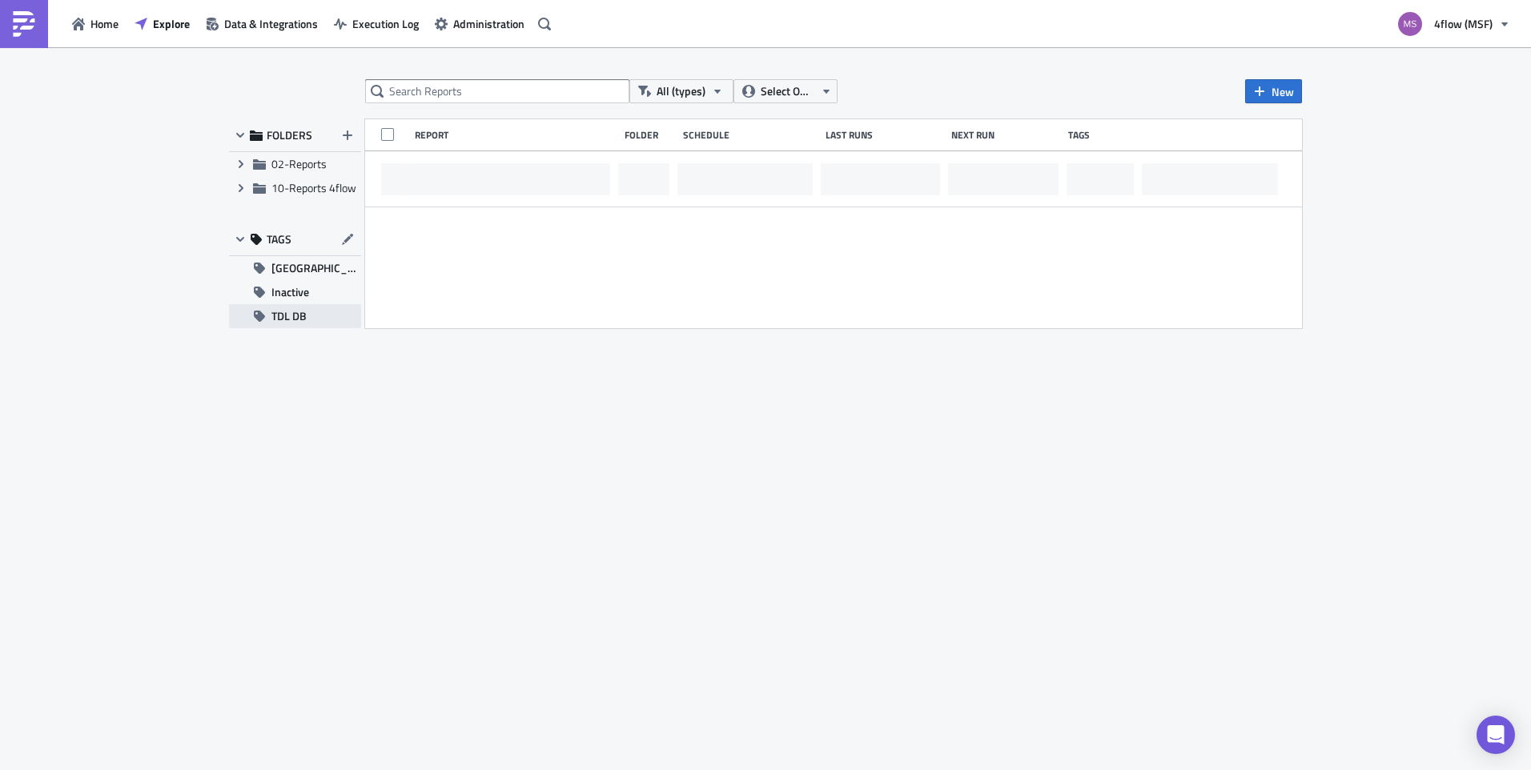
click at [290, 318] on span "TDL DB" at bounding box center [288, 316] width 35 height 24
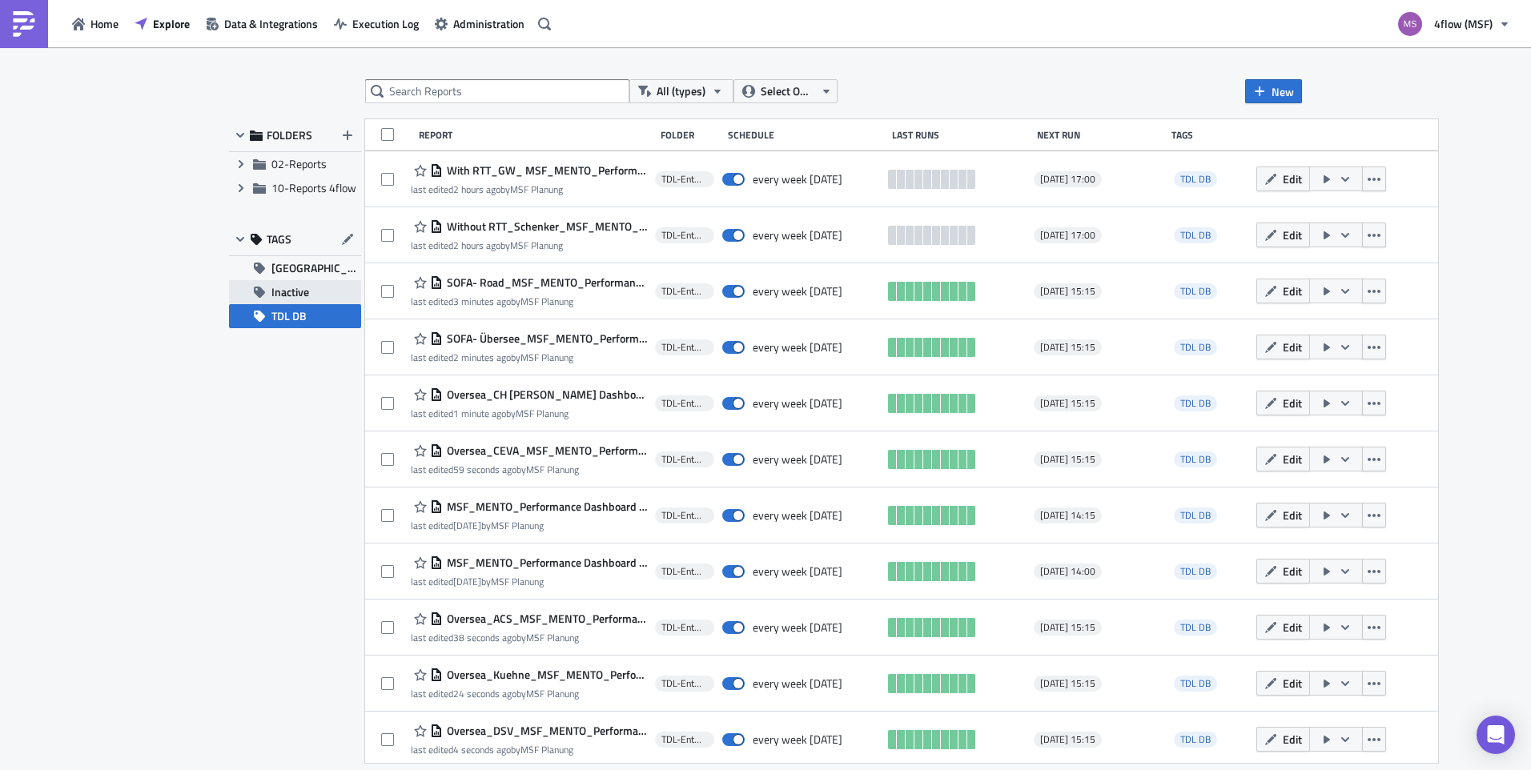
click at [295, 295] on span "Inactive" at bounding box center [290, 292] width 38 height 24
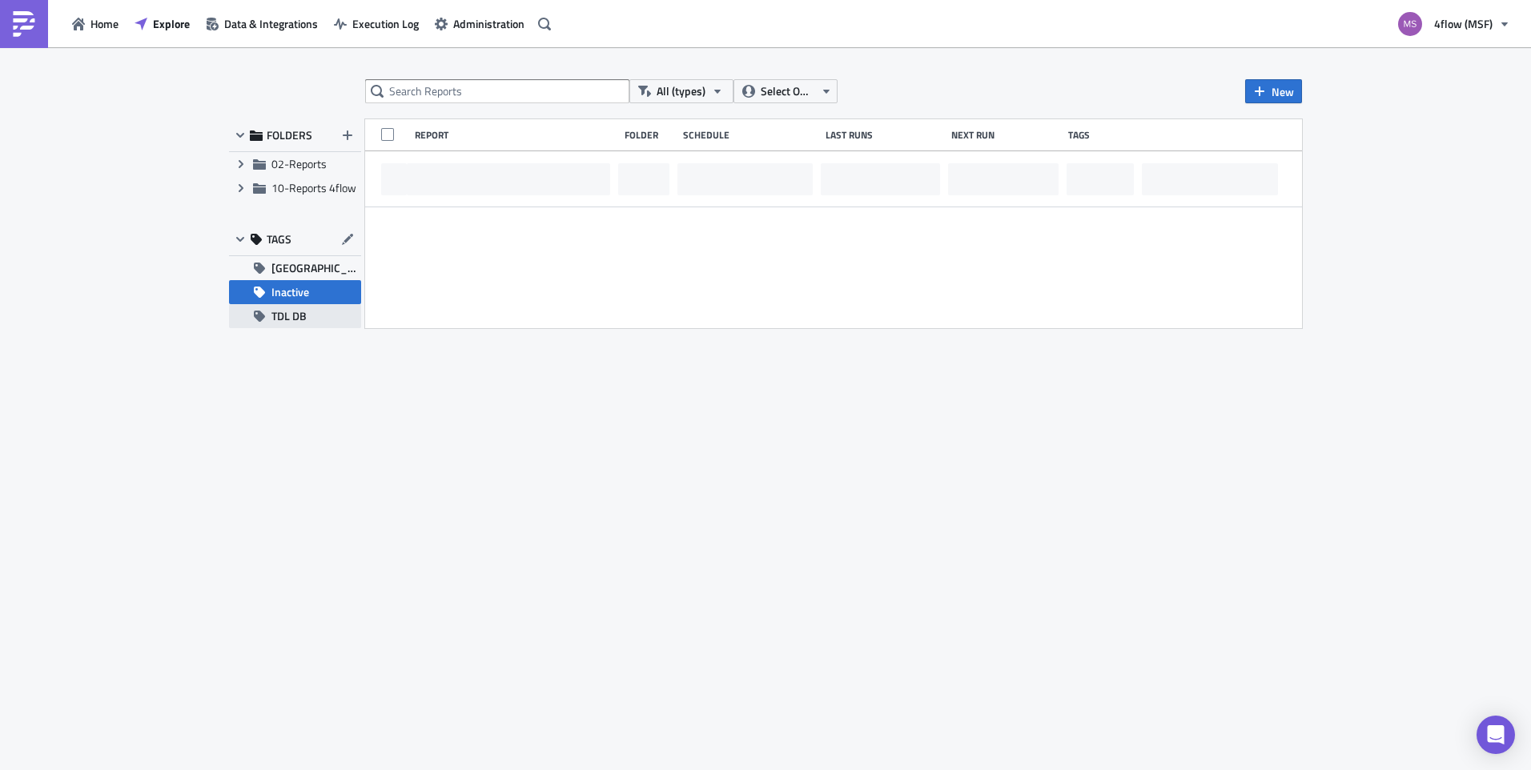
click at [301, 315] on span "TDL DB" at bounding box center [288, 316] width 35 height 24
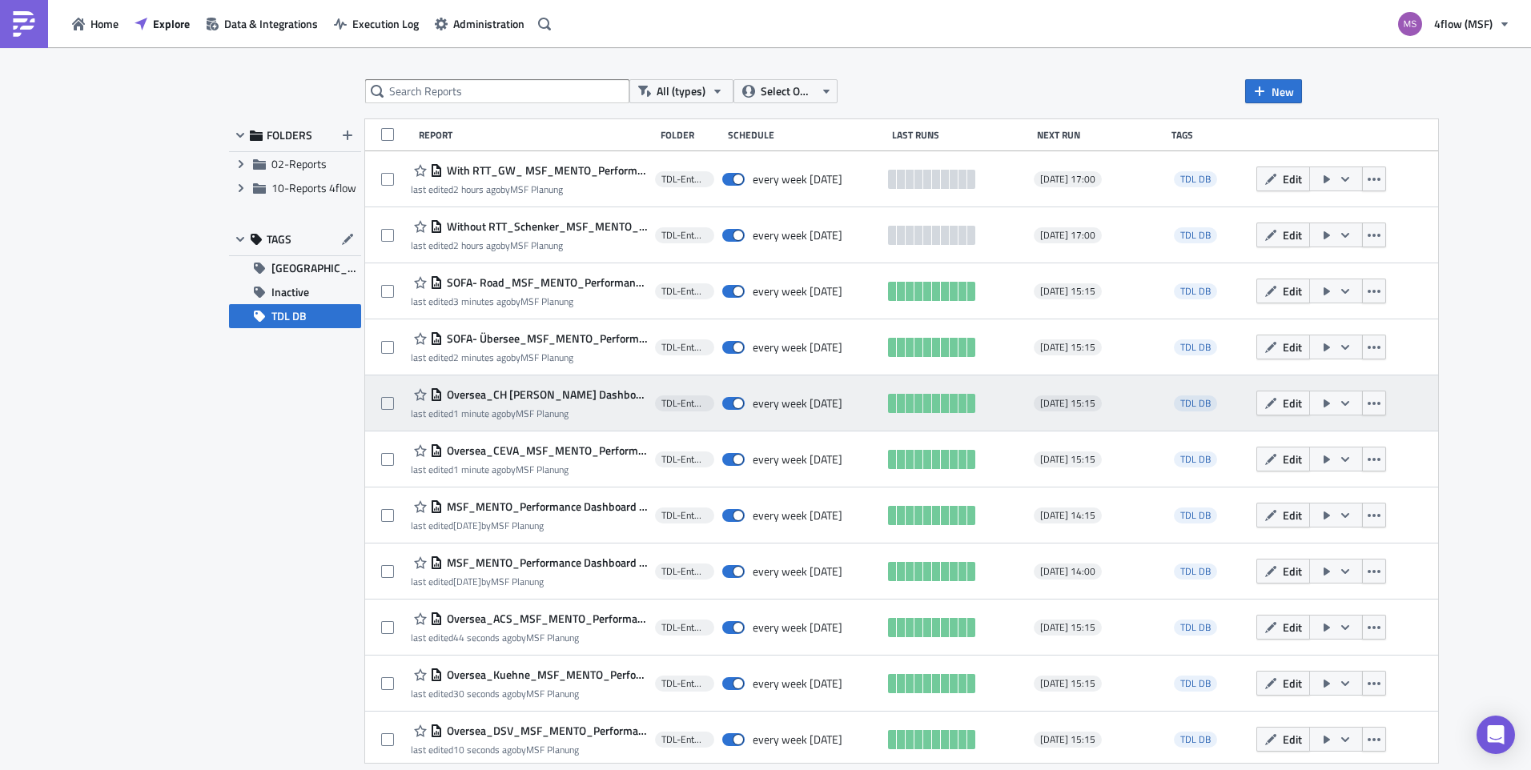
scroll to position [5, 0]
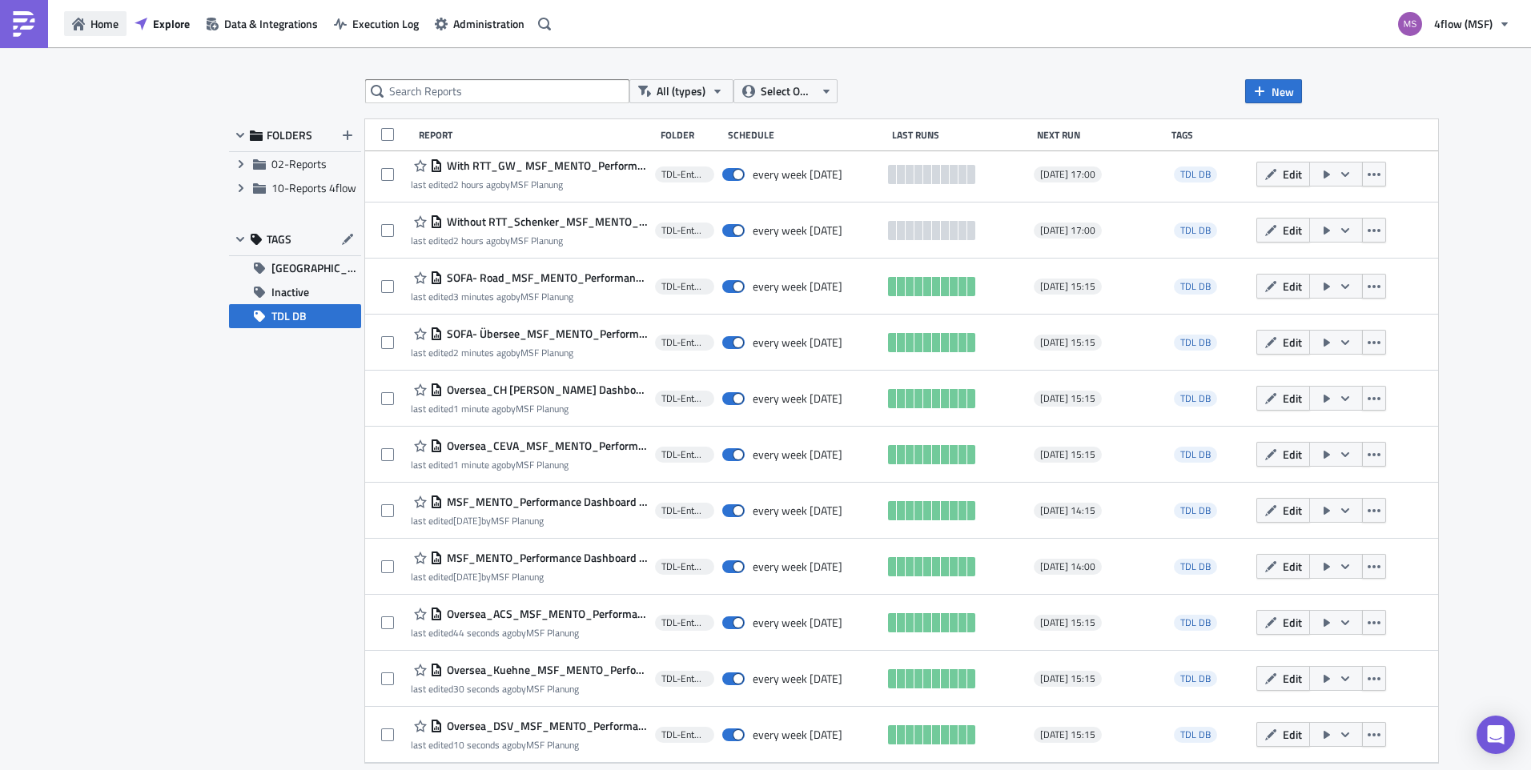
click at [106, 18] on span "Home" at bounding box center [104, 23] width 28 height 17
